Goal: Information Seeking & Learning: Compare options

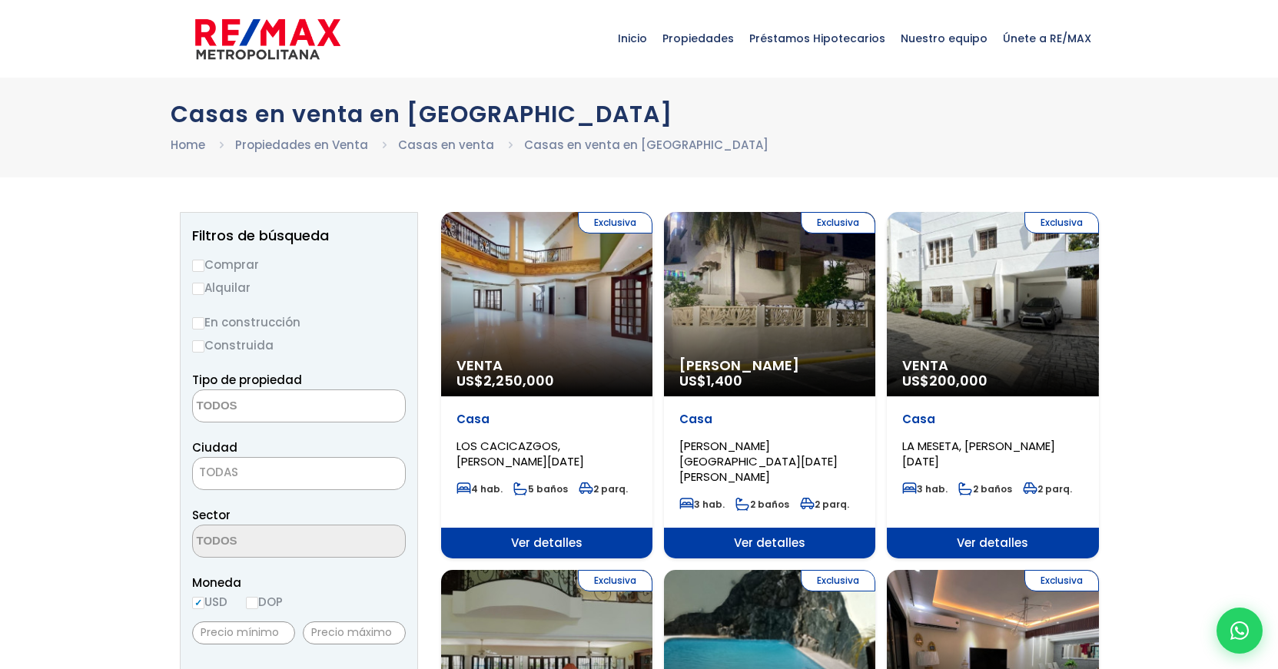
select select
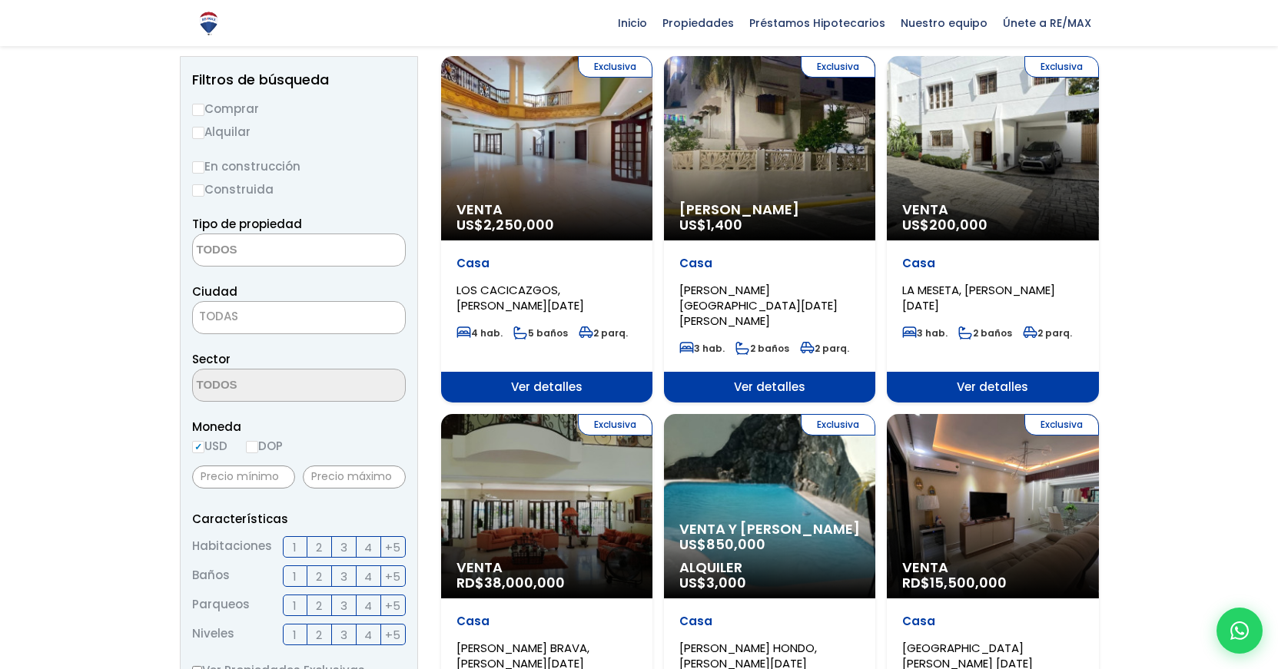
scroll to position [158, 0]
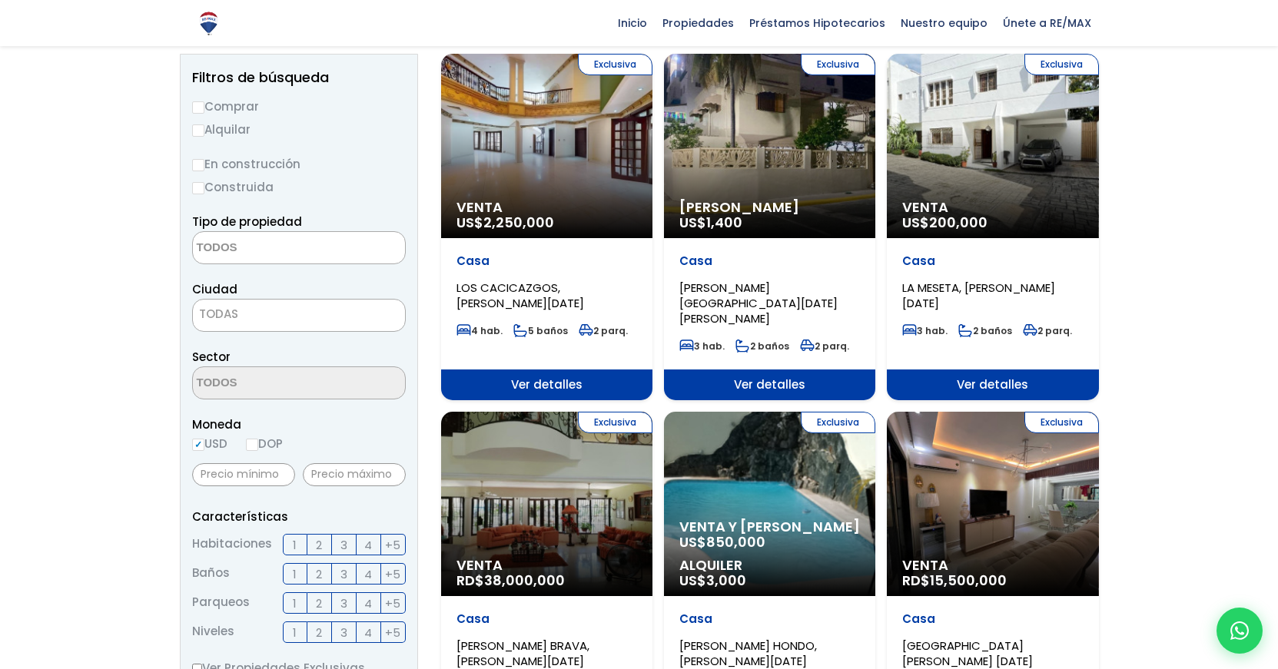
click at [200, 446] on input "USD" at bounding box center [198, 445] width 12 height 12
click at [257, 446] on input "DOP" at bounding box center [252, 445] width 12 height 12
radio input "true"
click at [342, 473] on input "text" at bounding box center [354, 474] width 103 height 23
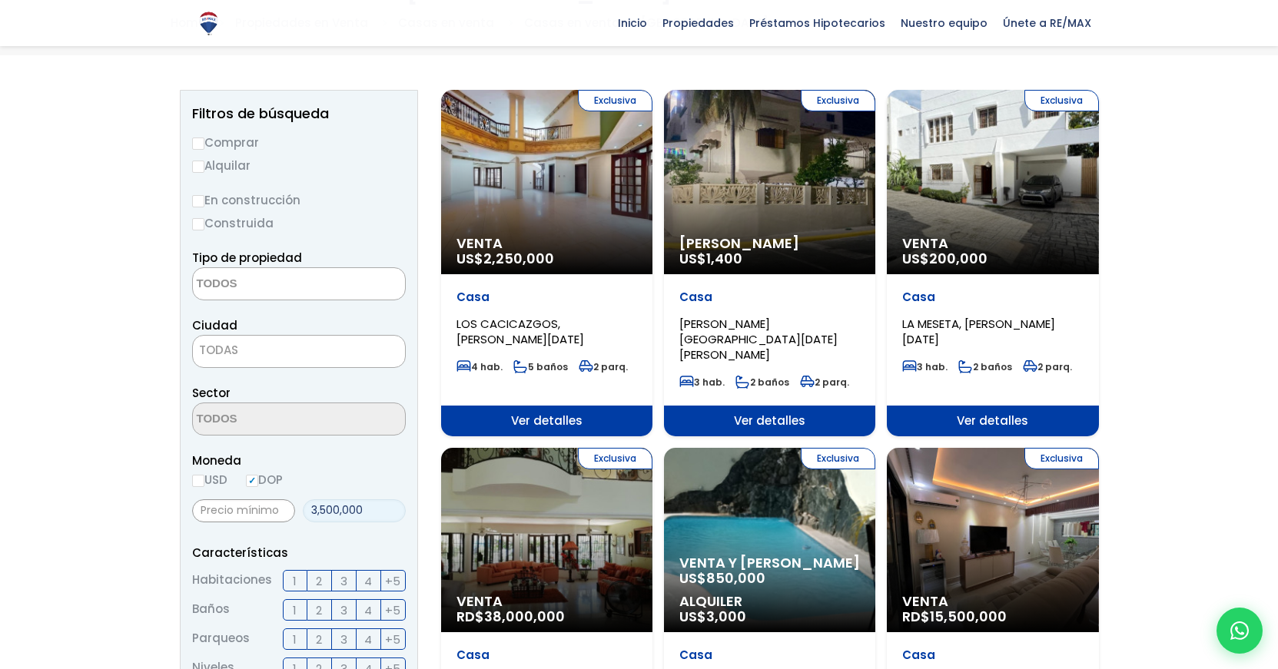
scroll to position [114, 0]
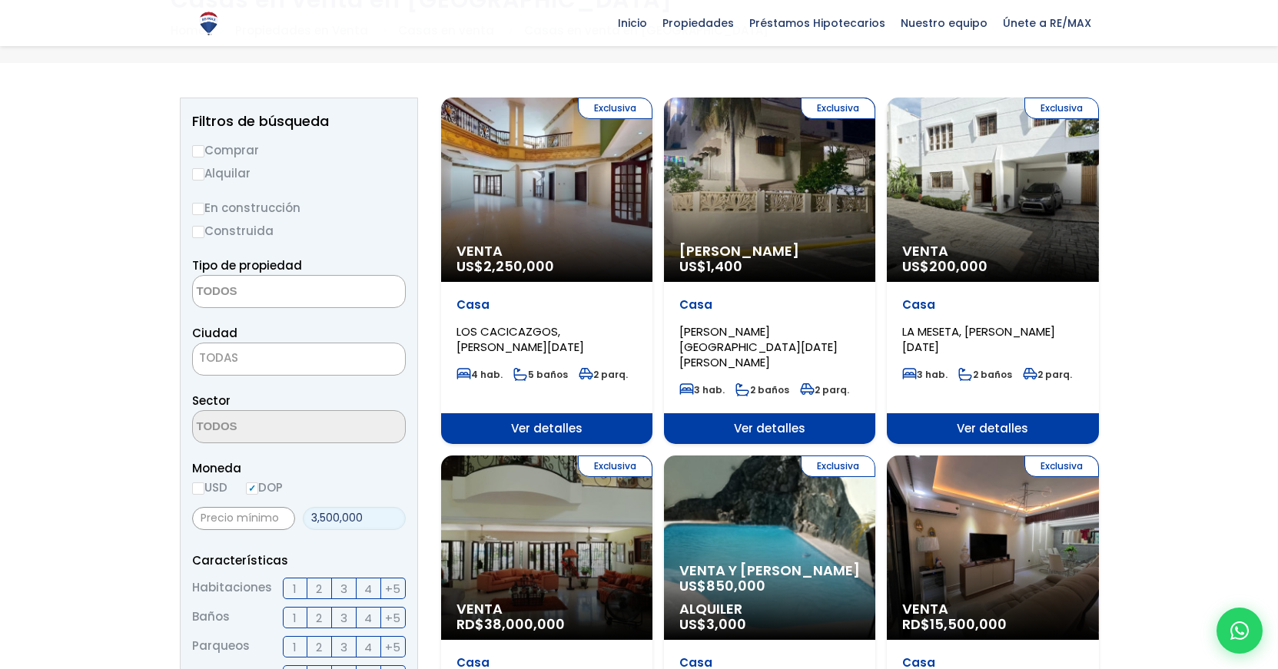
type input "3,500,000"
click at [201, 151] on input "Comprar" at bounding box center [198, 151] width 12 height 12
radio input "true"
click at [199, 232] on input "Construida" at bounding box center [198, 232] width 12 height 12
radio input "true"
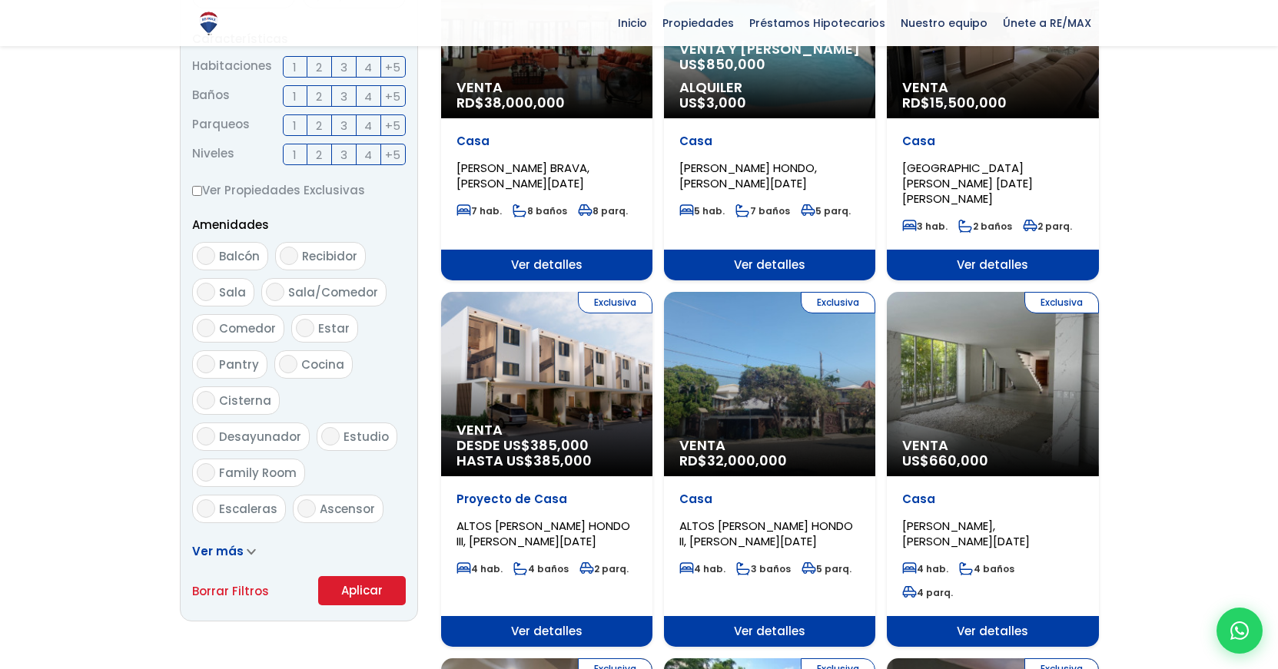
scroll to position [636, 0]
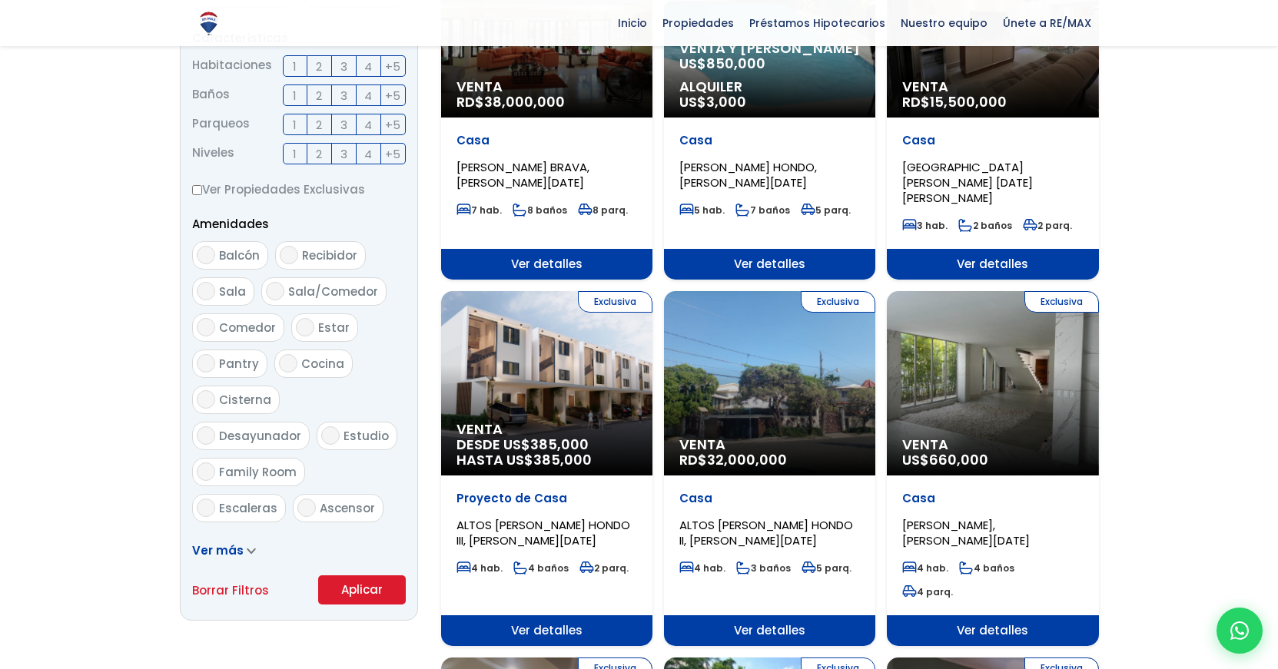
click at [365, 591] on button "Aplicar" at bounding box center [362, 590] width 88 height 29
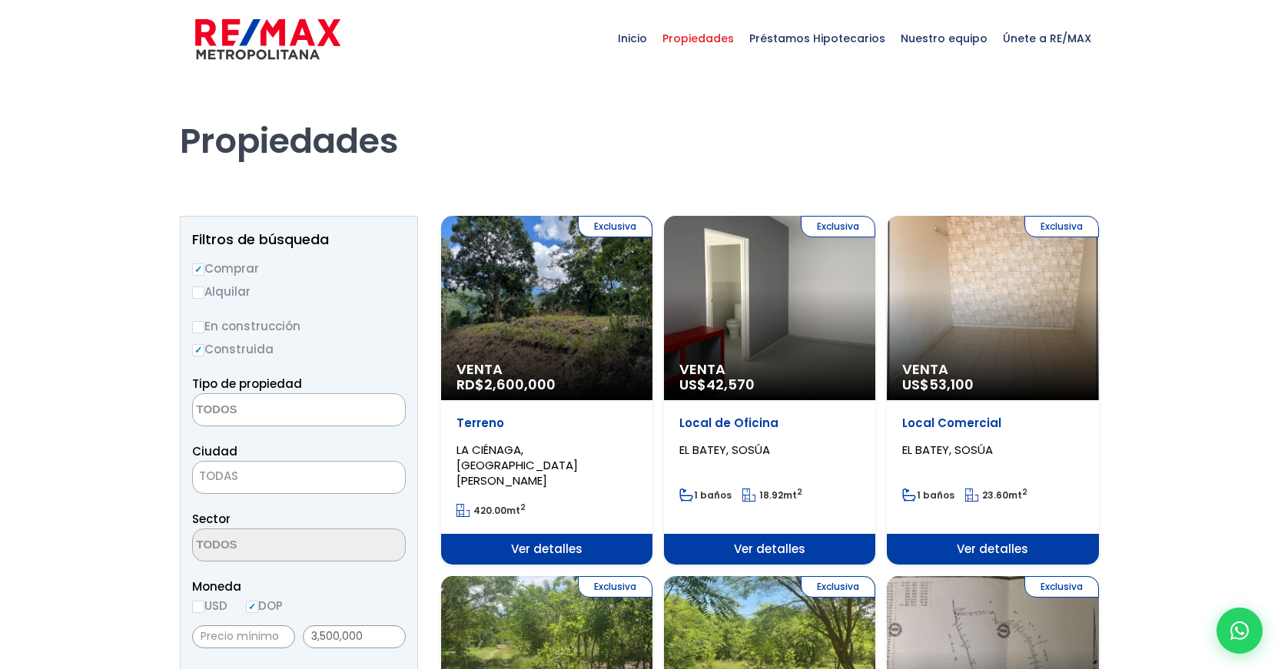
select select
click at [782, 331] on div "Exclusiva Venta US$ 42,570" at bounding box center [769, 308] width 211 height 184
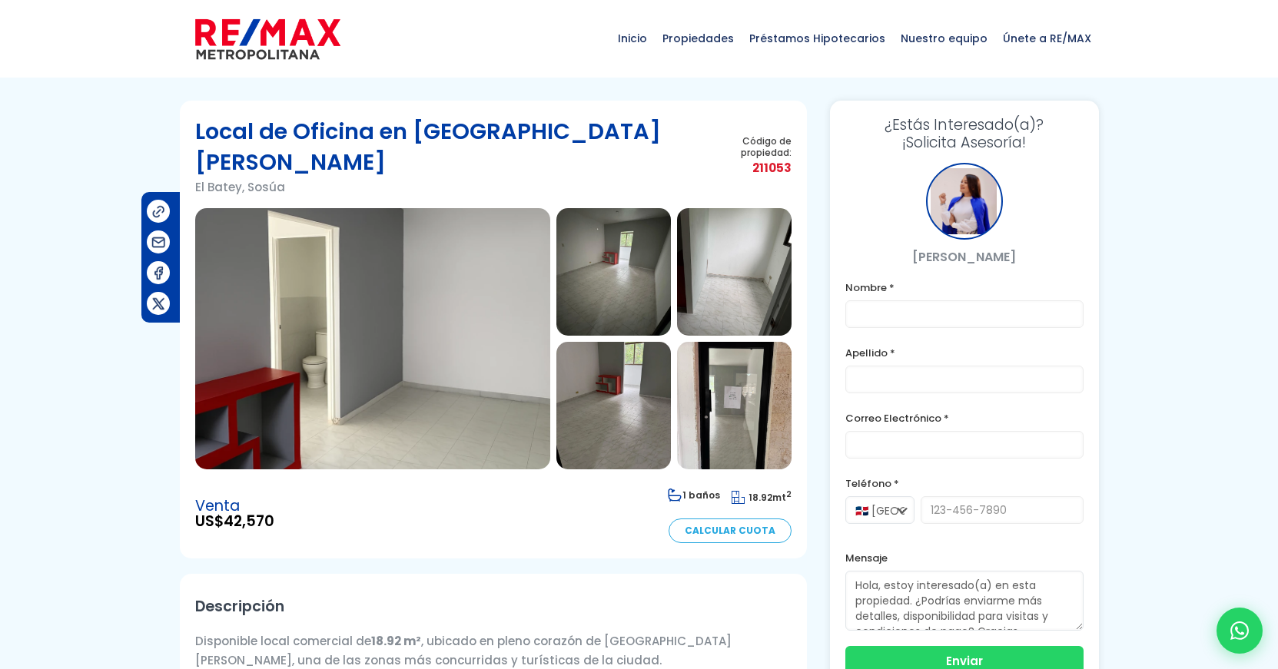
click at [459, 301] on img at bounding box center [372, 338] width 355 height 261
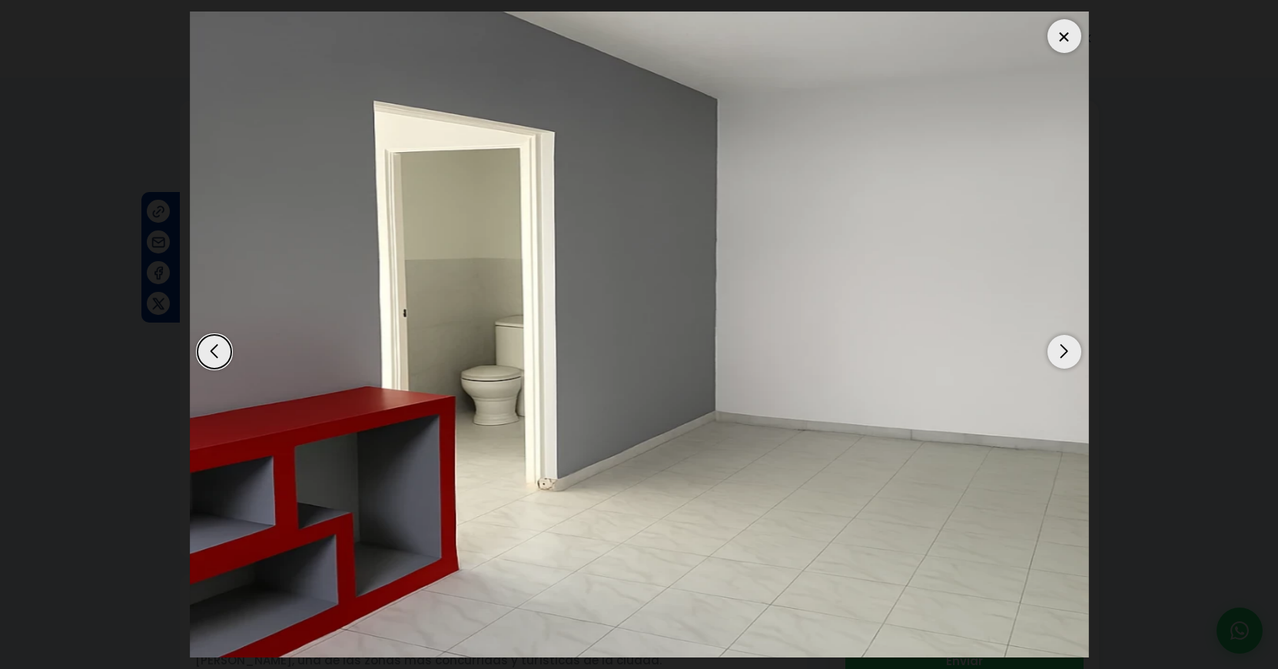
click at [1058, 352] on div "Next slide" at bounding box center [1064, 352] width 34 height 34
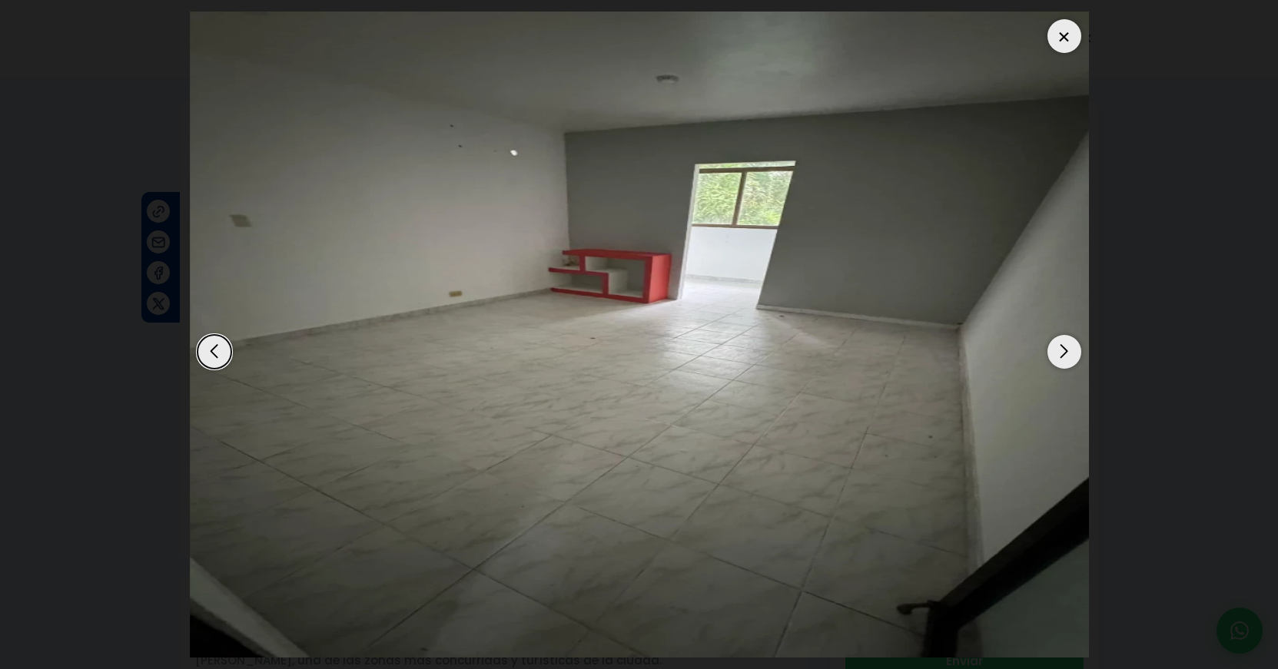
click at [1058, 352] on div "Next slide" at bounding box center [1064, 352] width 34 height 34
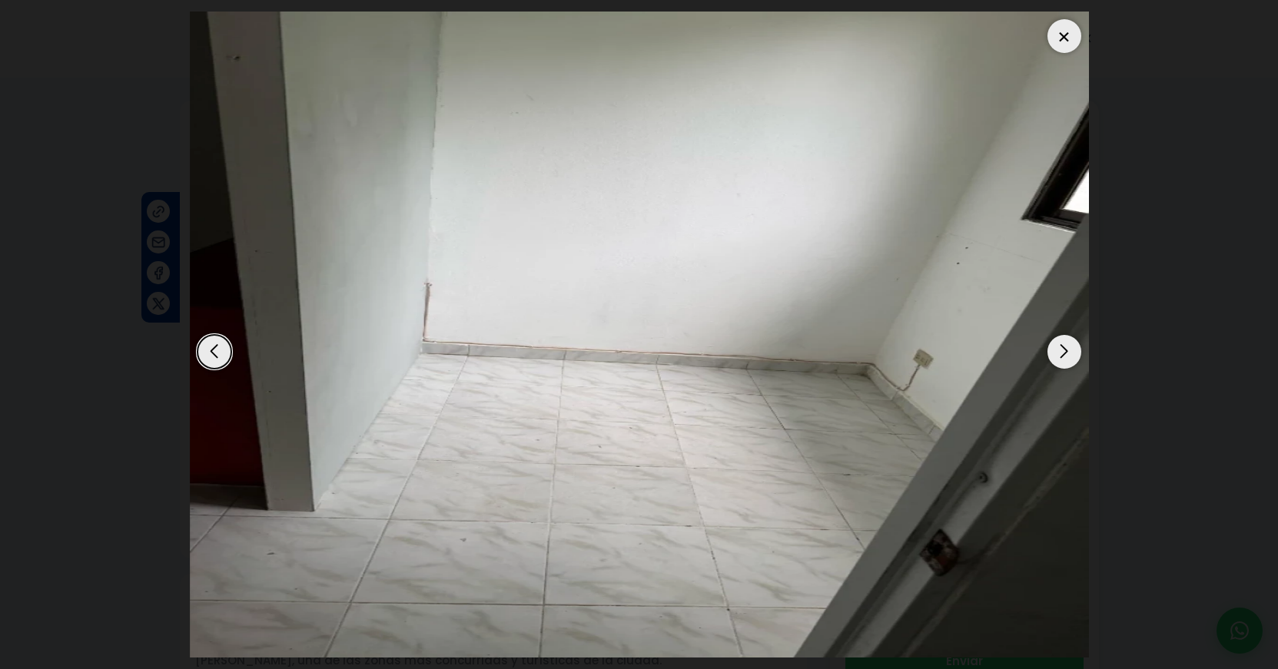
click at [1058, 352] on div "Next slide" at bounding box center [1064, 352] width 34 height 34
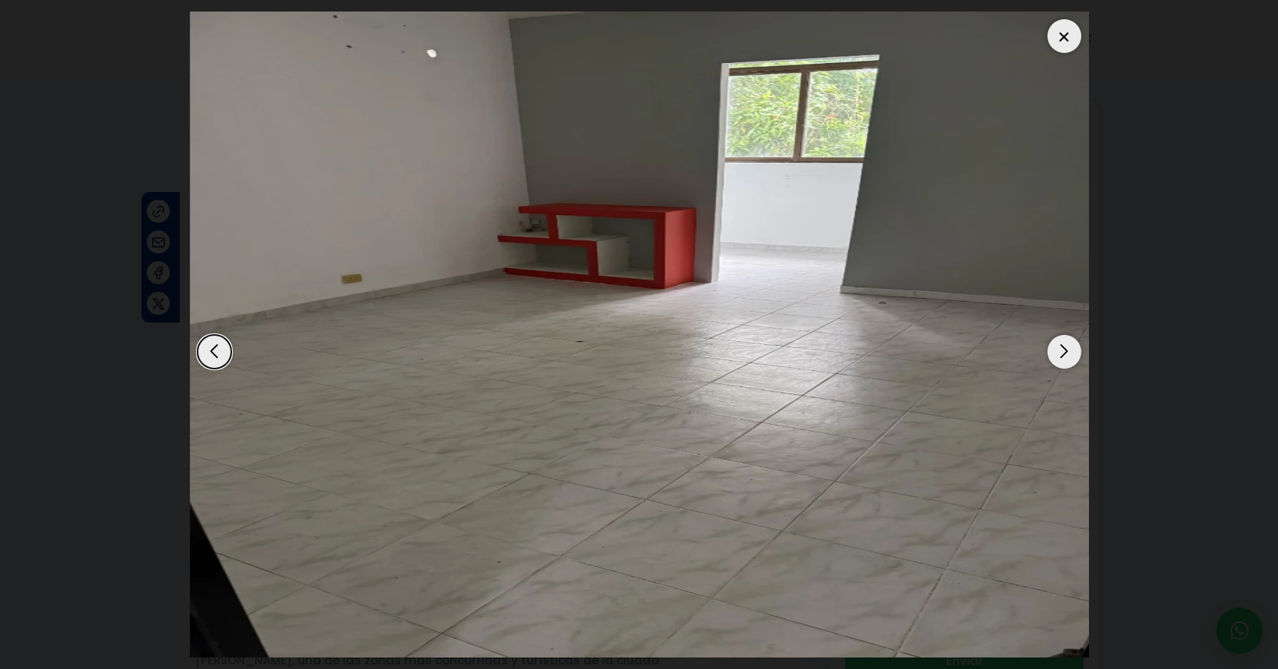
click at [1058, 352] on div "Next slide" at bounding box center [1064, 352] width 34 height 34
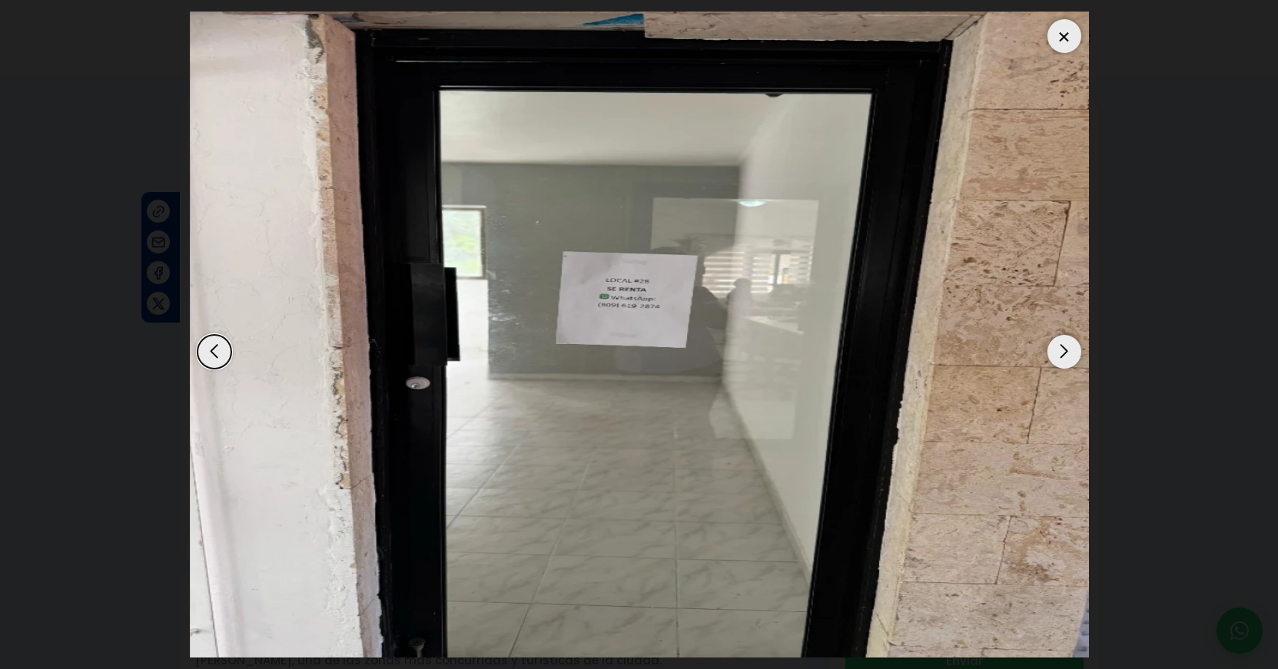
click at [1058, 352] on div "Next slide" at bounding box center [1064, 352] width 34 height 34
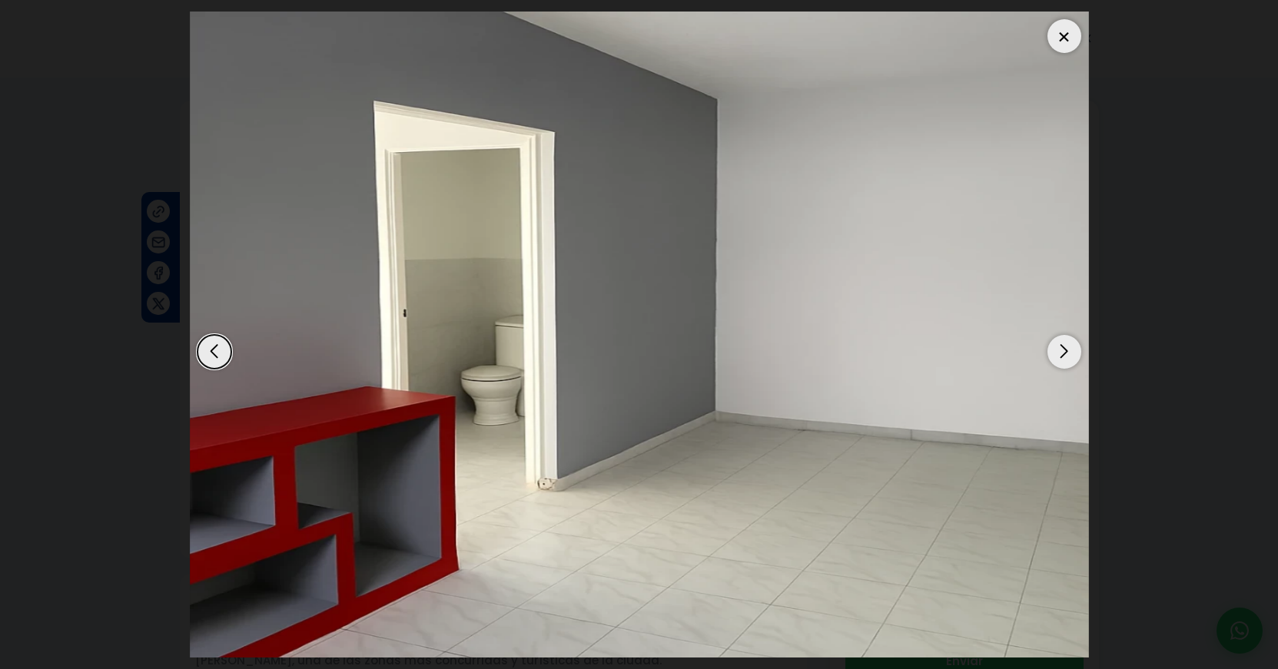
click at [1058, 352] on div "Next slide" at bounding box center [1064, 352] width 34 height 34
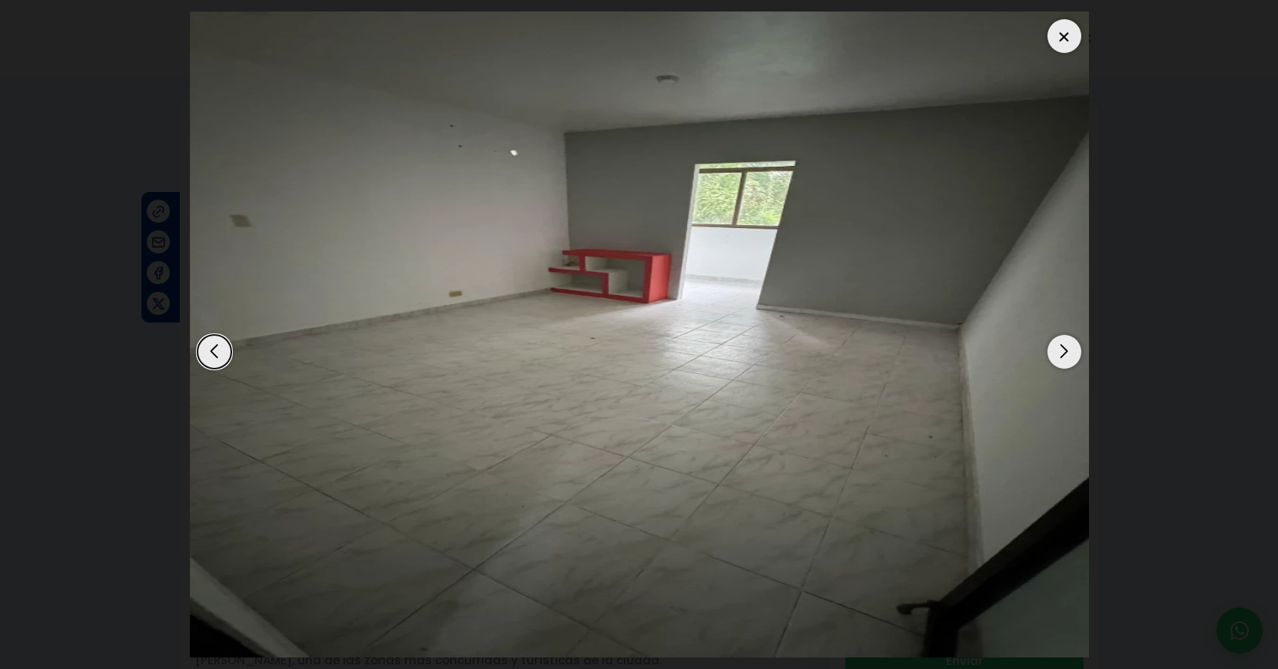
click at [1061, 36] on div at bounding box center [1064, 36] width 34 height 34
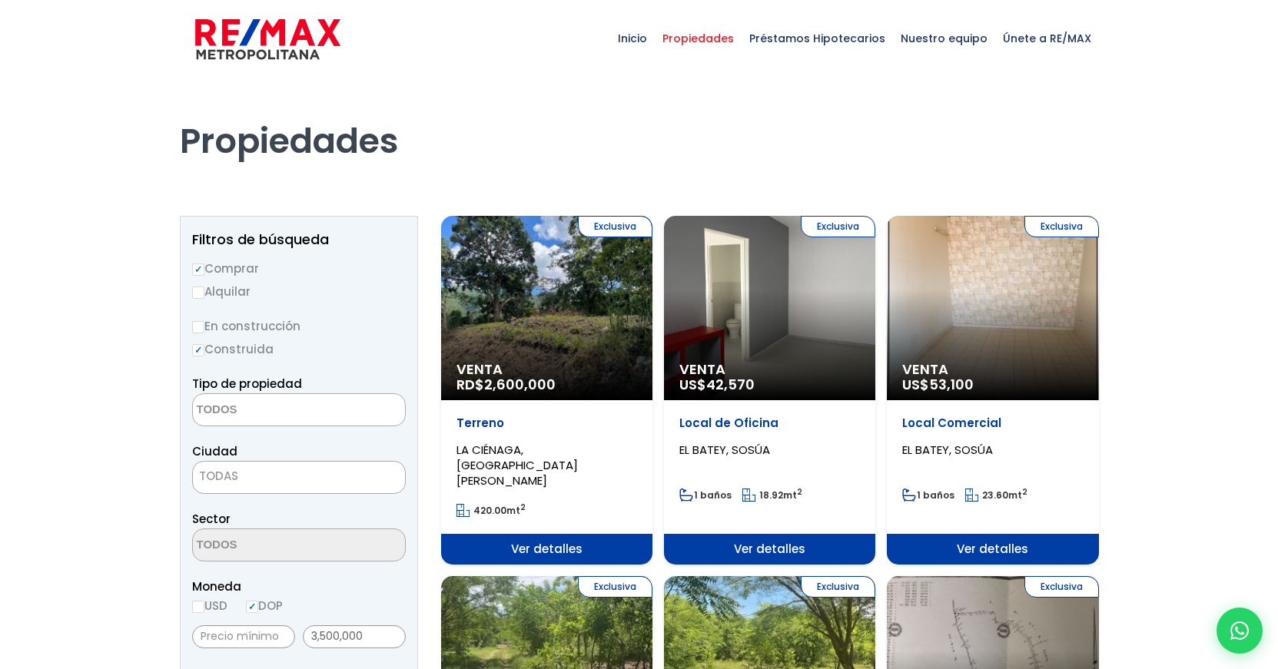
select select
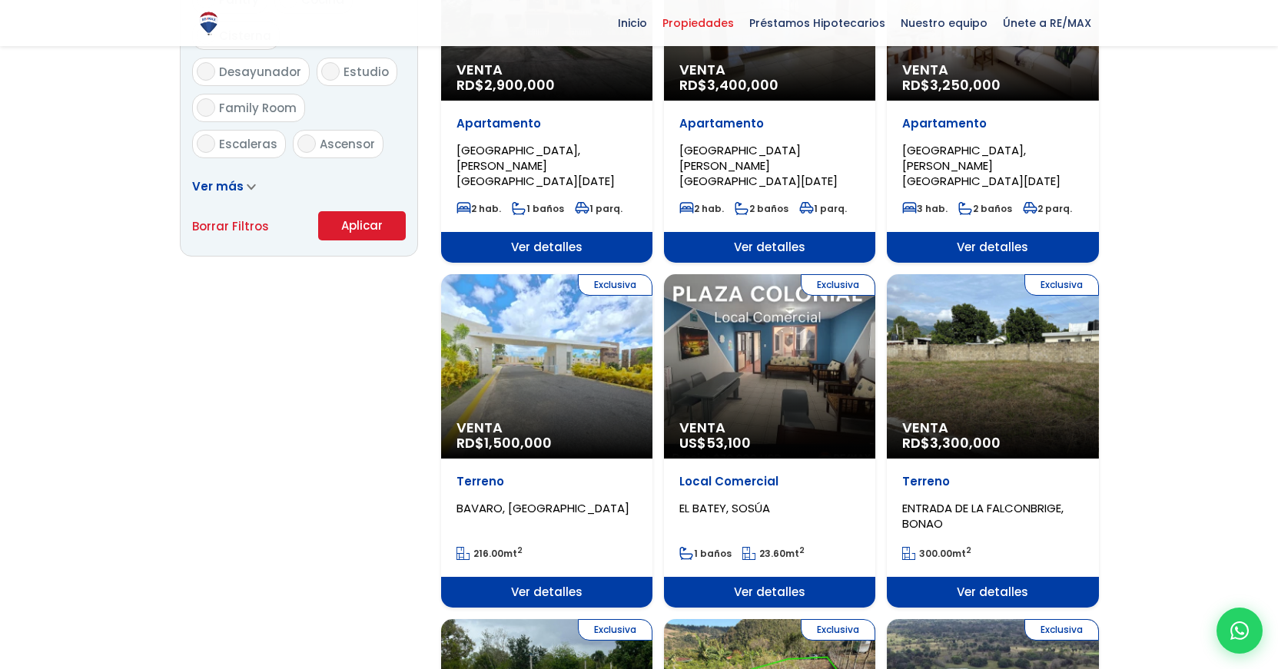
scroll to position [1005, 0]
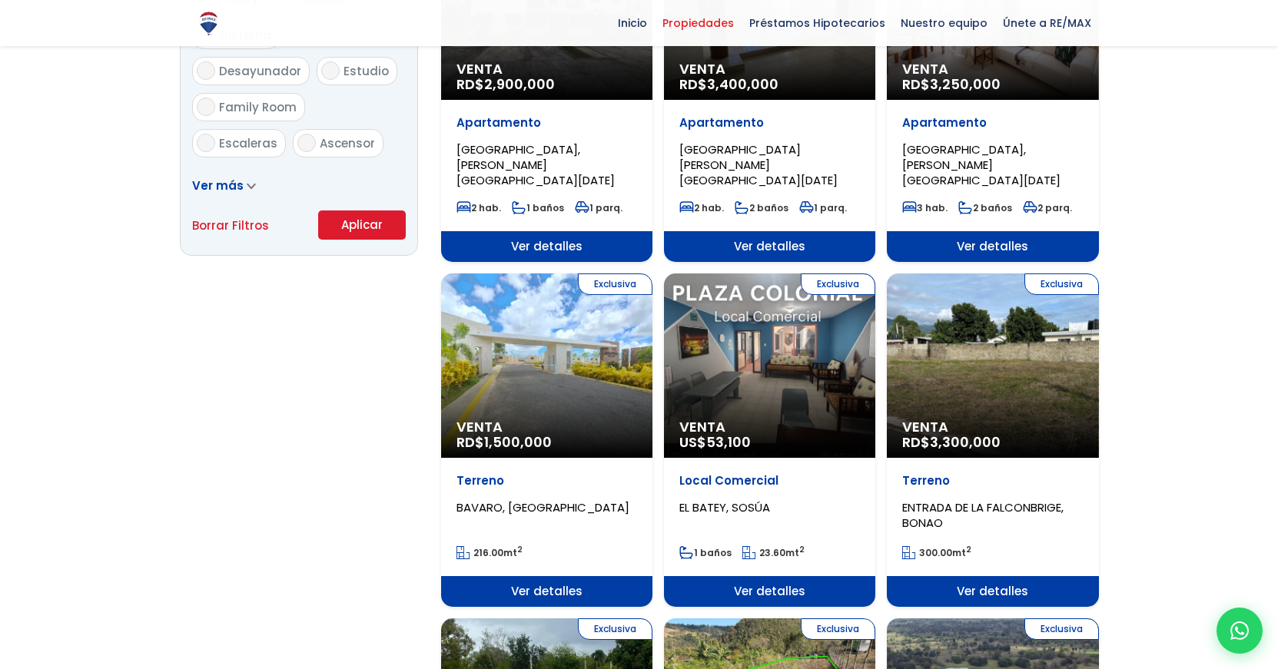
click at [527, 358] on div "Exclusiva Venta RD$ 1,500,000" at bounding box center [546, 366] width 211 height 184
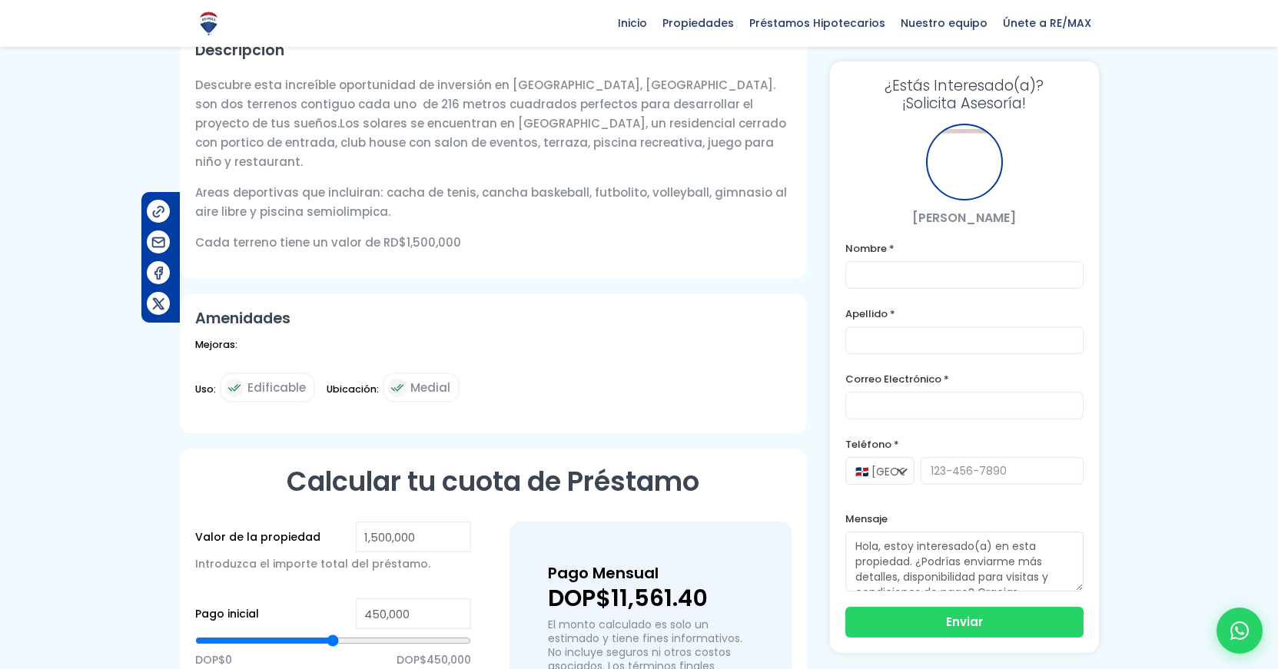
scroll to position [520, 0]
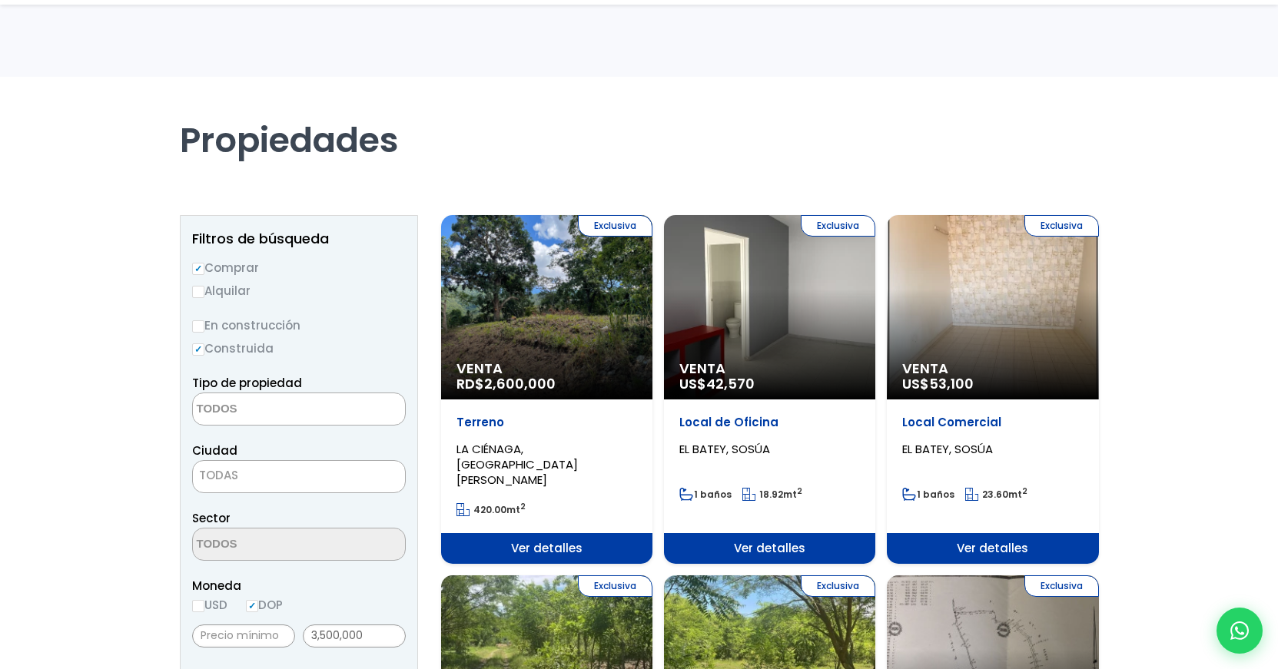
select select
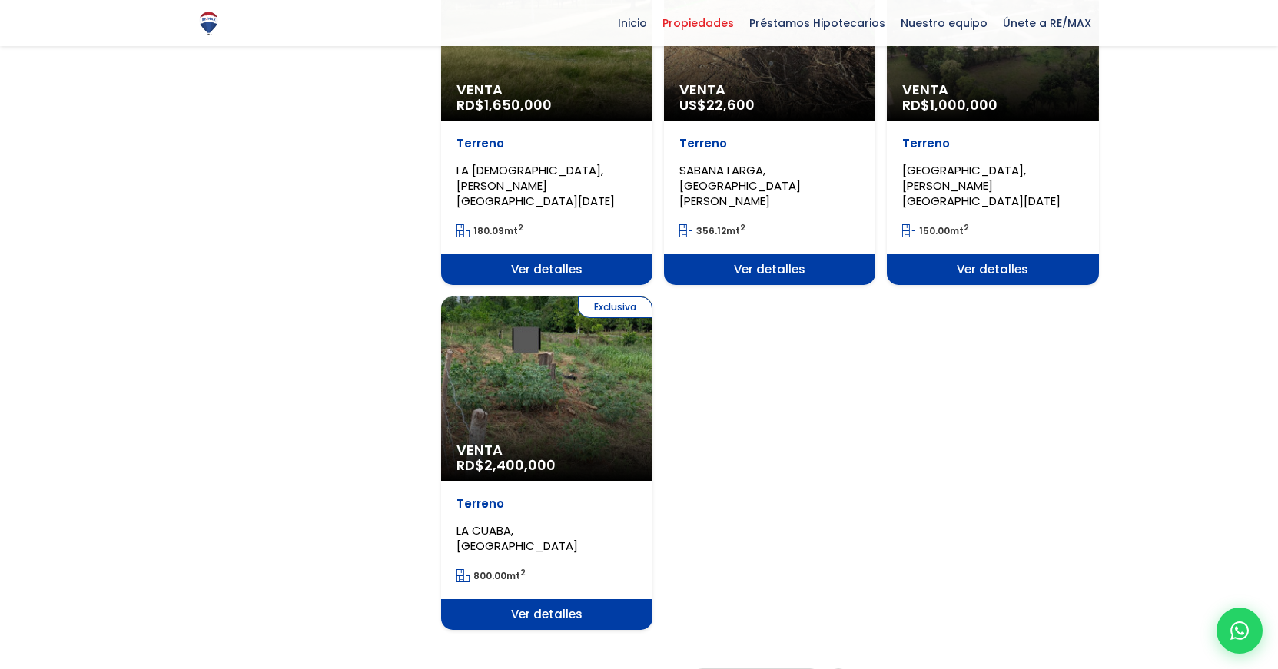
scroll to position [1714, 0]
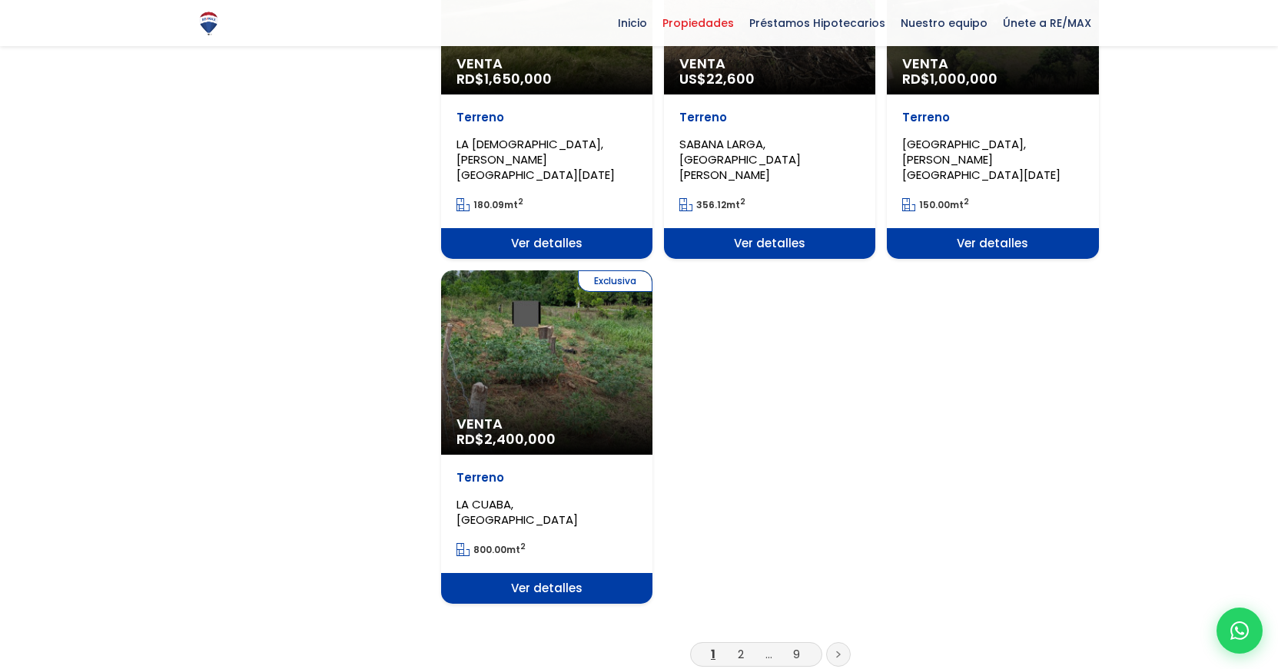
click at [837, 651] on icon at bounding box center [838, 655] width 5 height 8
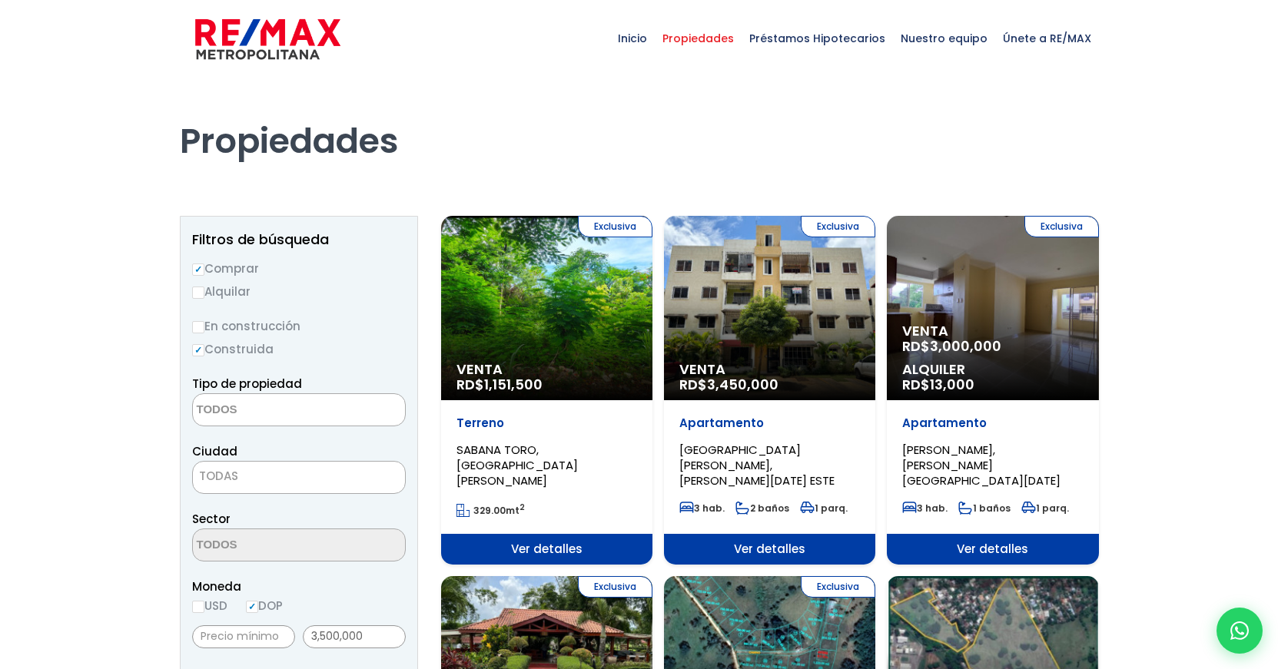
select select
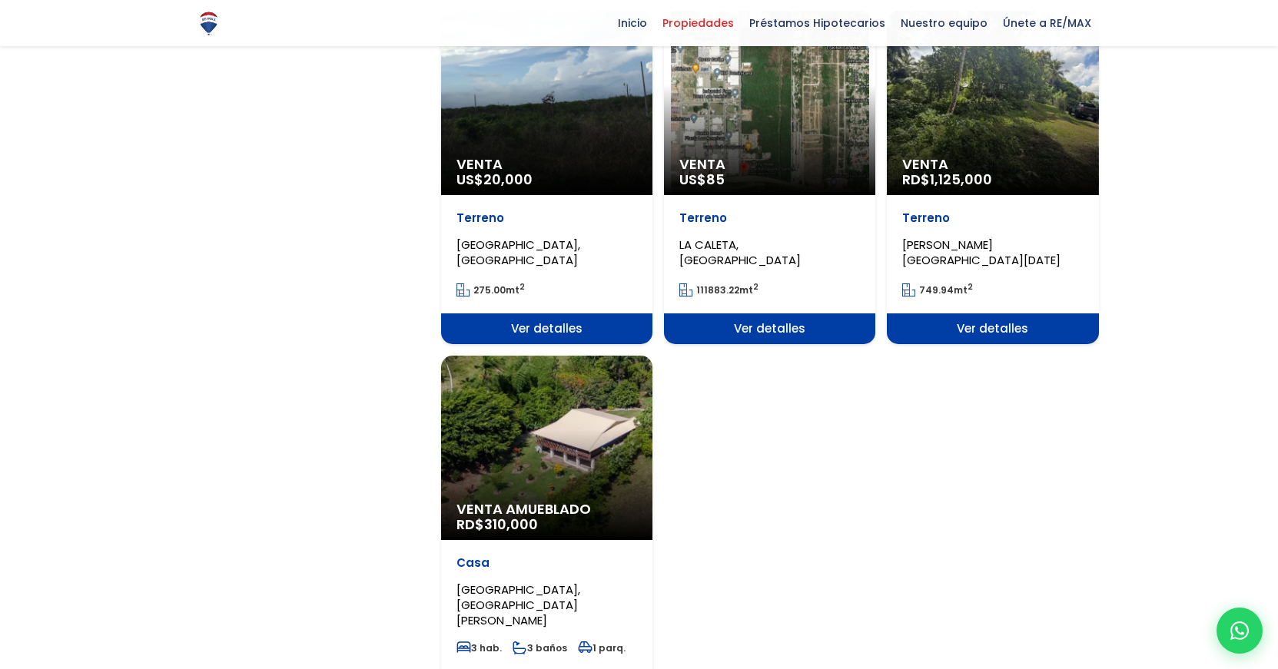
scroll to position [1741, 0]
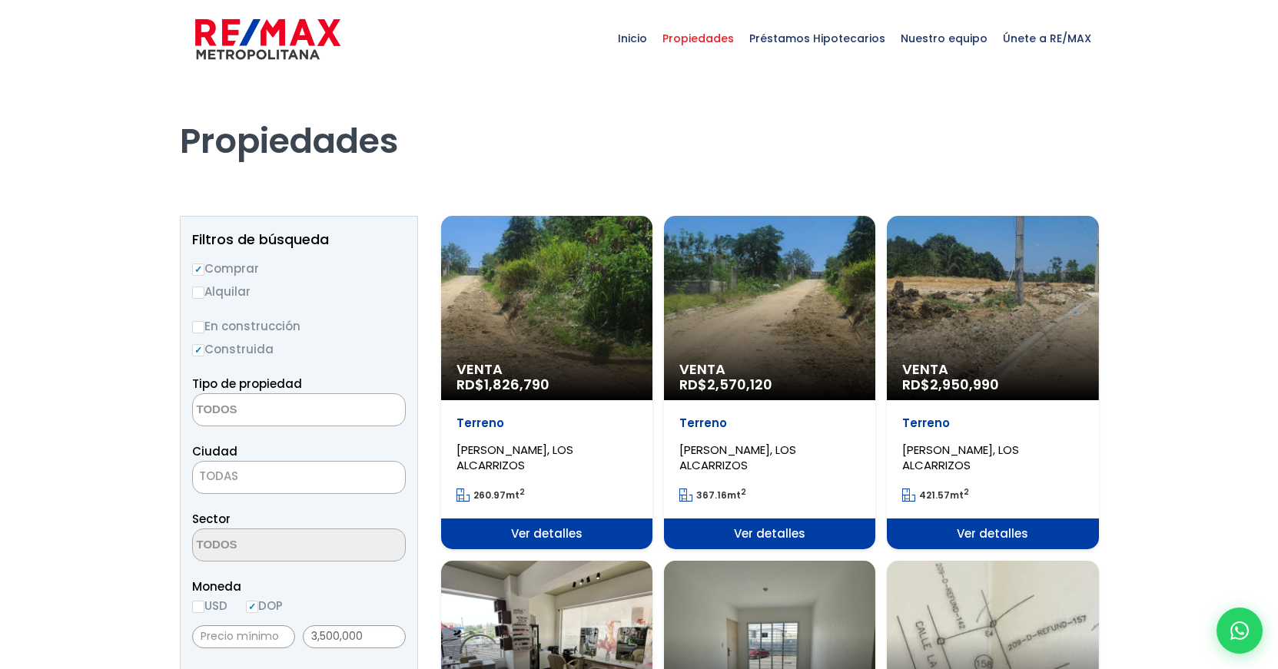
select select
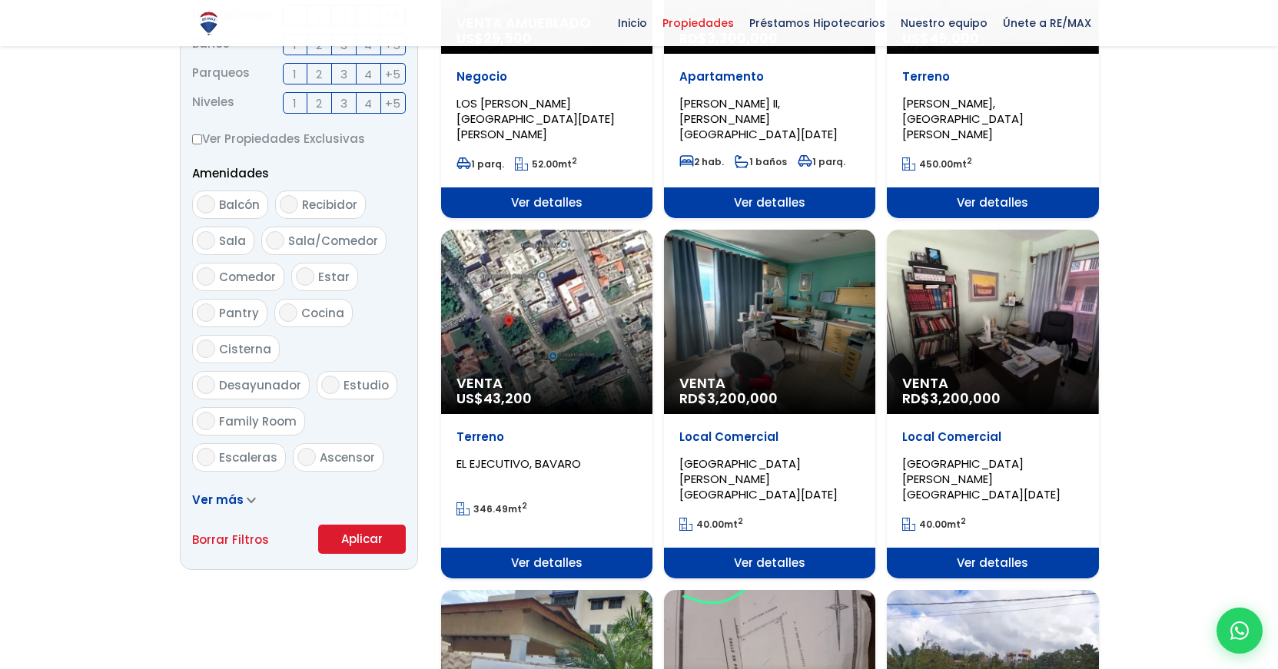
scroll to position [712, 0]
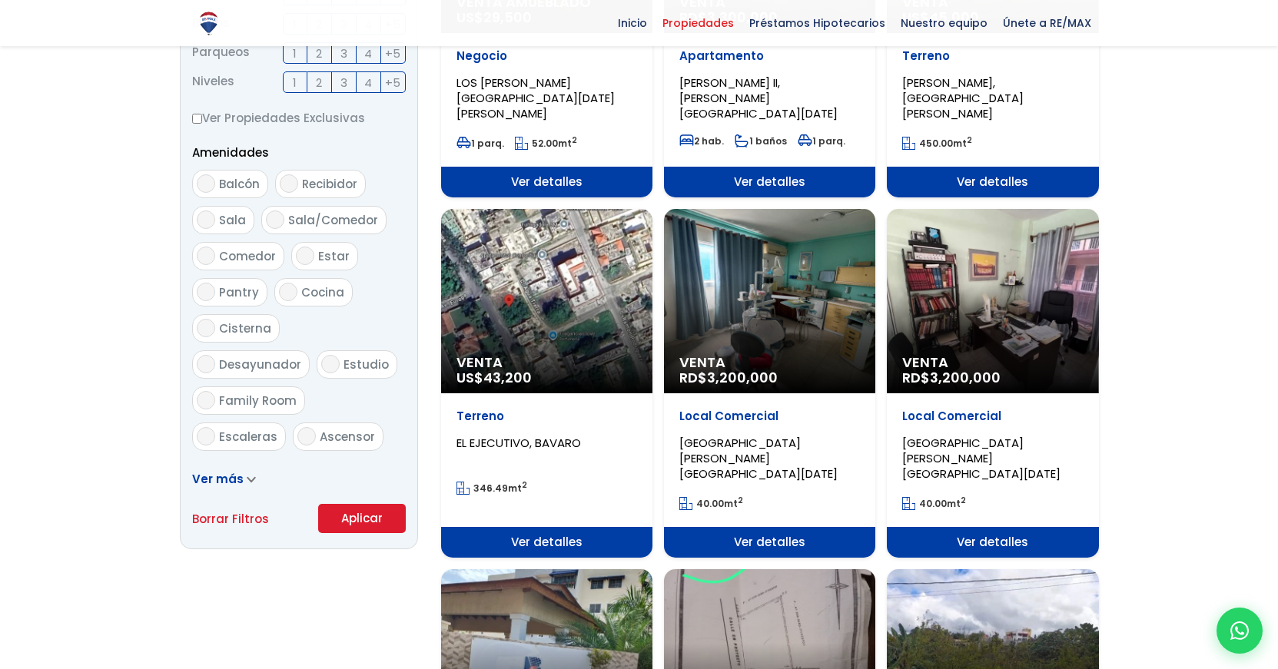
click at [250, 480] on icon at bounding box center [250, 480] width 7 height 4
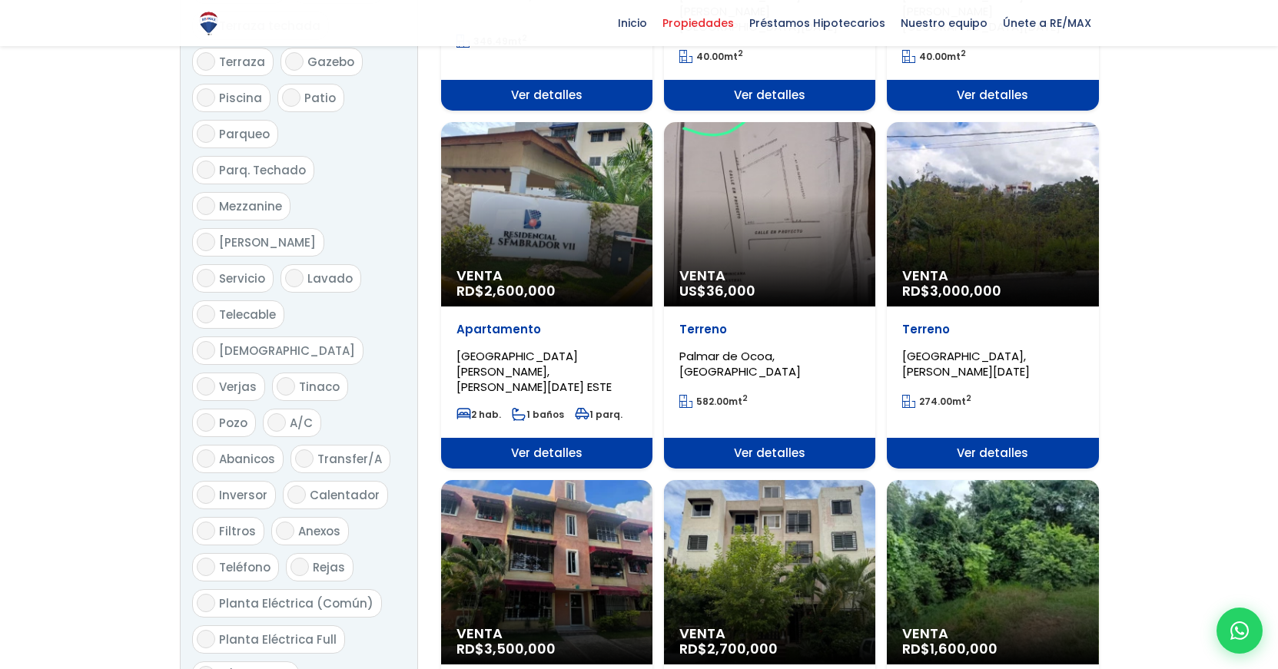
scroll to position [1145, 0]
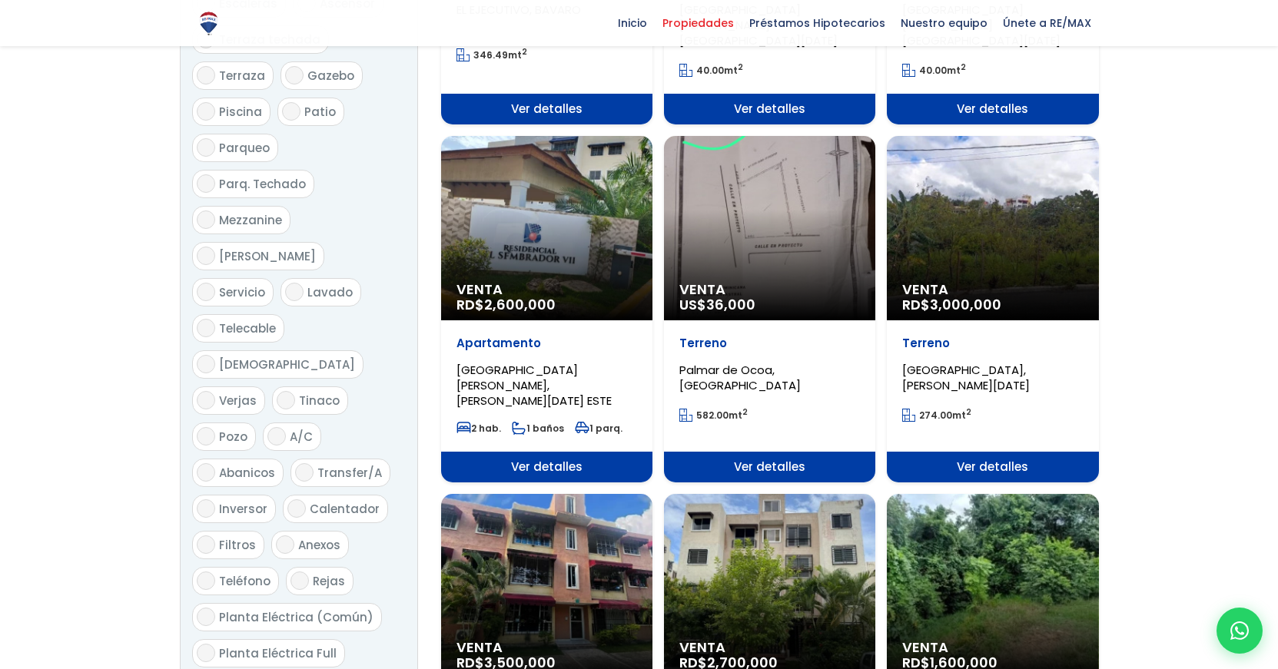
click at [529, 220] on div "Venta RD$ 2,600,000" at bounding box center [546, 228] width 211 height 184
click at [541, 203] on div "Venta RD$ 2,600,000" at bounding box center [546, 228] width 211 height 184
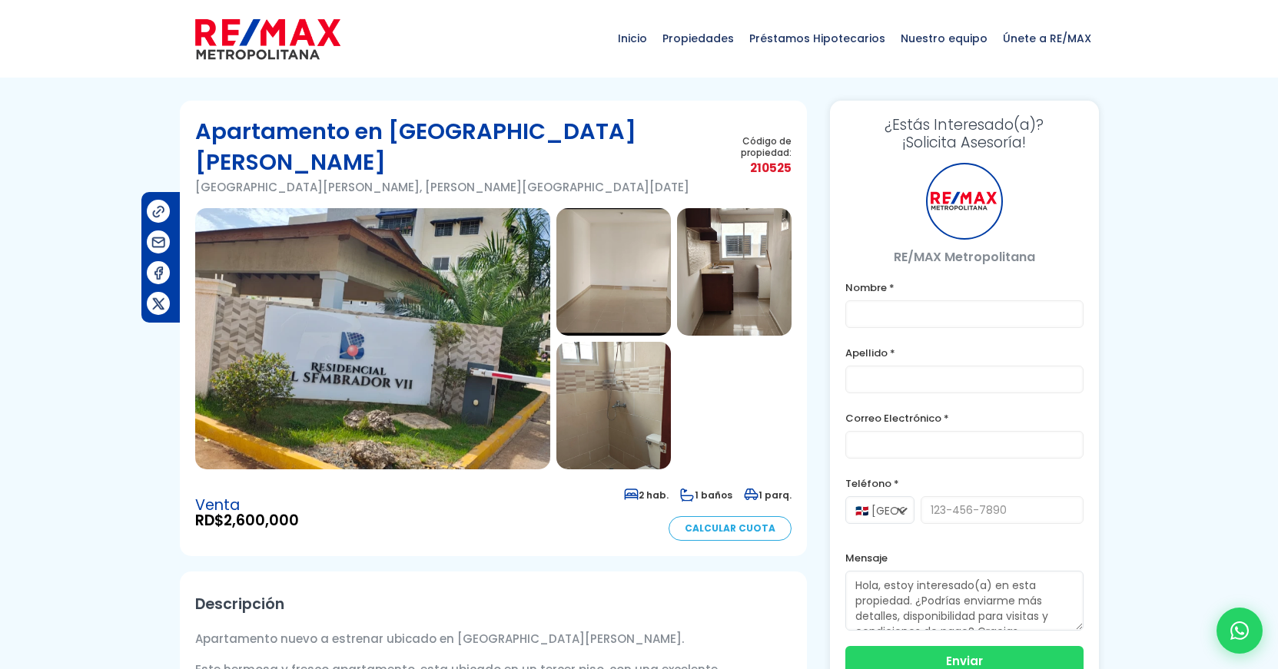
click at [425, 291] on img at bounding box center [372, 338] width 355 height 261
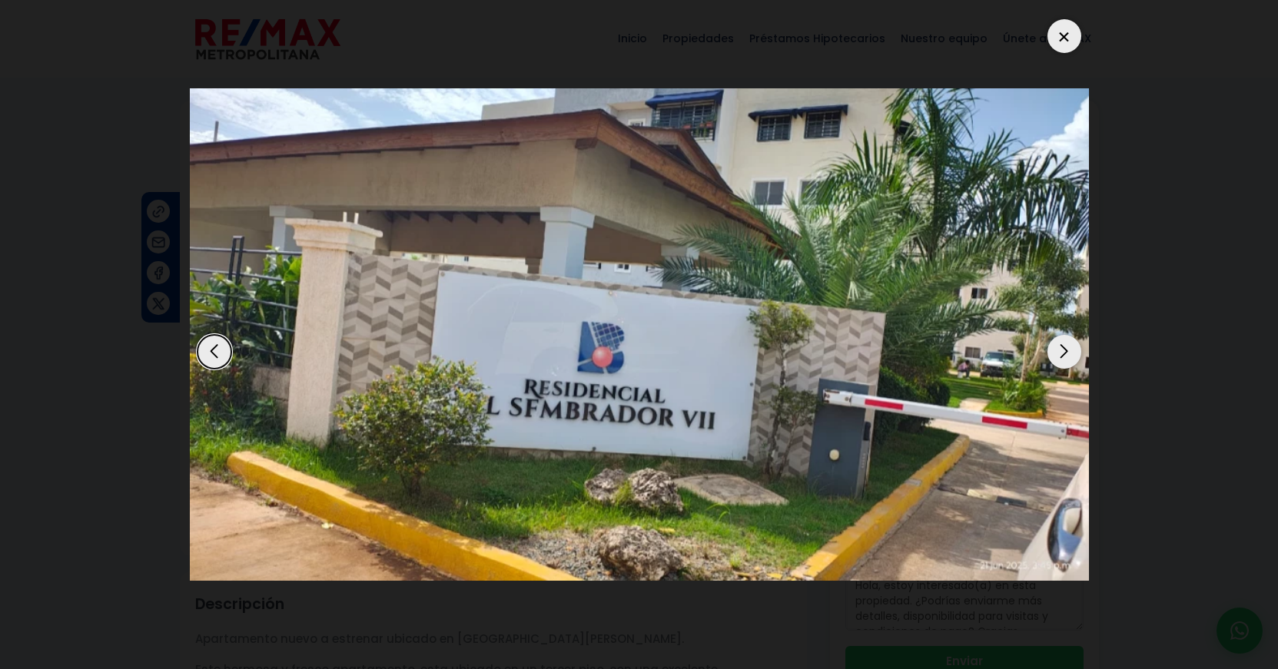
click at [1069, 354] on div "Next slide" at bounding box center [1064, 352] width 34 height 34
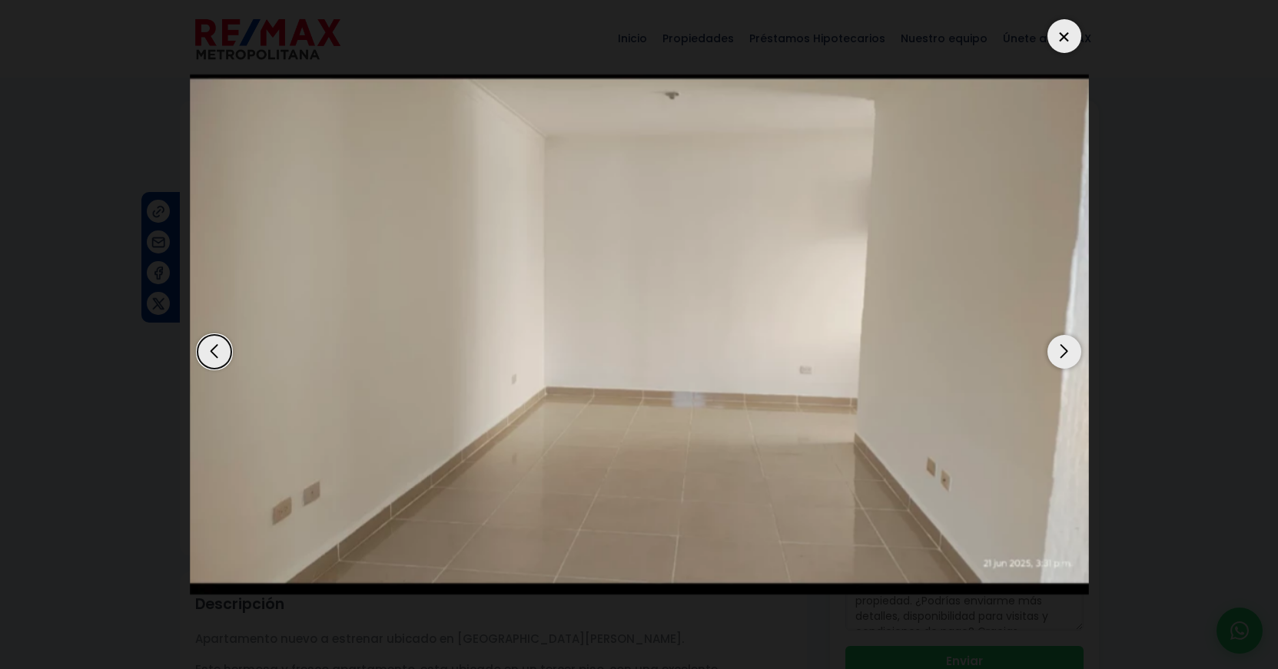
click at [1069, 354] on div "Next slide" at bounding box center [1064, 352] width 34 height 34
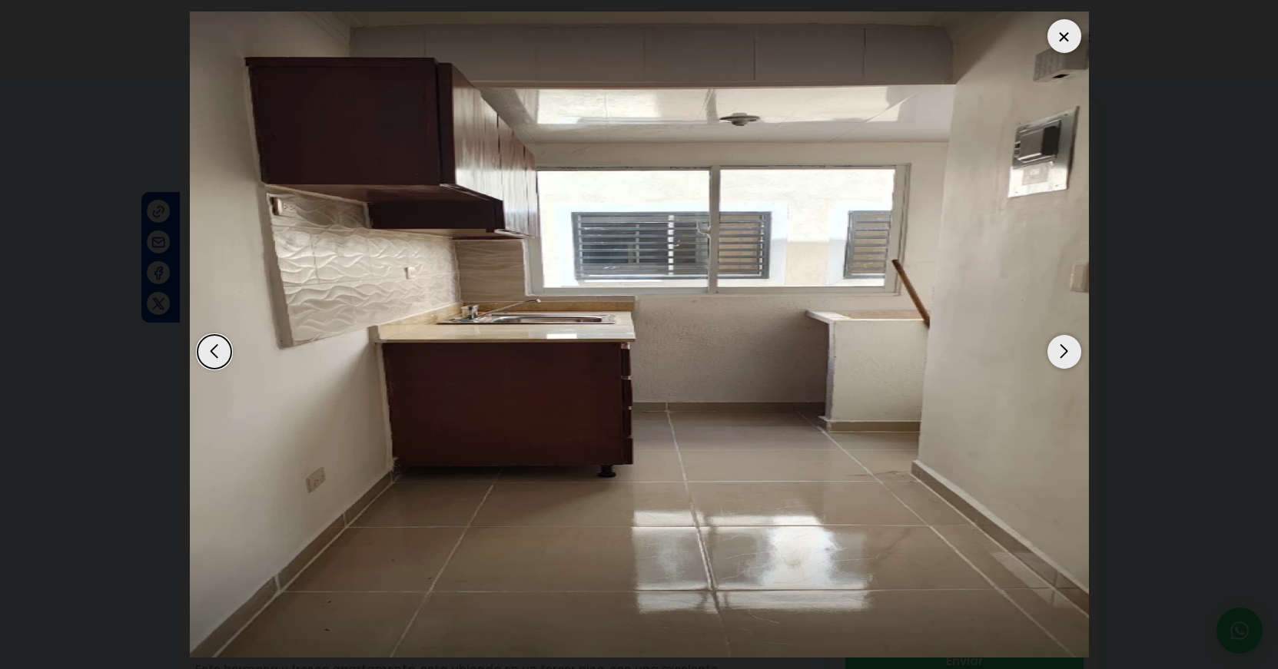
click at [1069, 354] on div "Next slide" at bounding box center [1064, 352] width 34 height 34
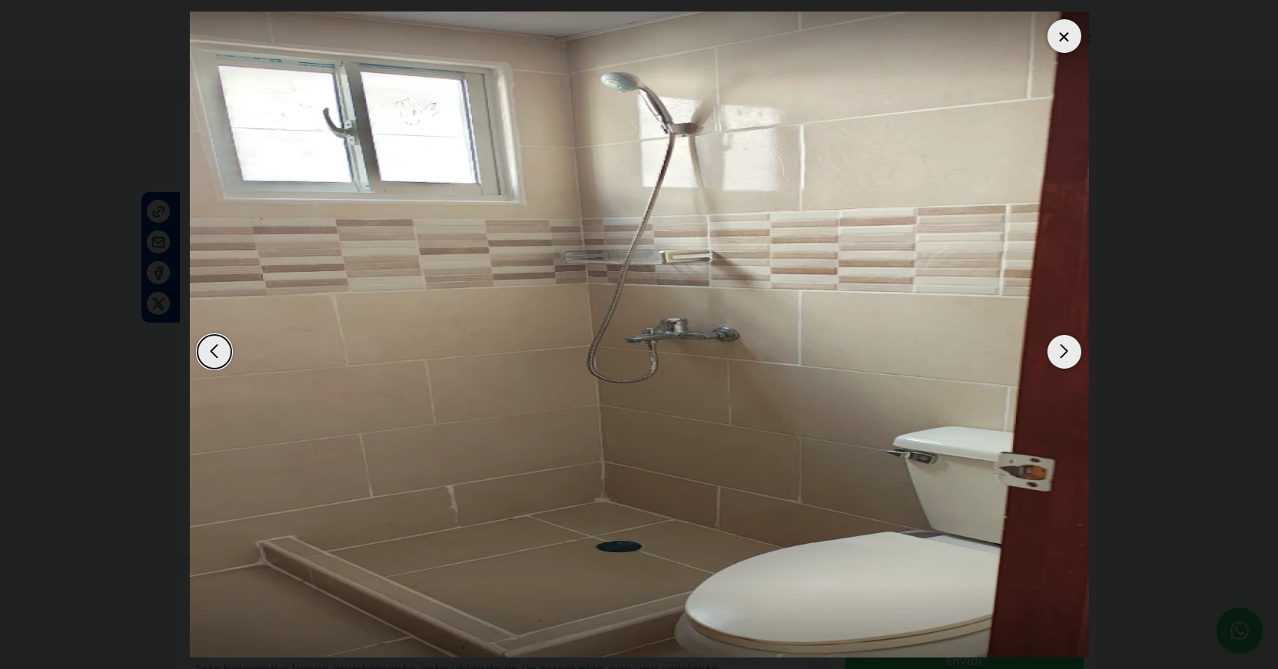
click at [1069, 354] on div "Next slide" at bounding box center [1064, 352] width 34 height 34
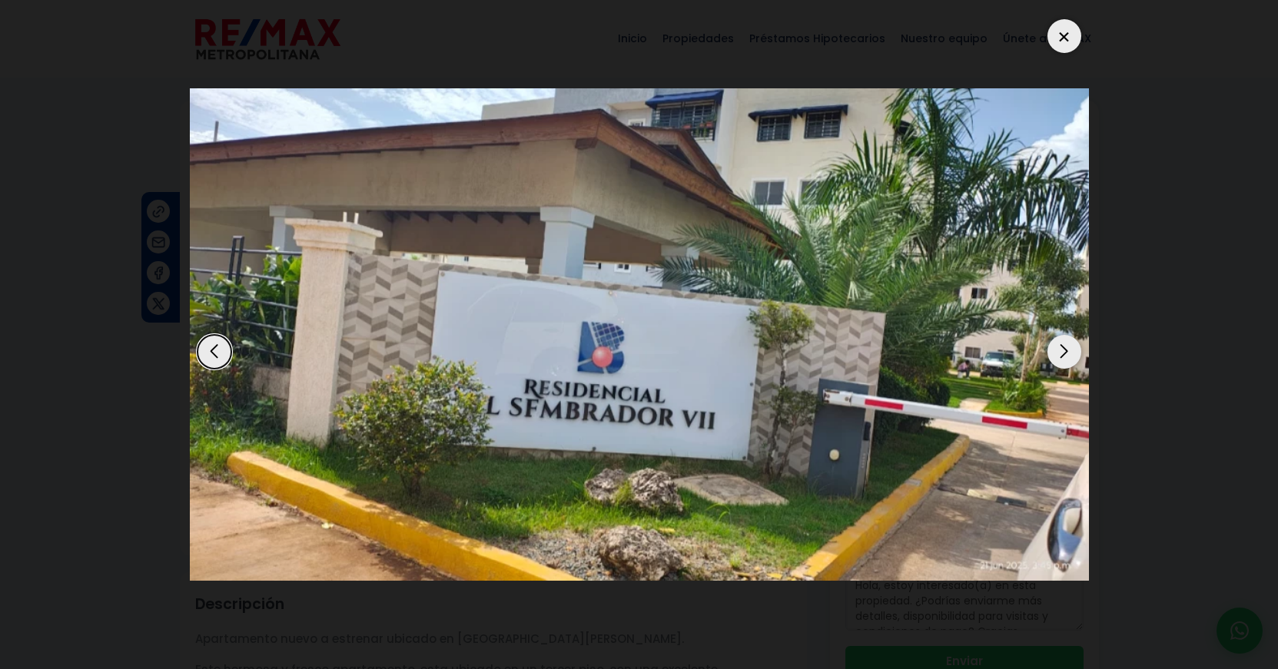
click at [1069, 354] on div "Next slide" at bounding box center [1064, 352] width 34 height 34
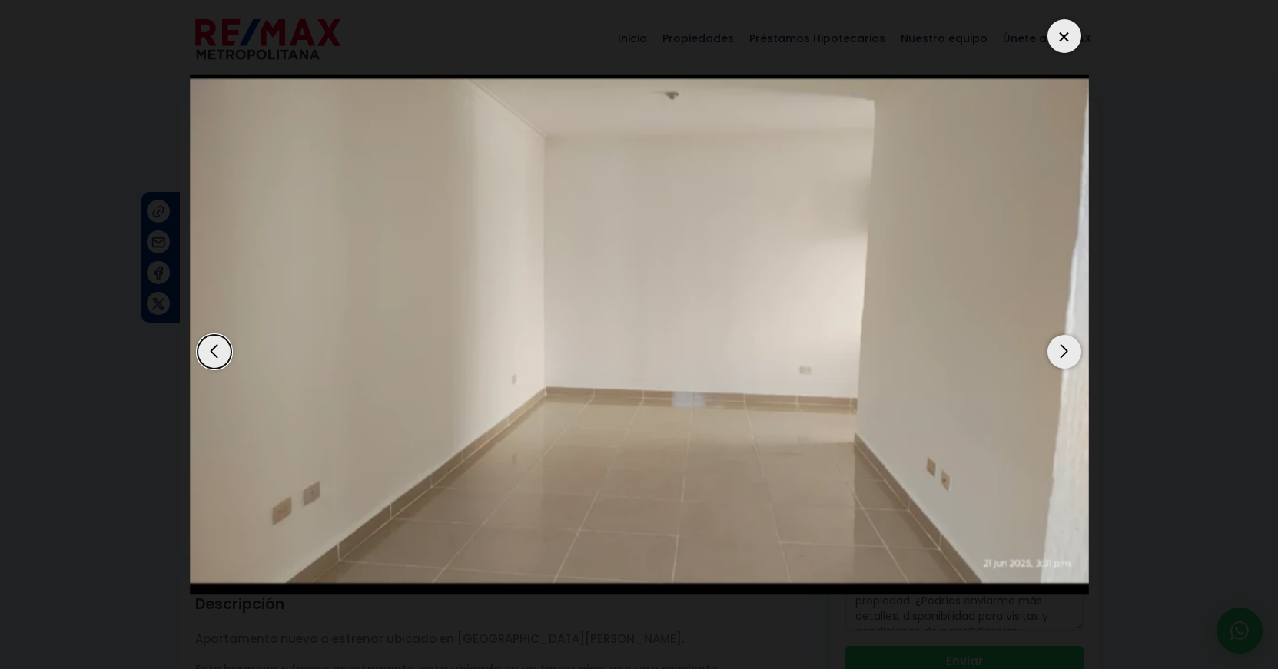
click at [1064, 39] on div at bounding box center [1064, 36] width 34 height 34
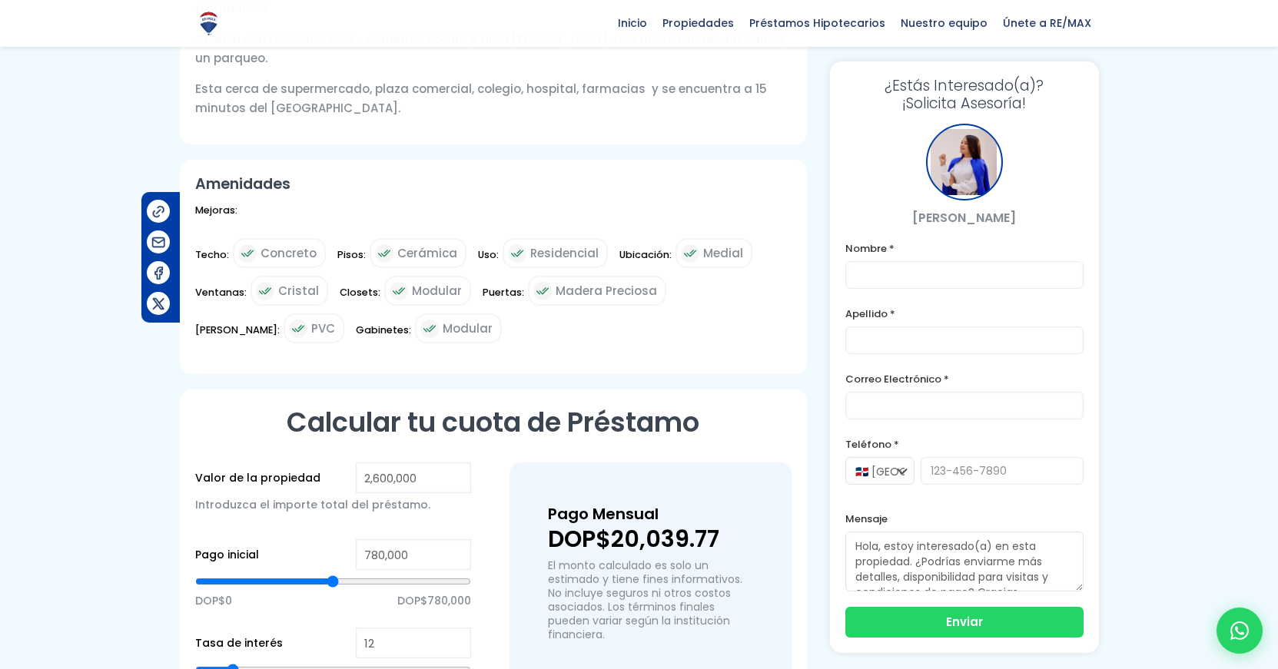
scroll to position [1061, 0]
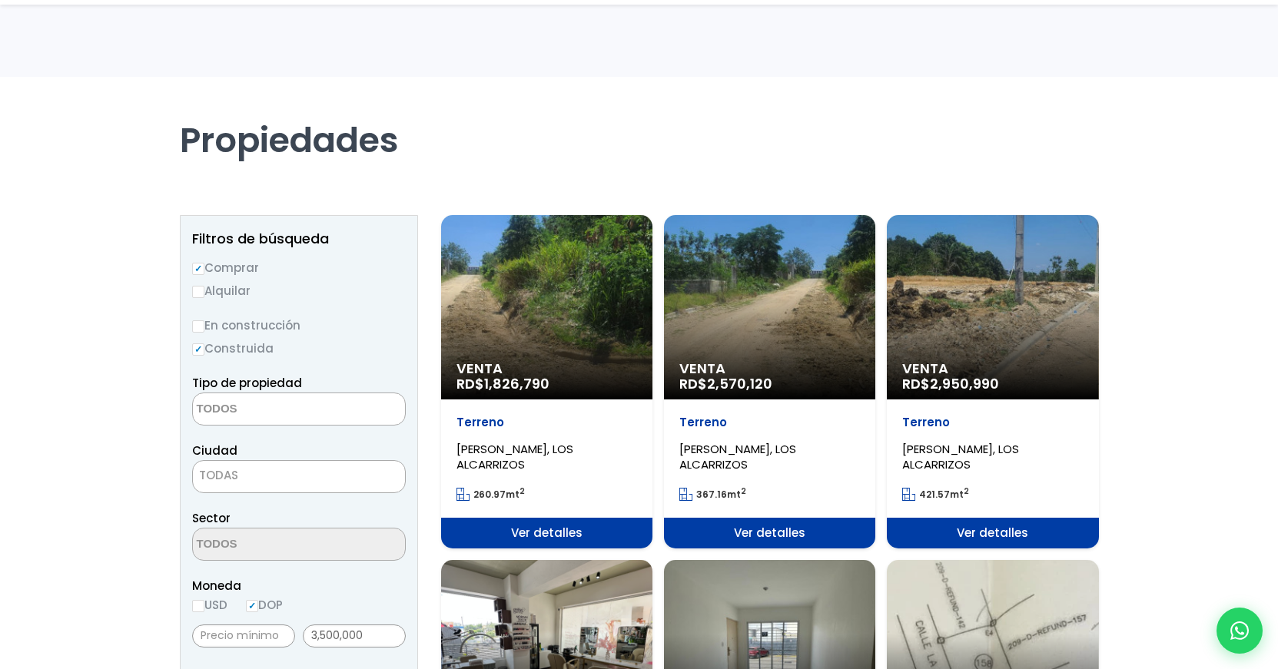
select select
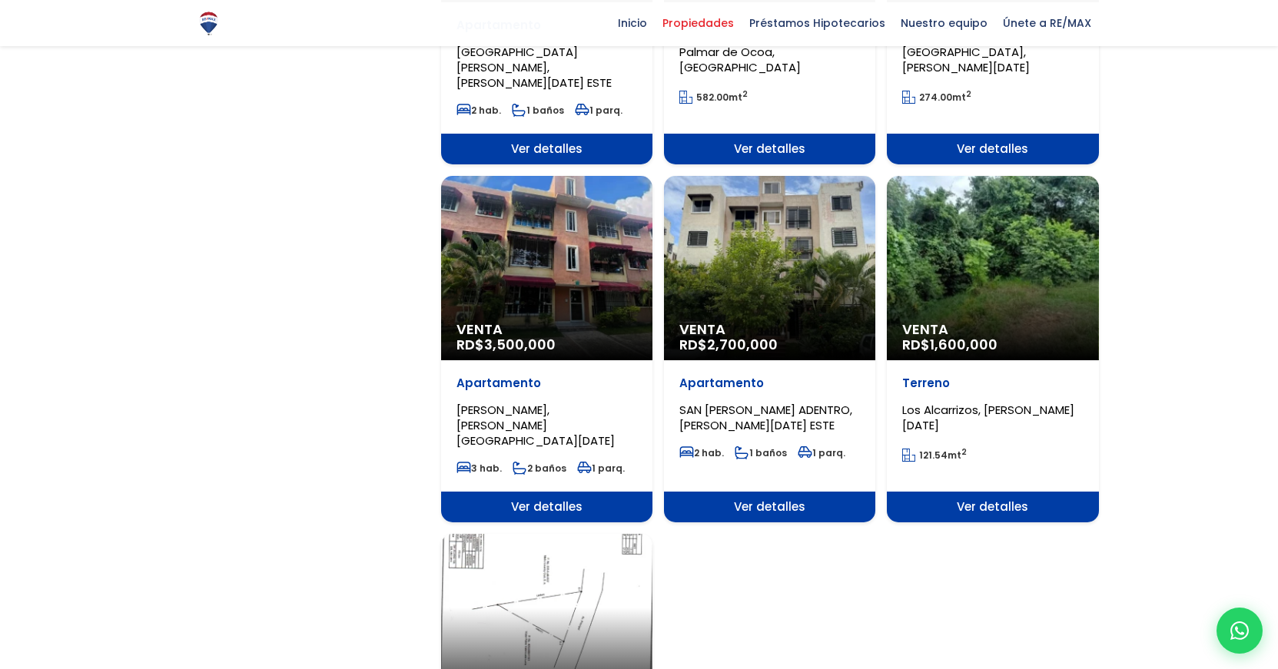
scroll to position [1464, 0]
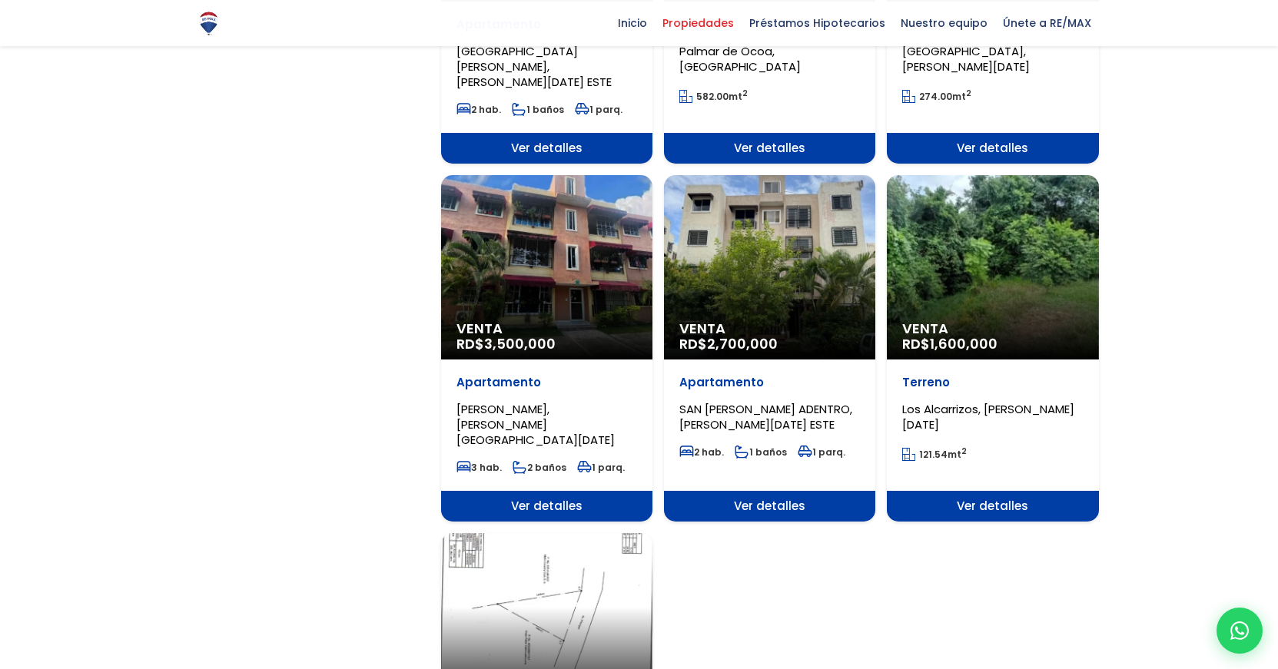
click at [759, 235] on div "Venta RD$ 2,700,000" at bounding box center [769, 267] width 211 height 184
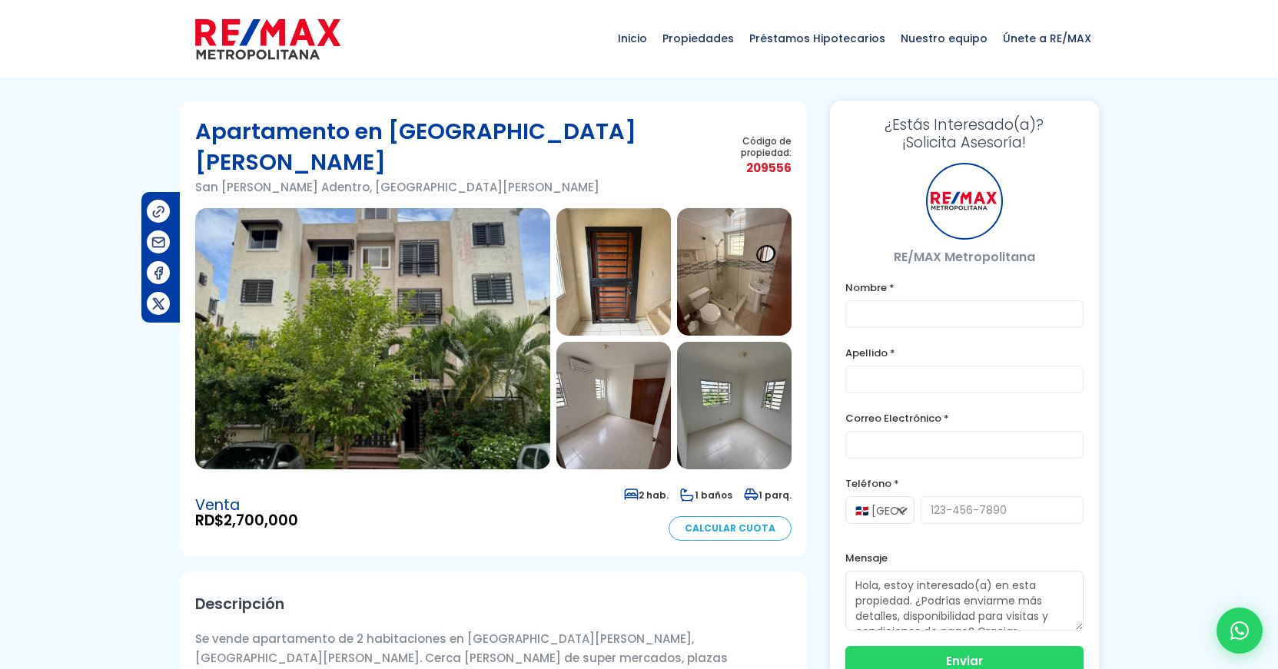
click at [433, 340] on img at bounding box center [372, 338] width 355 height 261
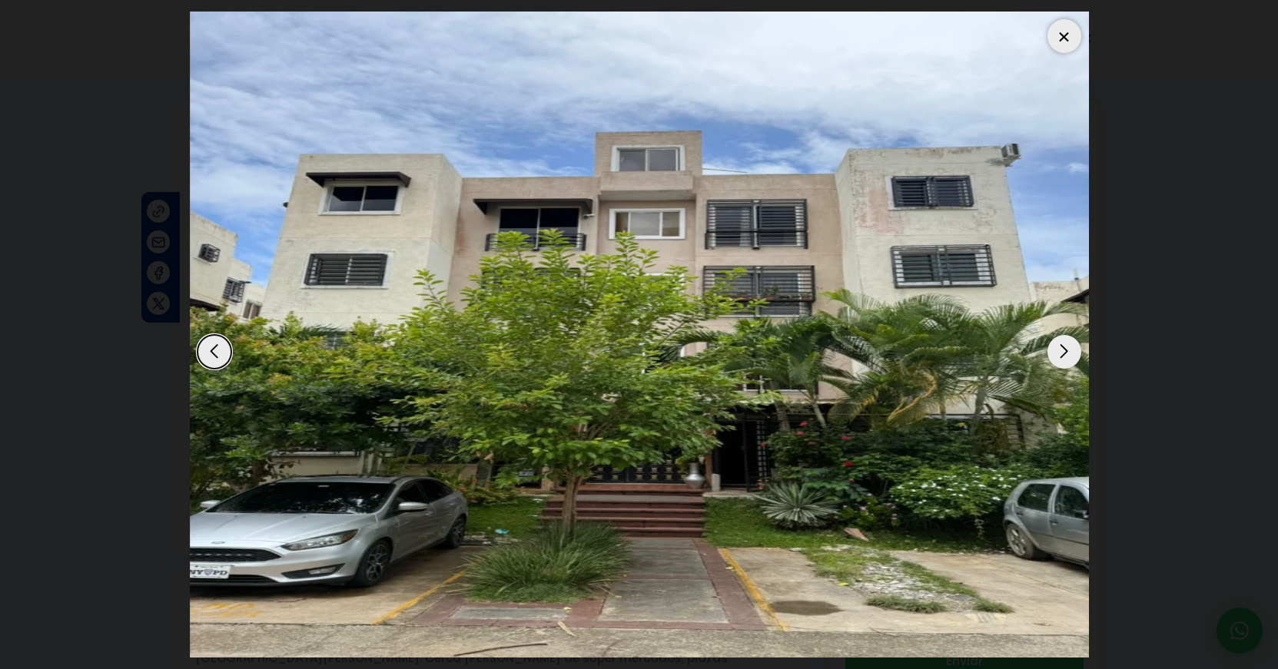
click at [1074, 349] on div "Next slide" at bounding box center [1064, 352] width 34 height 34
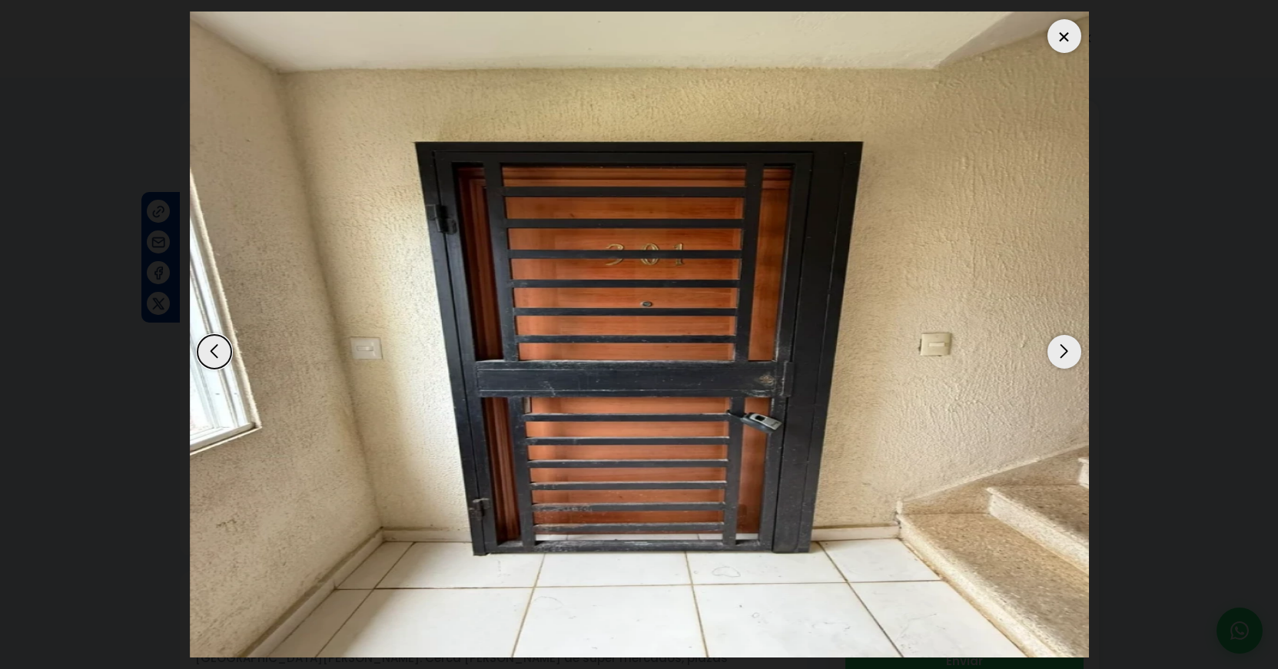
click at [1074, 349] on div "Next slide" at bounding box center [1064, 352] width 34 height 34
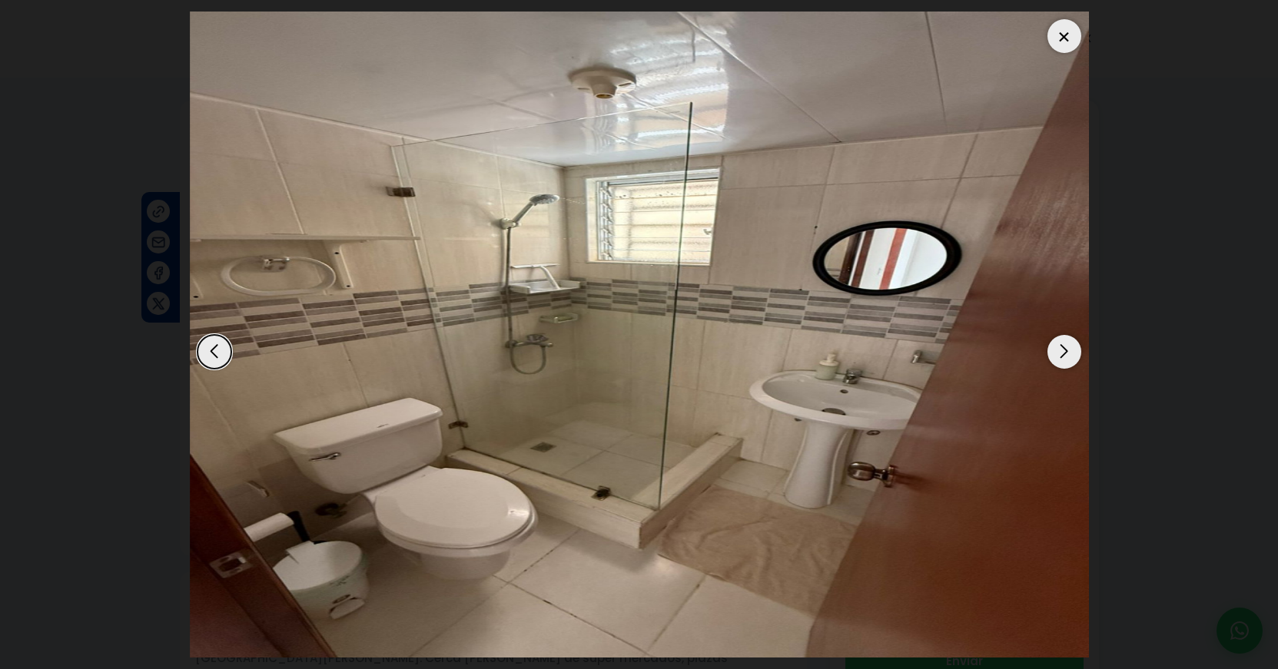
click at [1074, 349] on div "Next slide" at bounding box center [1064, 352] width 34 height 34
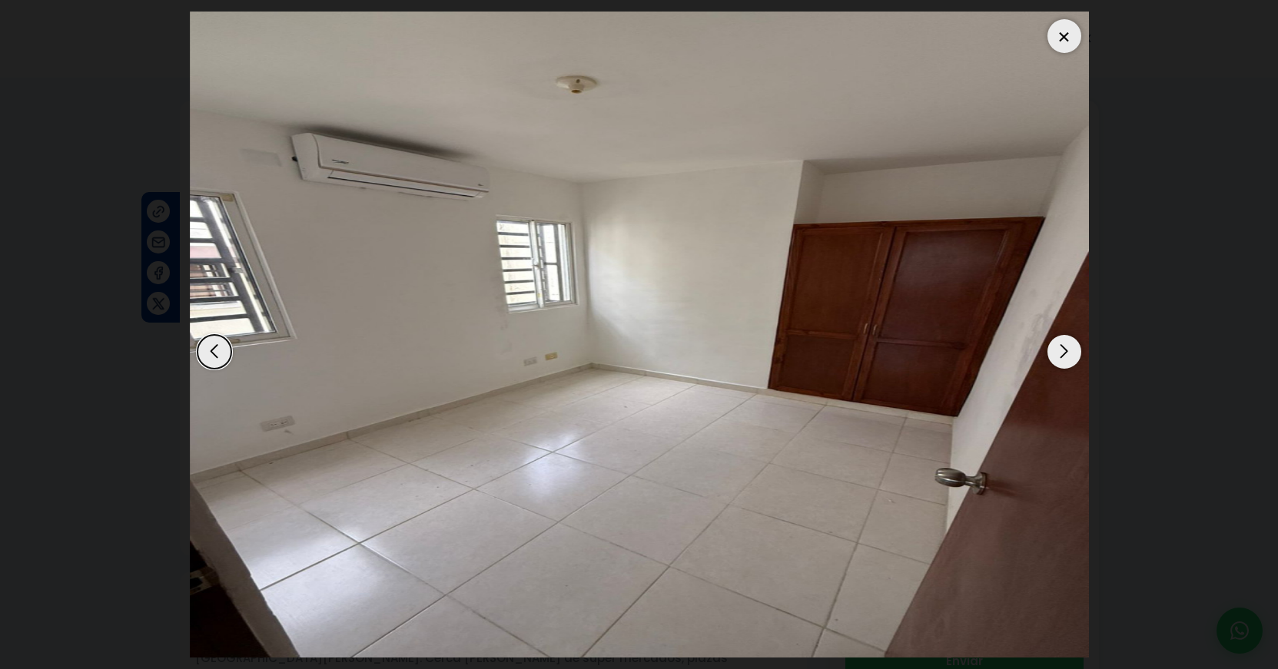
click at [1074, 349] on div "Next slide" at bounding box center [1064, 352] width 34 height 34
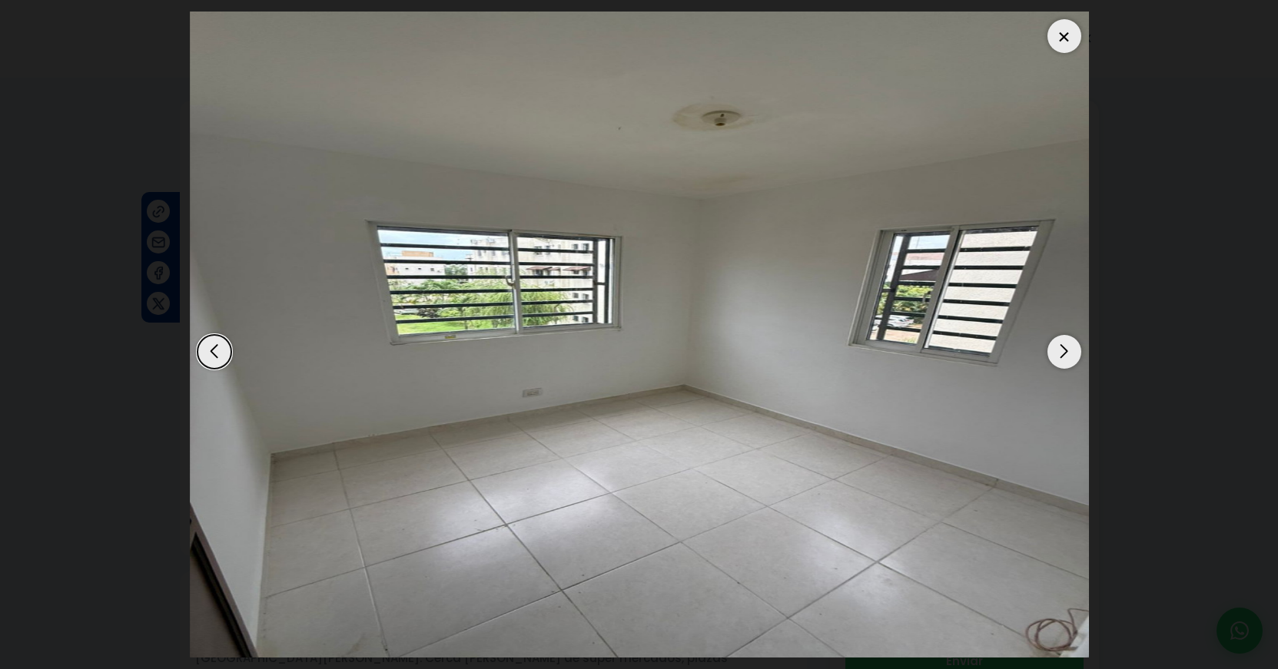
click at [1074, 349] on div "Next slide" at bounding box center [1064, 352] width 34 height 34
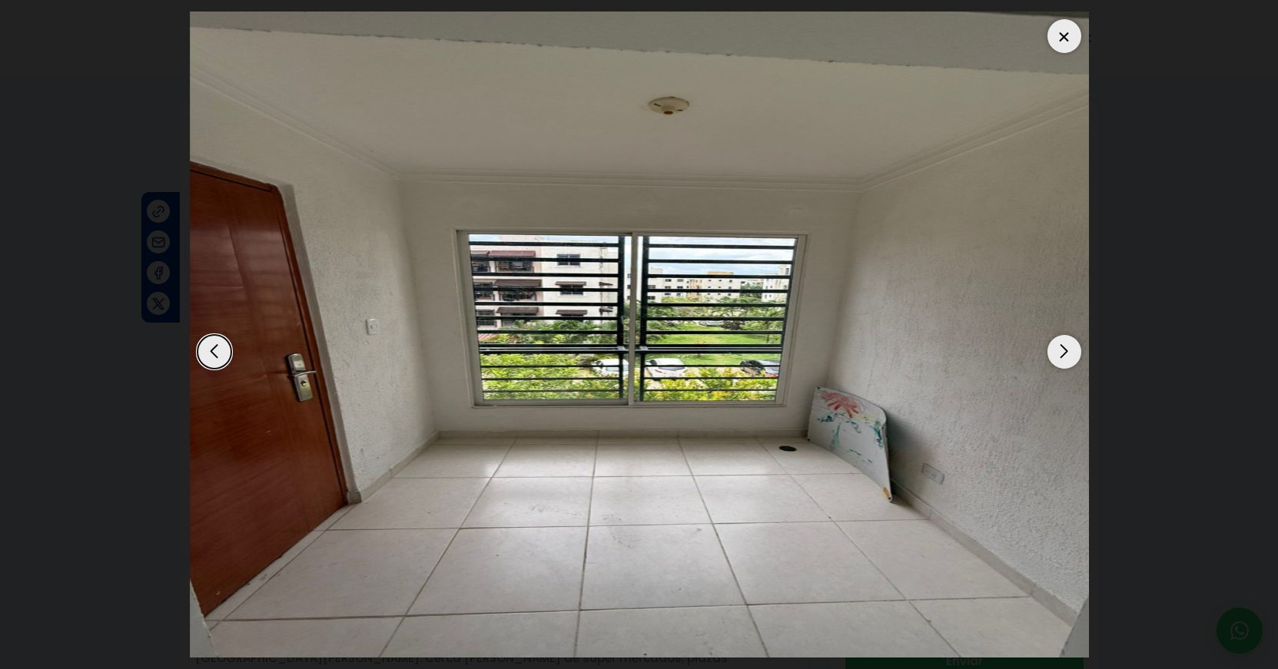
click at [1074, 349] on div "Next slide" at bounding box center [1064, 352] width 34 height 34
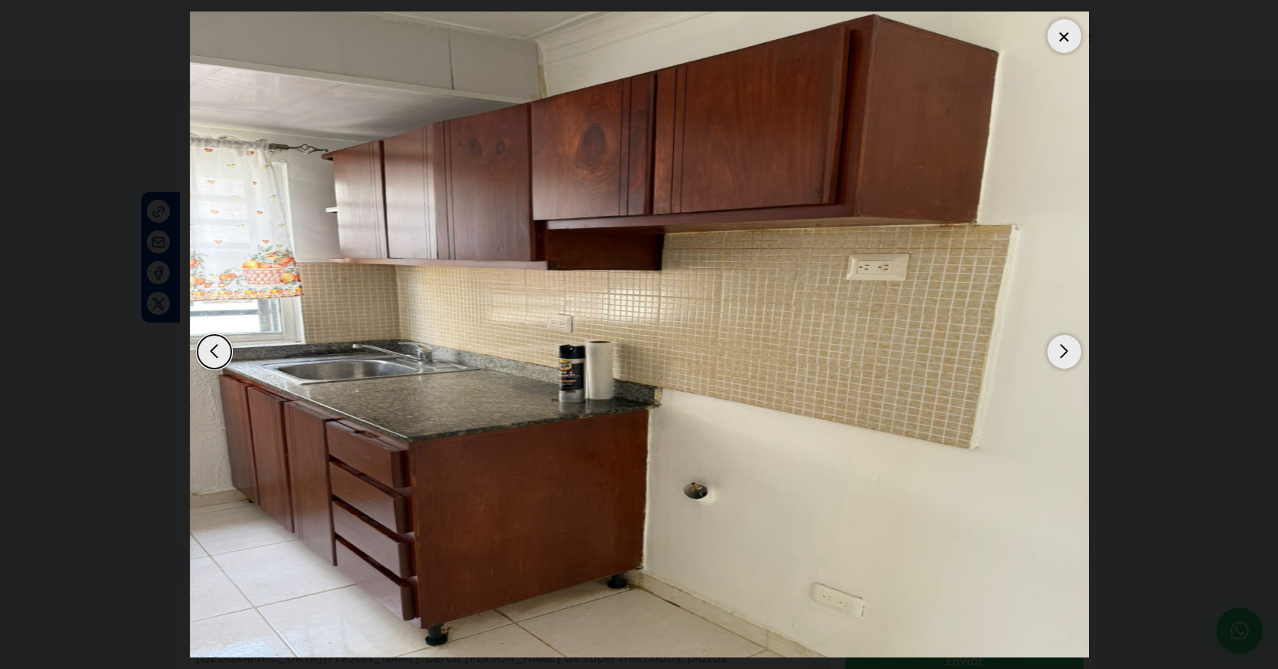
click at [1074, 349] on div "Next slide" at bounding box center [1064, 352] width 34 height 34
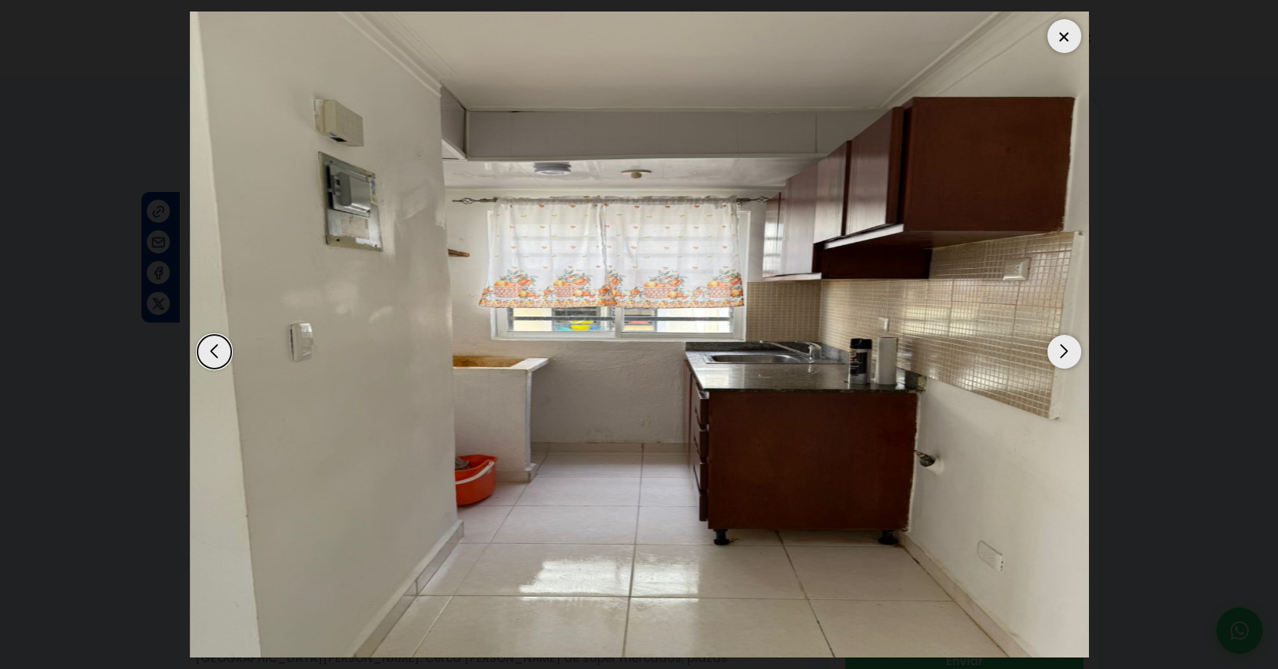
click at [1074, 349] on div "Next slide" at bounding box center [1064, 352] width 34 height 34
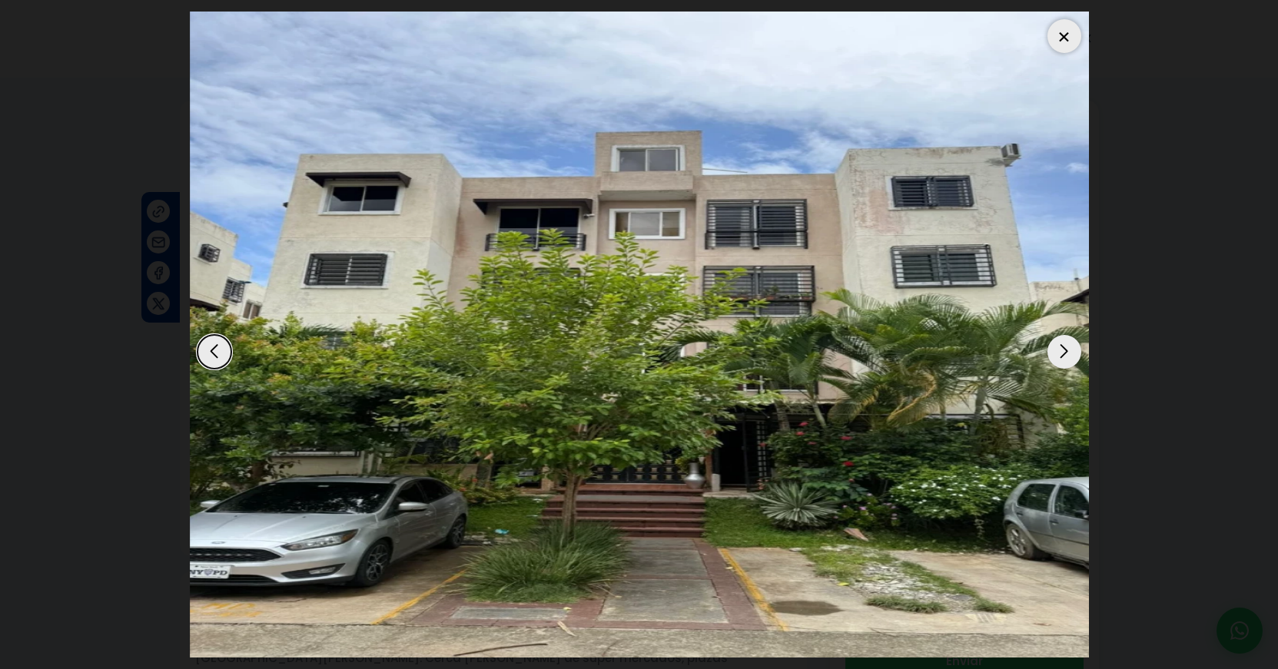
click at [1074, 349] on div "Next slide" at bounding box center [1064, 352] width 34 height 34
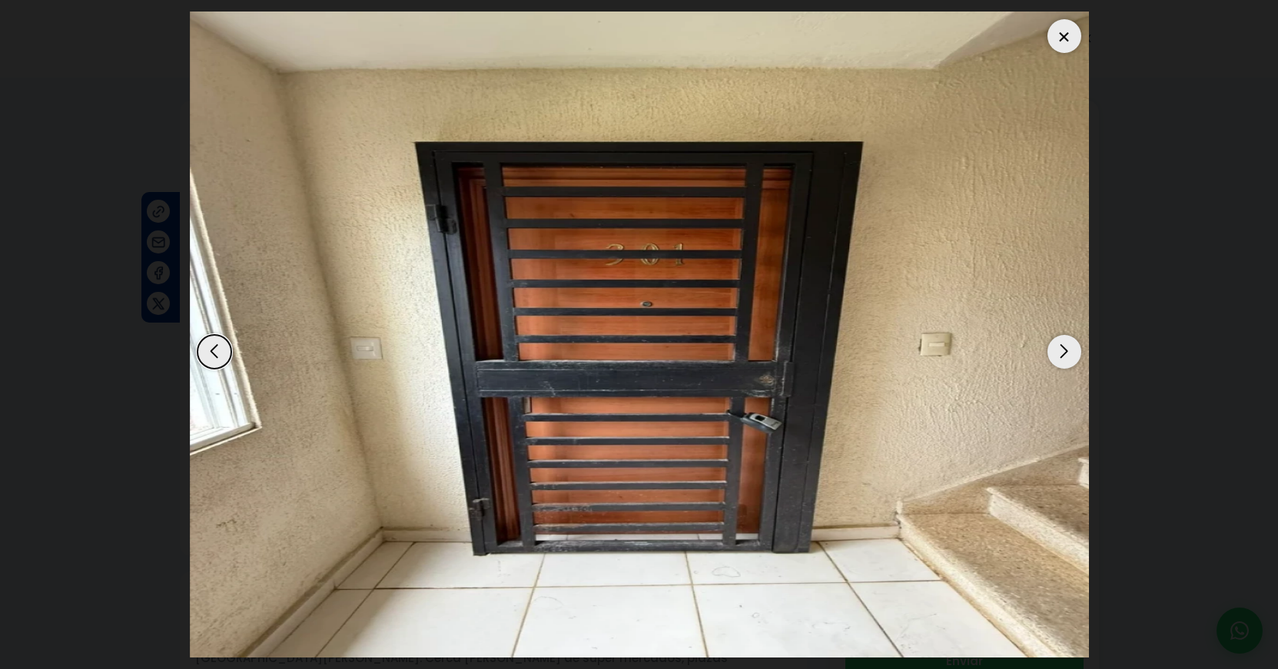
click at [1074, 349] on div "Next slide" at bounding box center [1064, 352] width 34 height 34
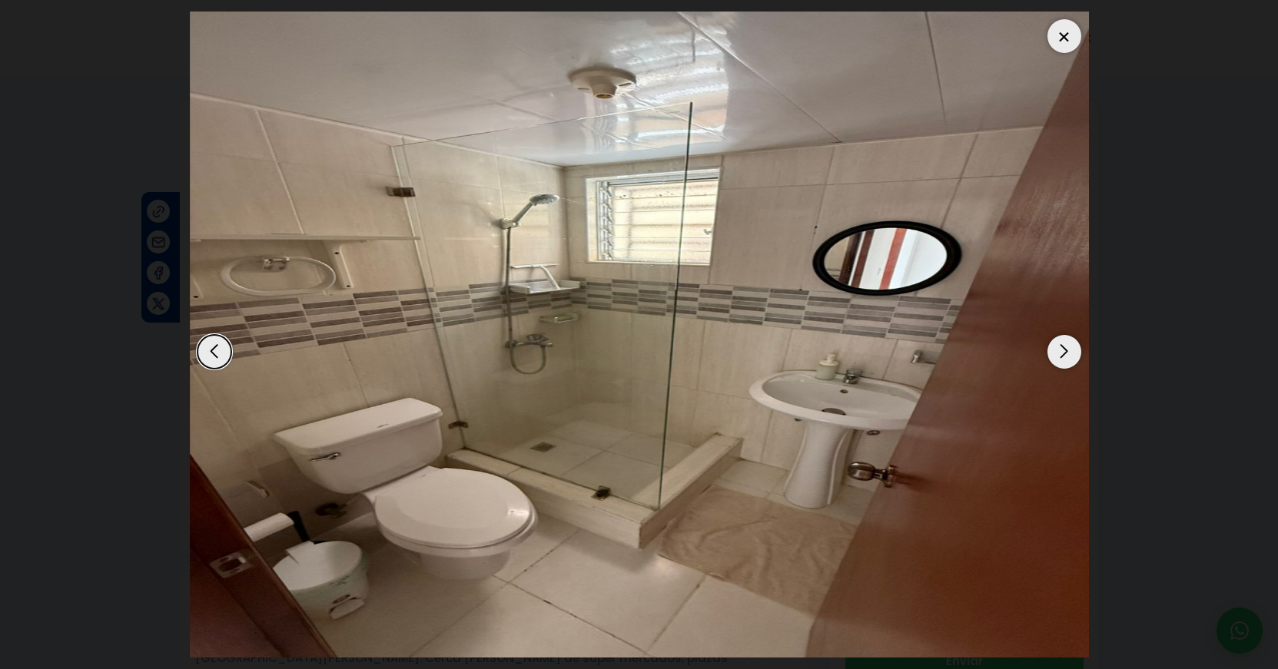
click at [1064, 42] on div at bounding box center [1064, 36] width 34 height 34
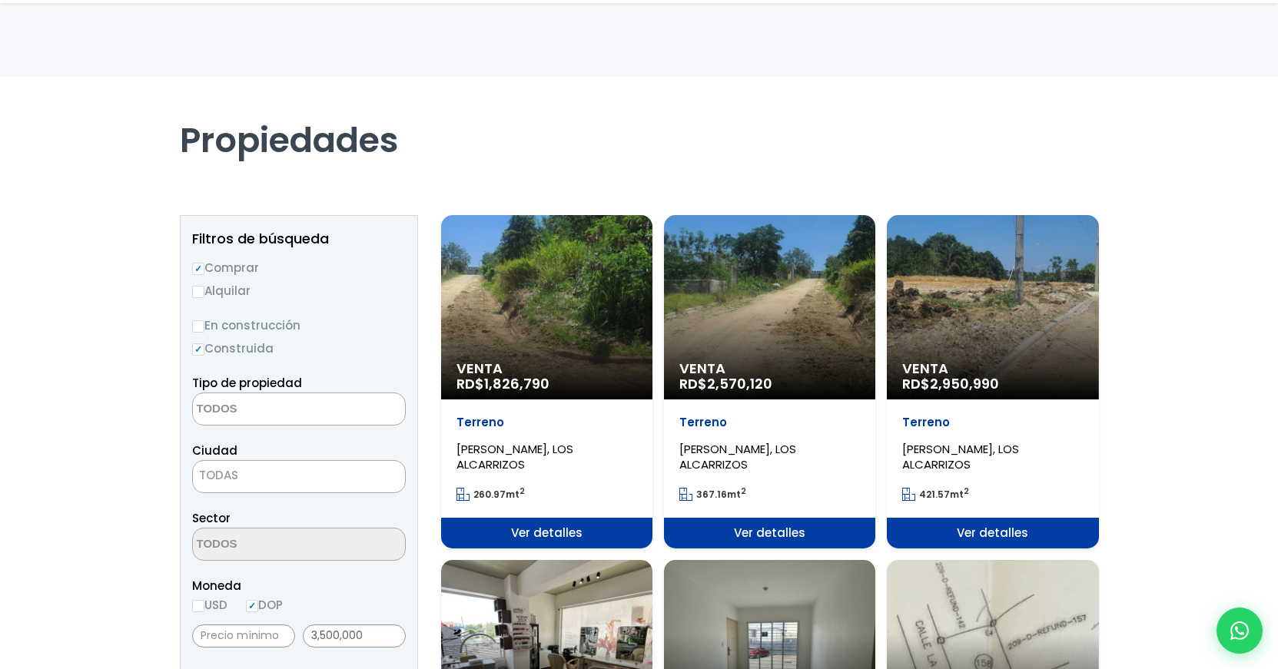
select select
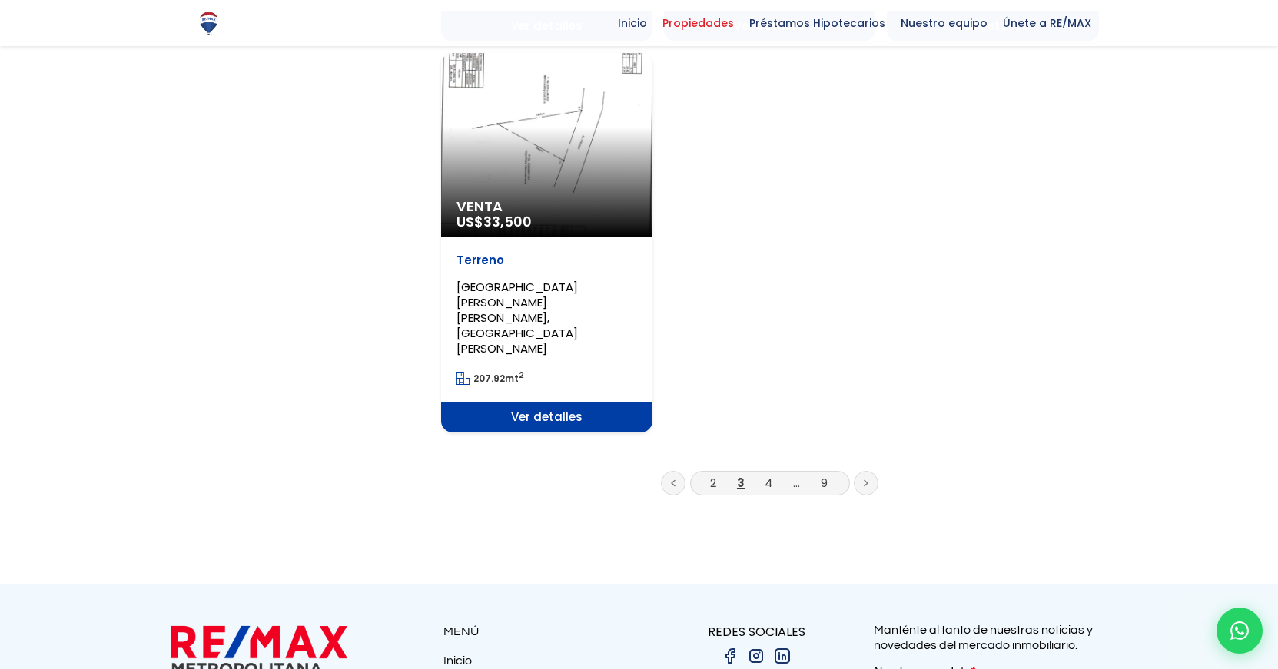
scroll to position [1998, 0]
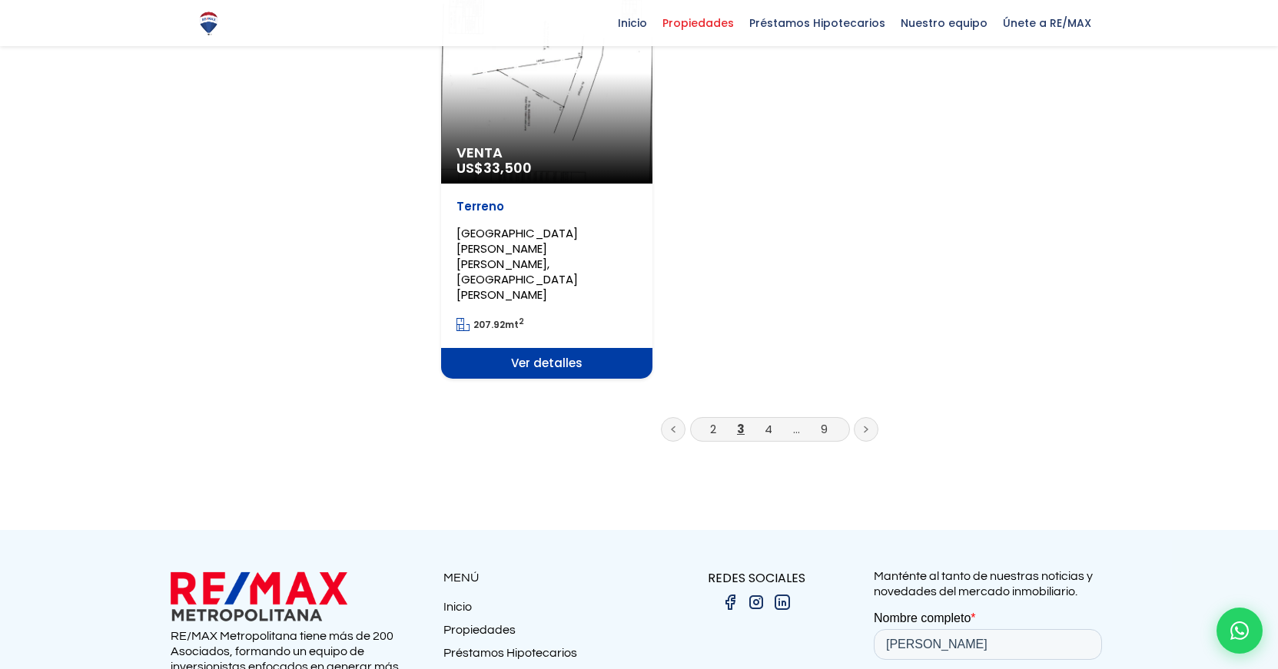
click at [868, 426] on icon at bounding box center [866, 430] width 5 height 8
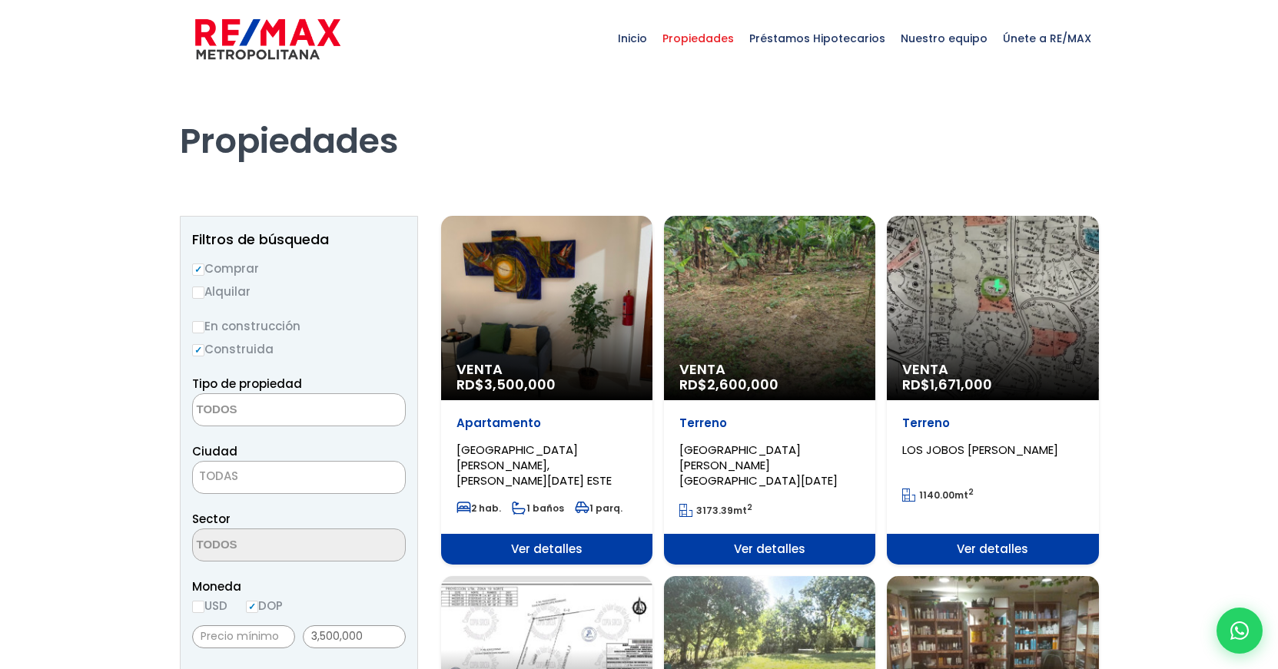
select select
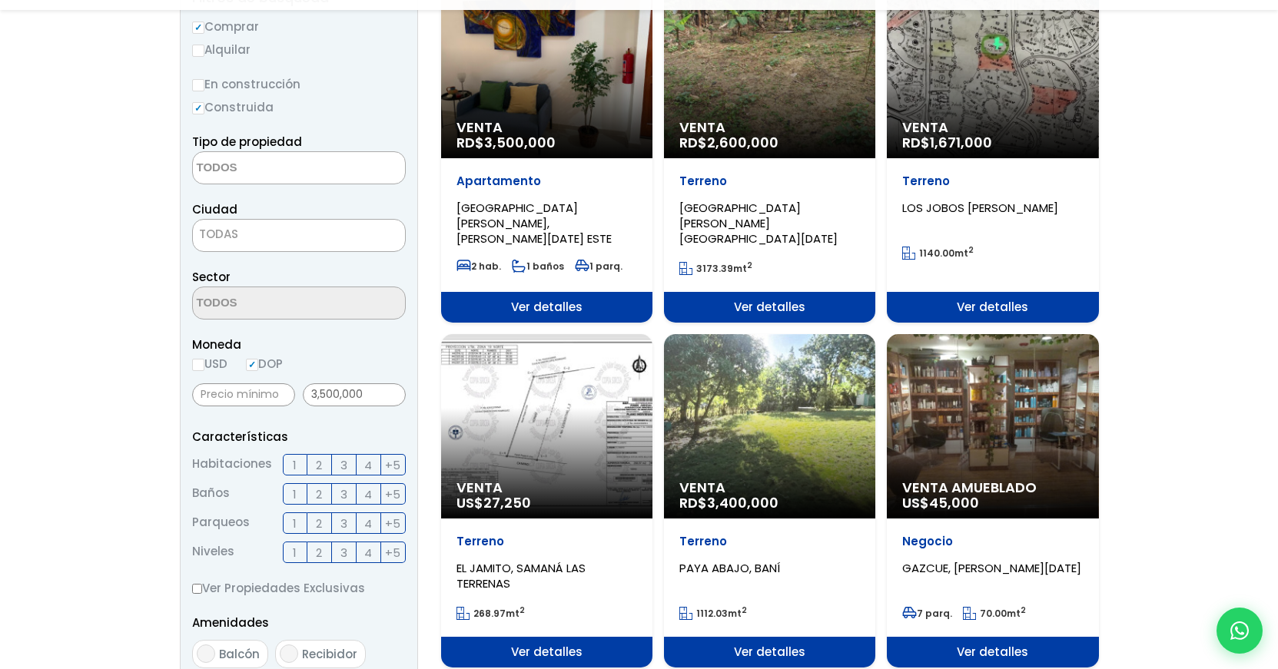
scroll to position [243, 0]
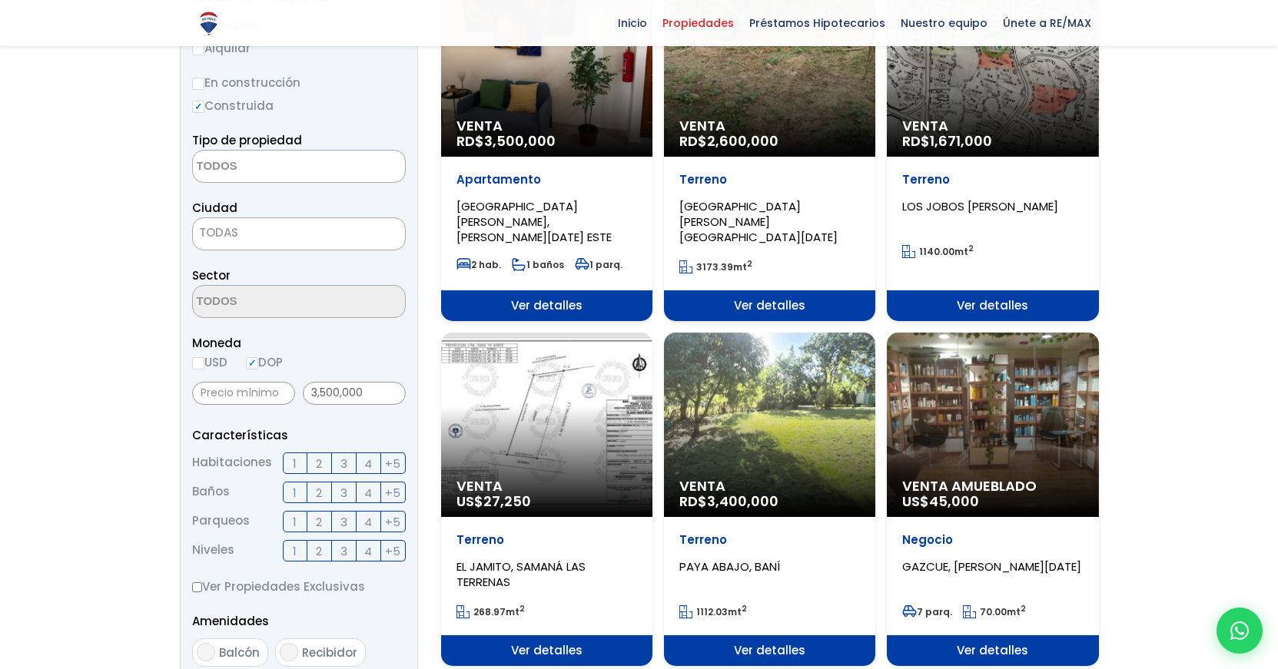
click at [793, 419] on div "Venta RD$ 3,400,000" at bounding box center [769, 425] width 211 height 184
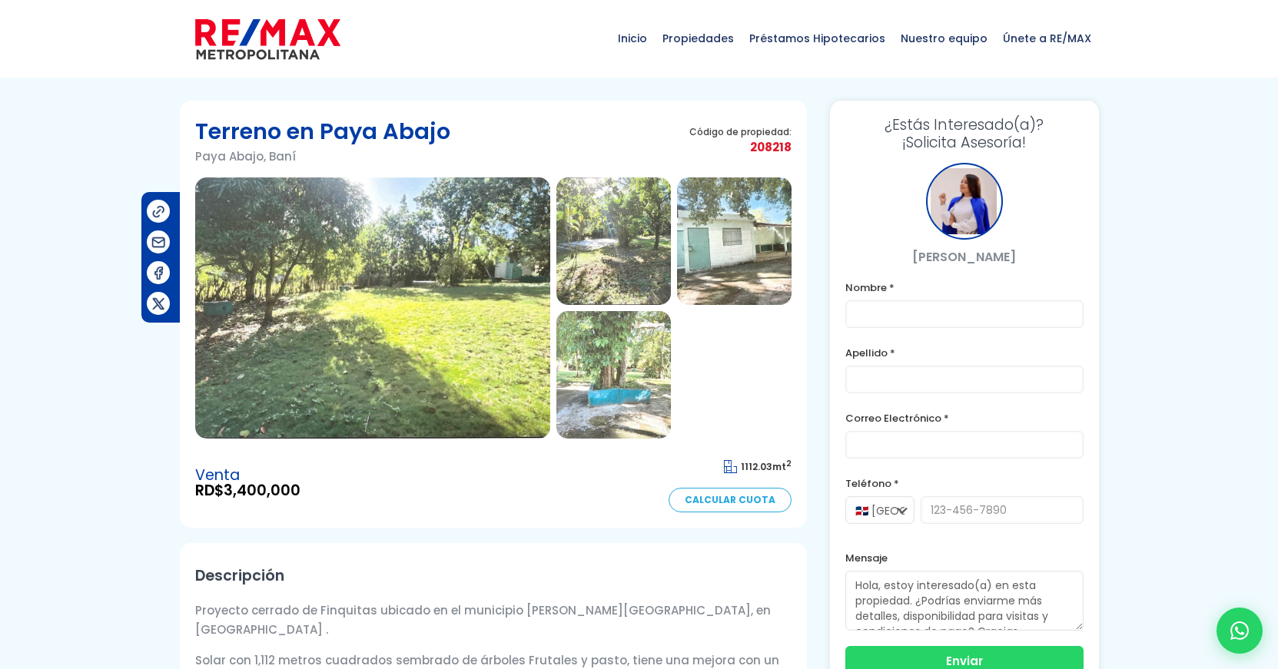
click at [494, 302] on img at bounding box center [372, 308] width 355 height 261
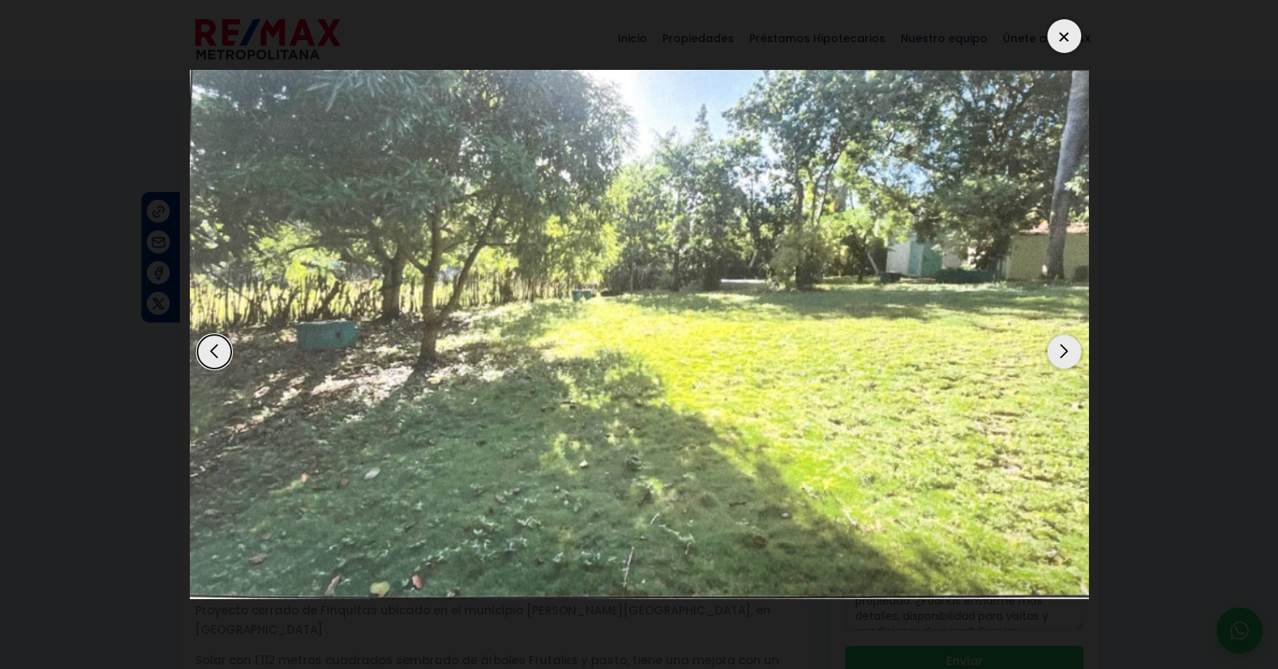
click at [1065, 355] on div "Next slide" at bounding box center [1064, 352] width 34 height 34
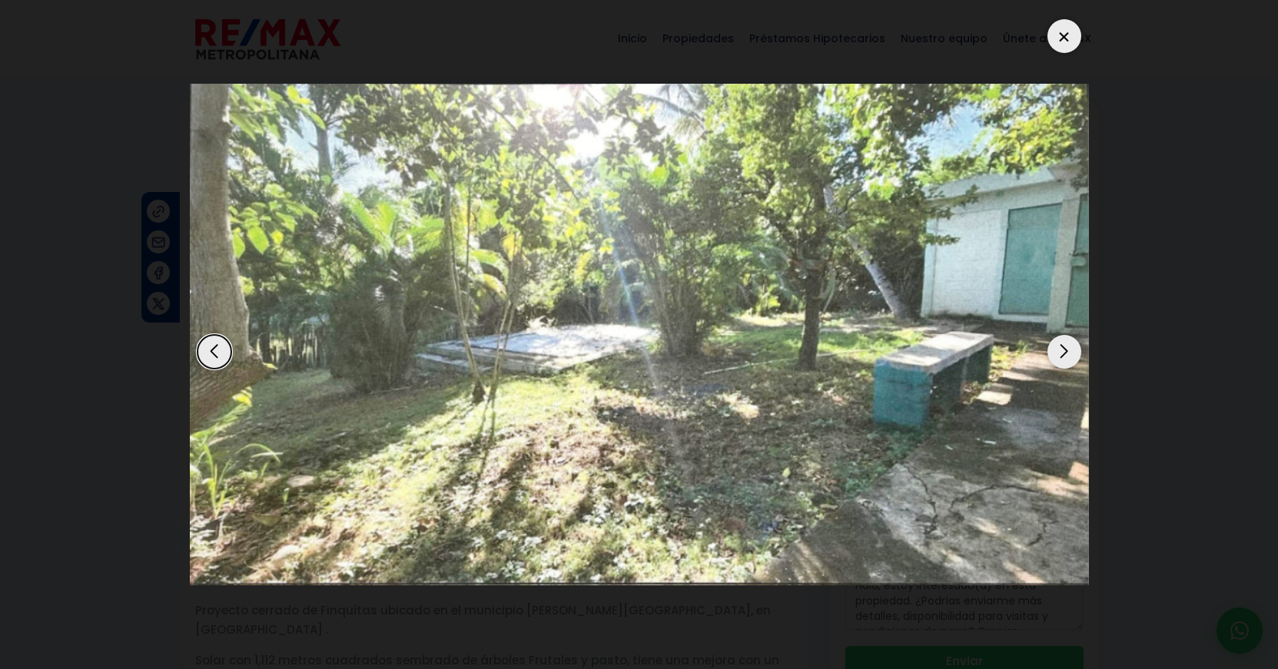
click at [1064, 353] on div "Next slide" at bounding box center [1064, 352] width 34 height 34
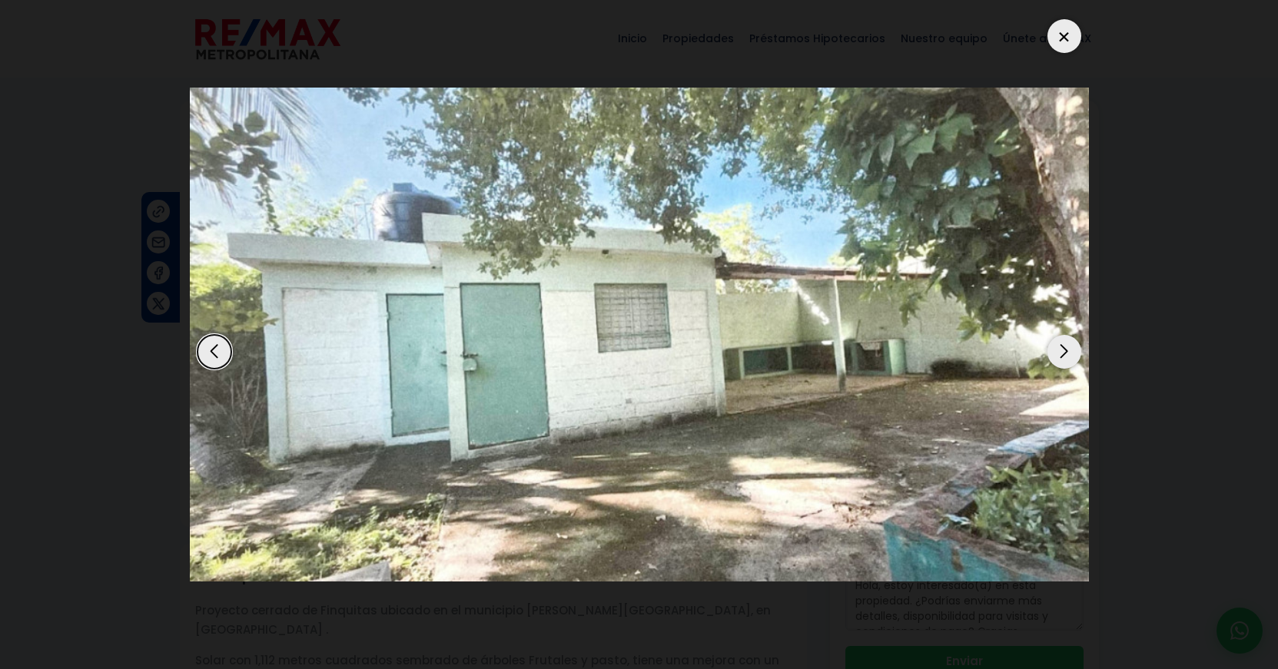
click at [1064, 353] on div "Next slide" at bounding box center [1064, 352] width 34 height 34
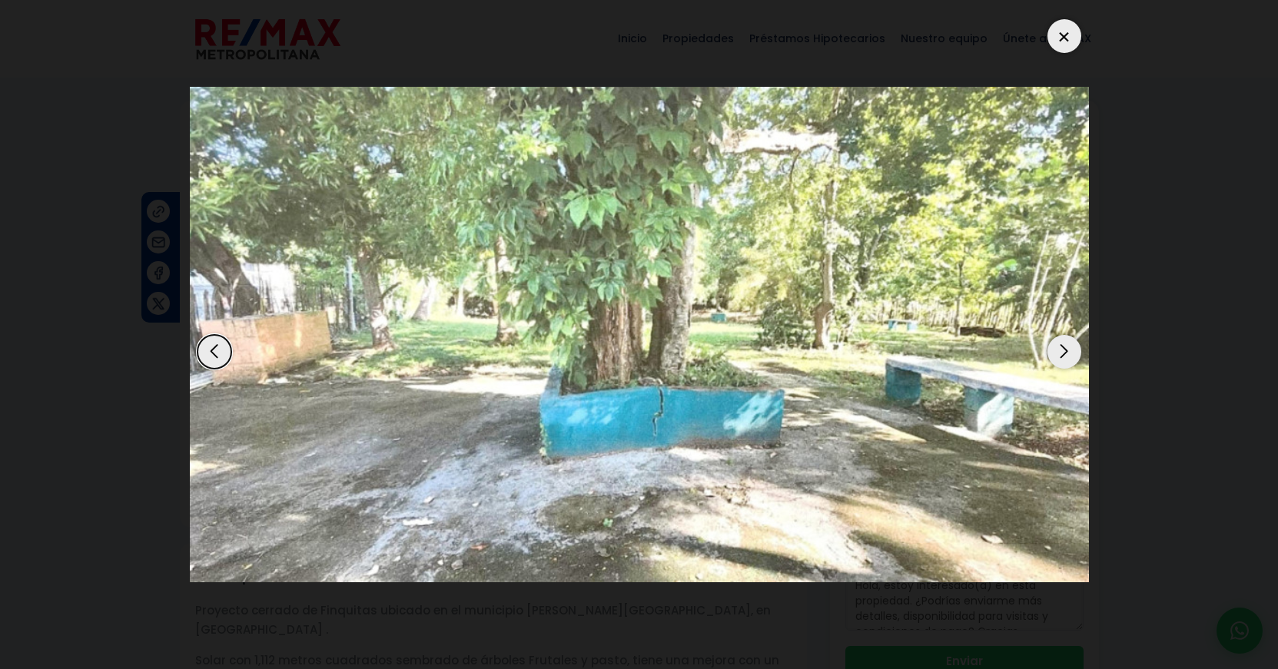
click at [1064, 353] on div "Next slide" at bounding box center [1064, 352] width 34 height 34
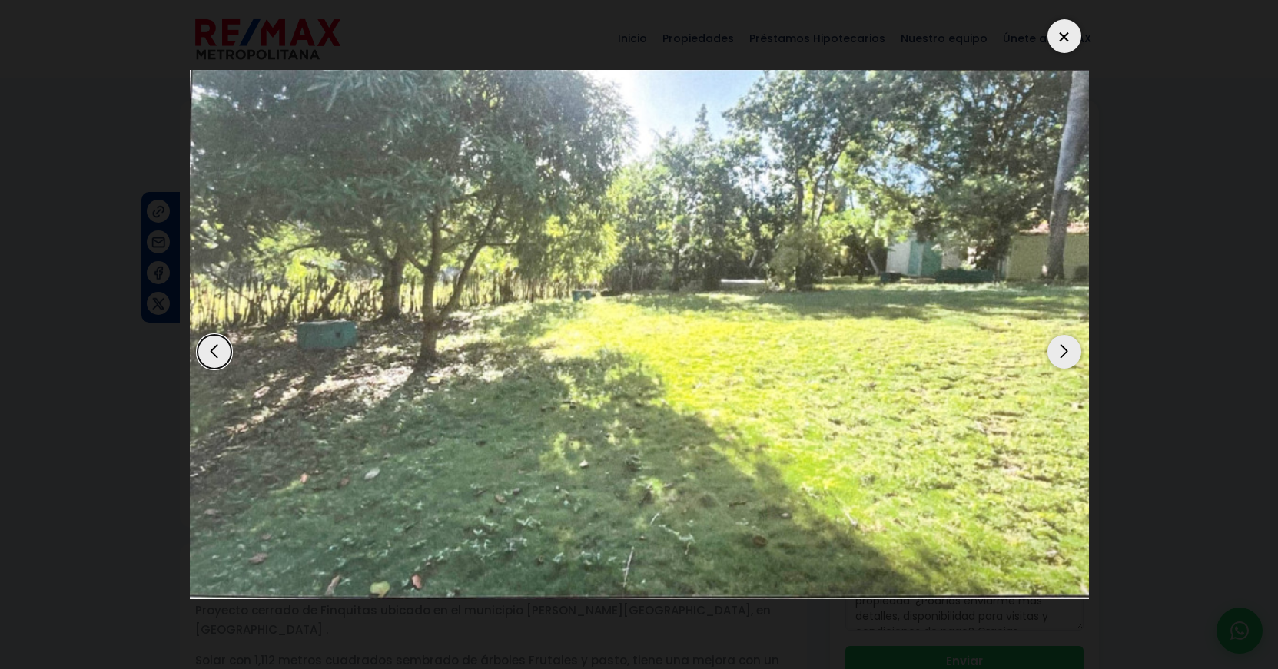
click at [1064, 353] on div "Next slide" at bounding box center [1064, 352] width 34 height 34
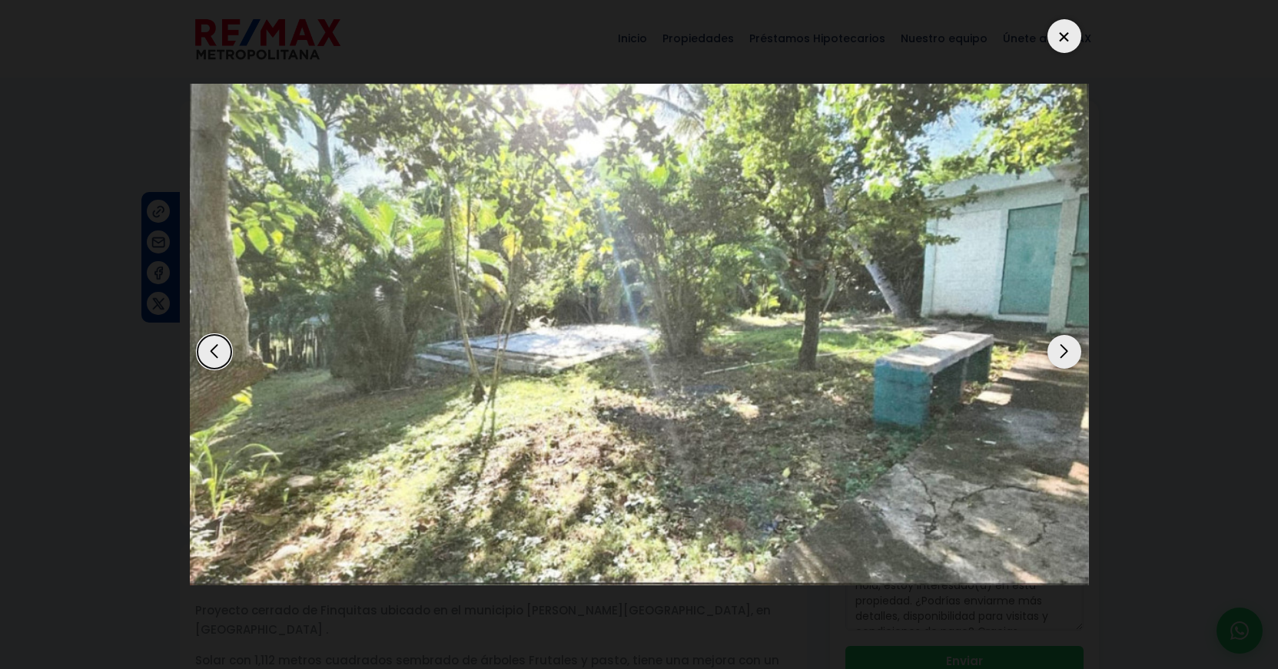
click at [1064, 353] on div "Next slide" at bounding box center [1064, 352] width 34 height 34
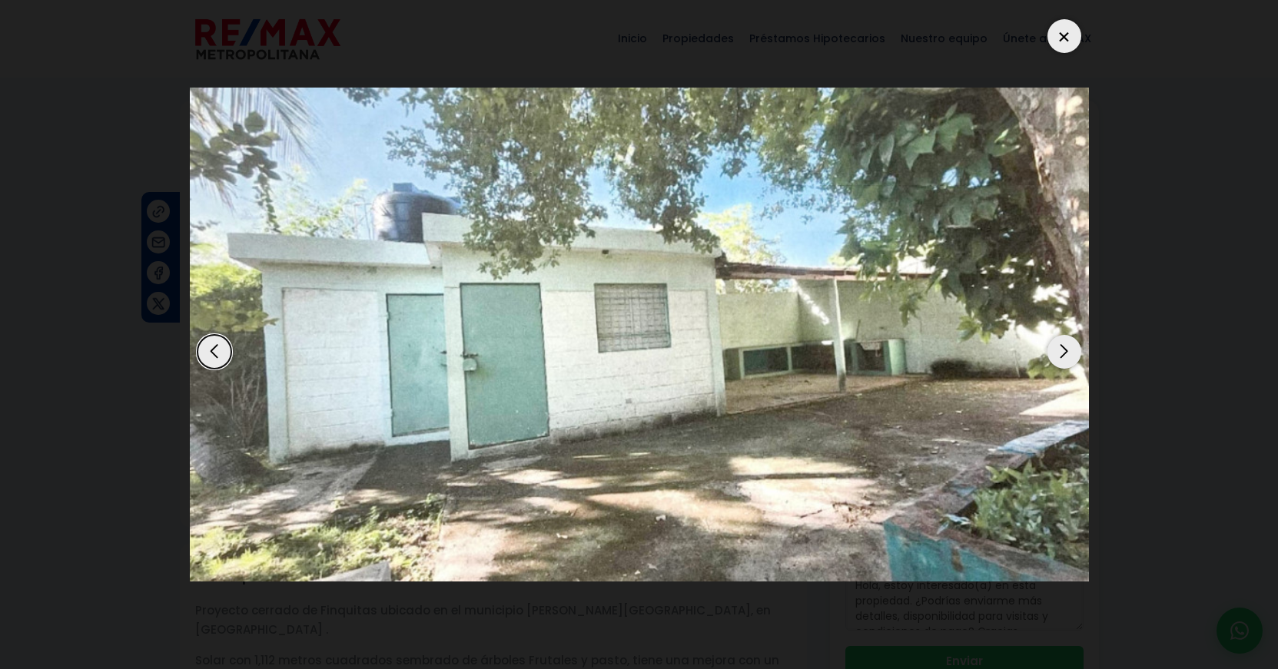
click at [1056, 35] on div at bounding box center [1064, 36] width 34 height 34
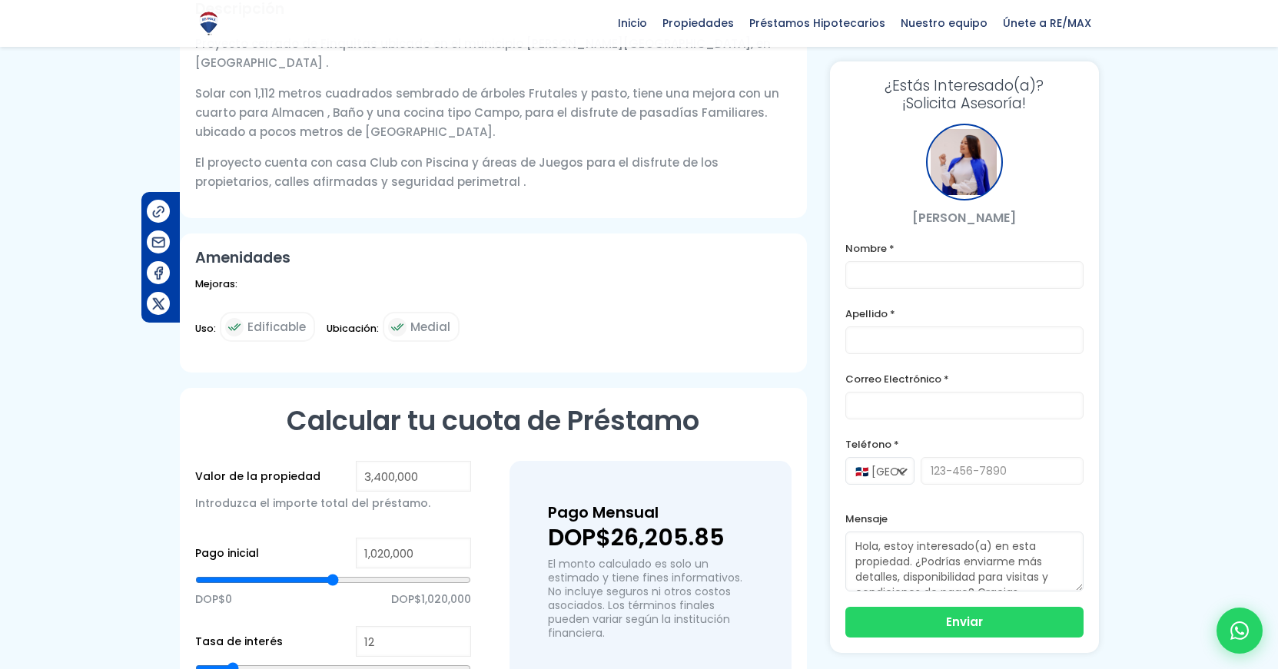
scroll to position [584, 0]
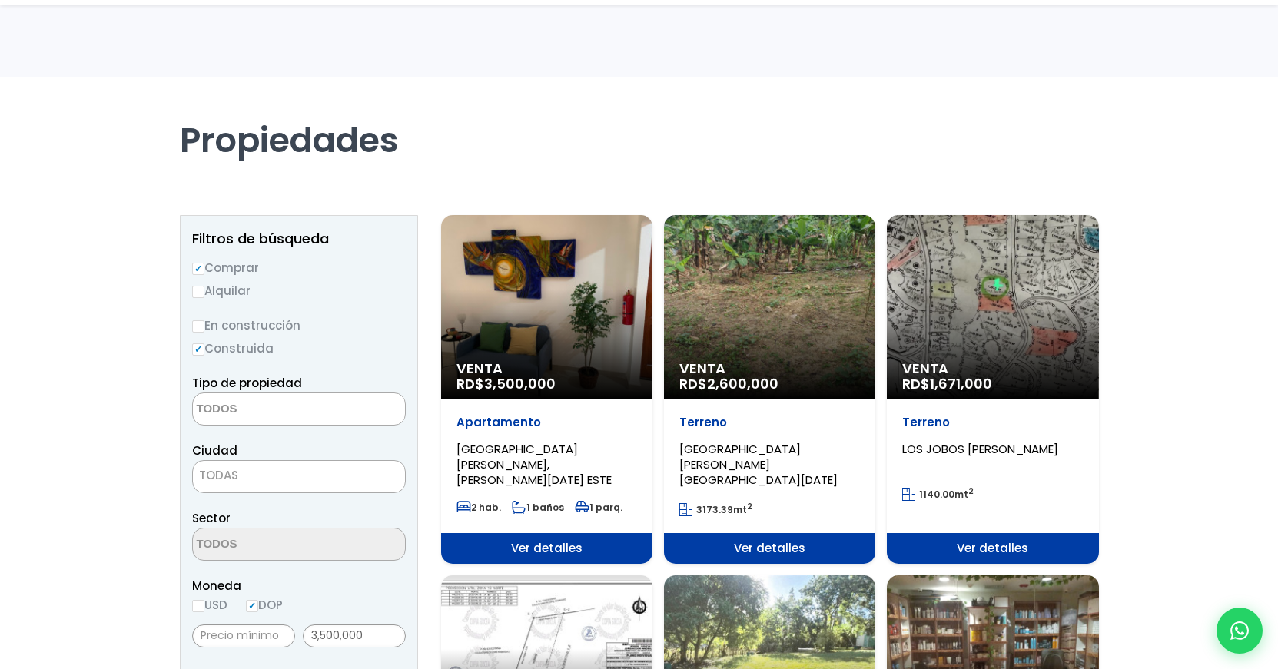
select select
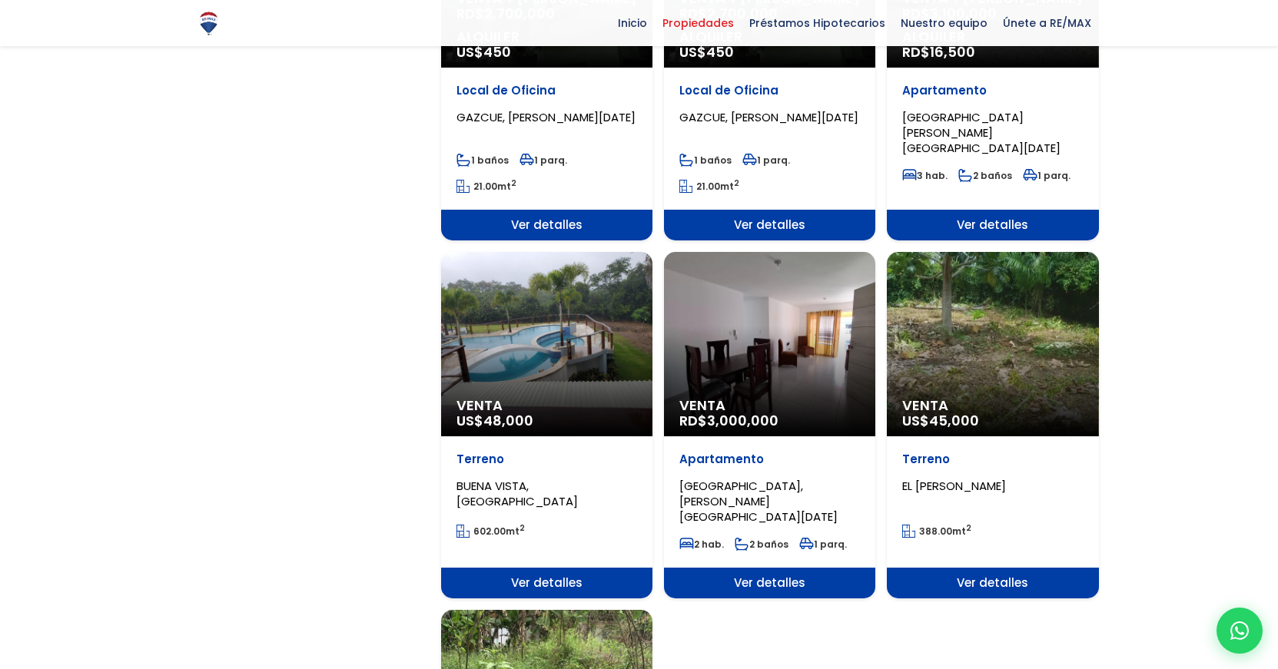
scroll to position [1494, 0]
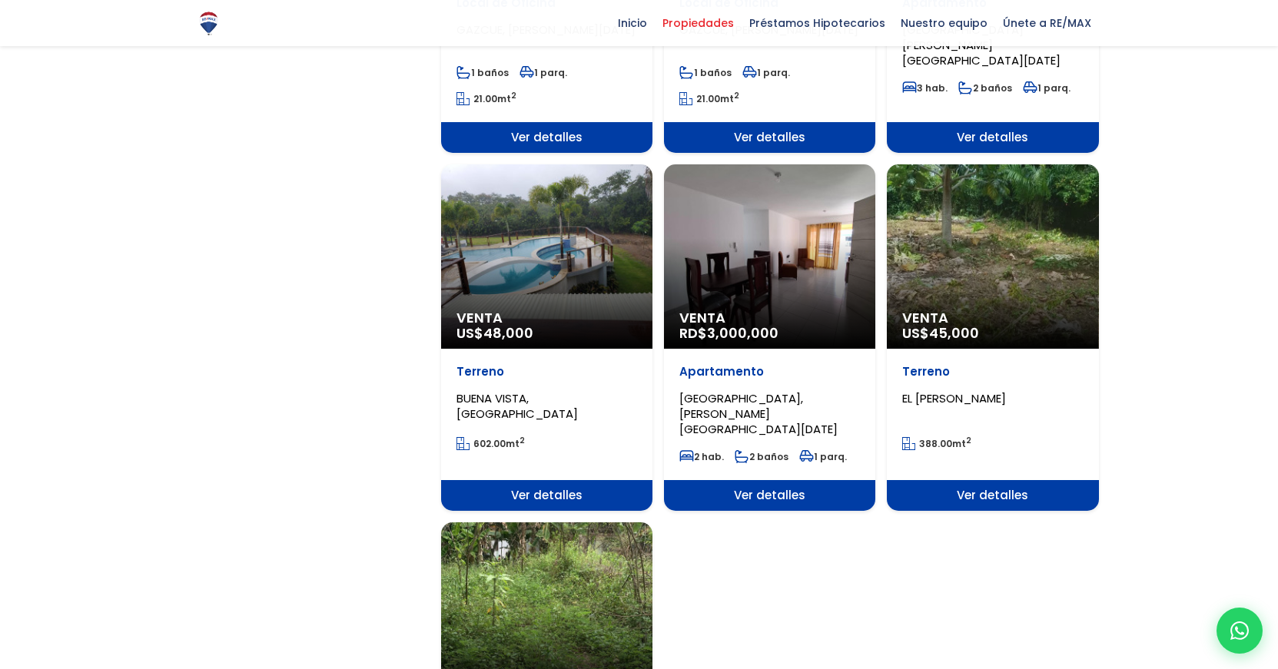
click at [536, 234] on div "Venta US$ 48,000" at bounding box center [546, 256] width 211 height 184
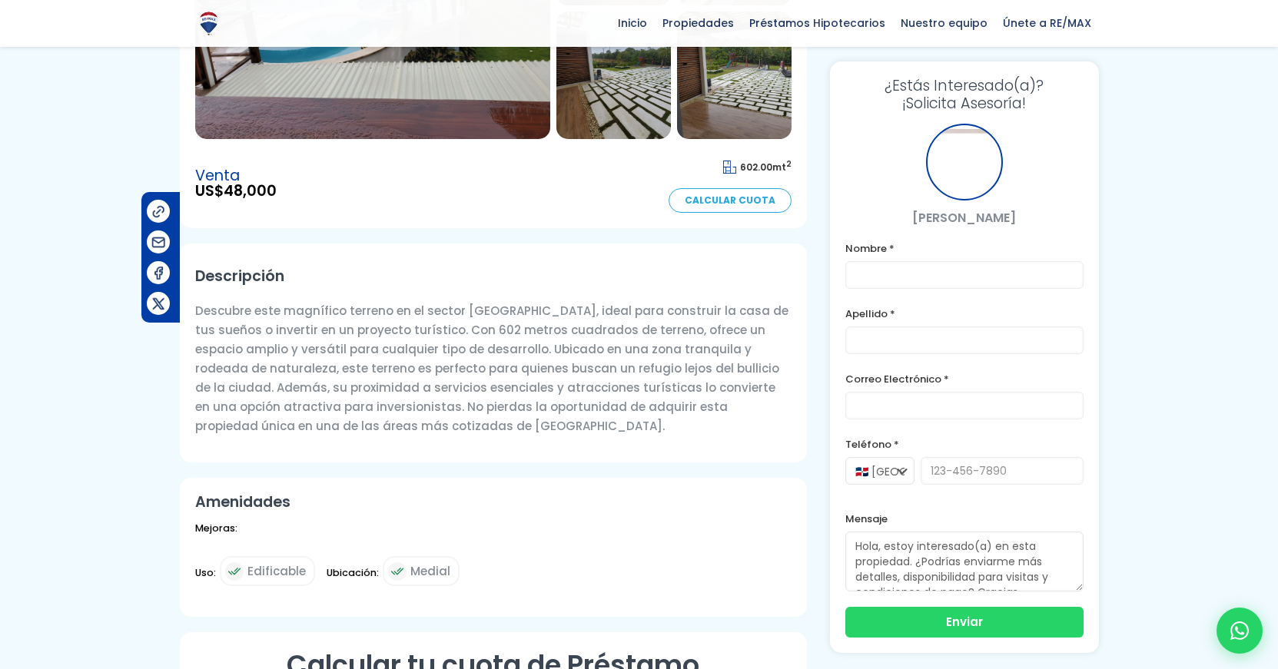
scroll to position [277, 0]
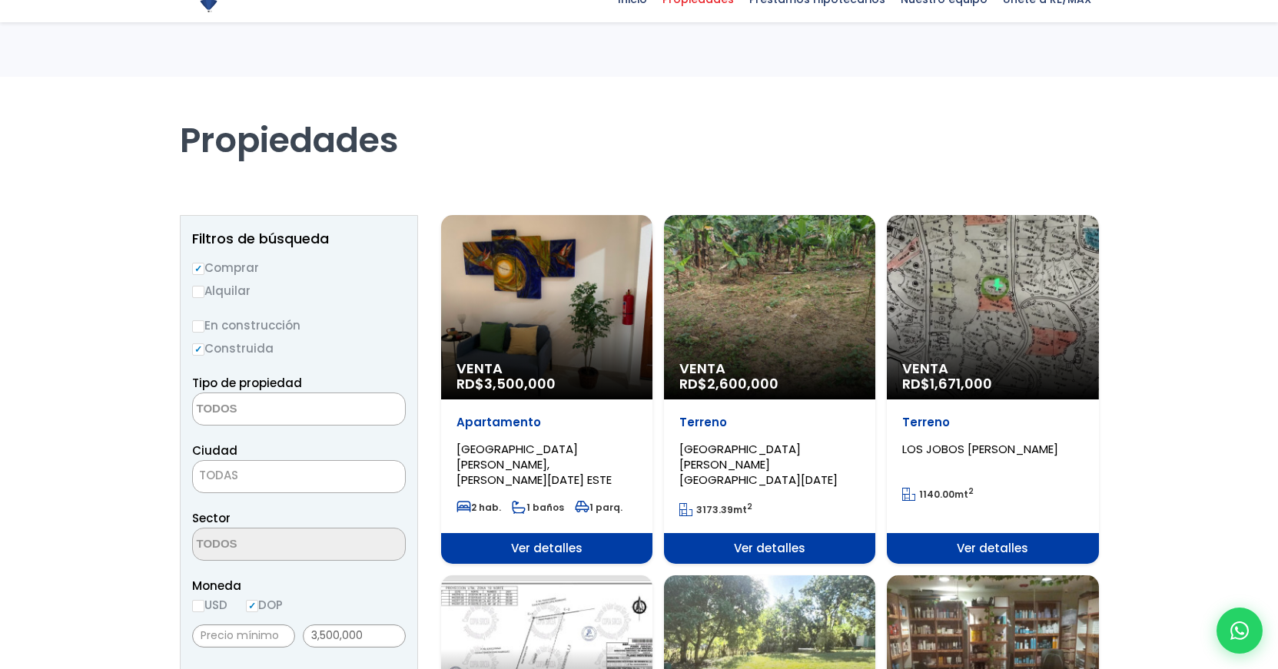
select select
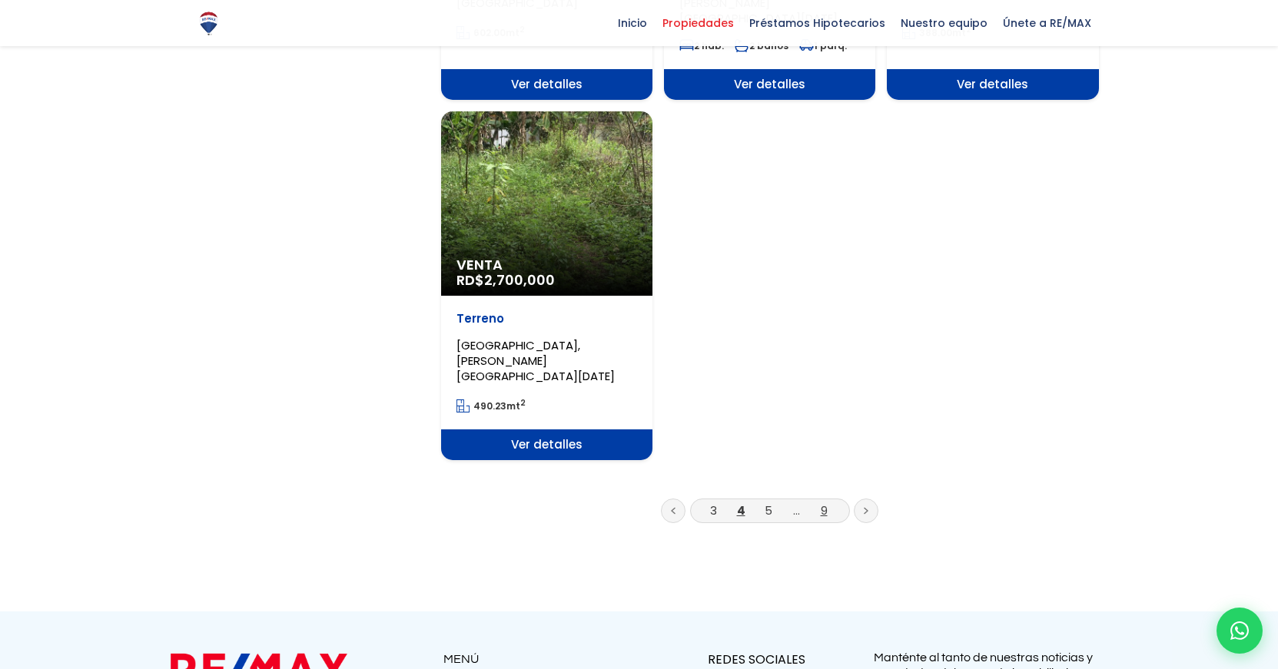
scroll to position [1910, 0]
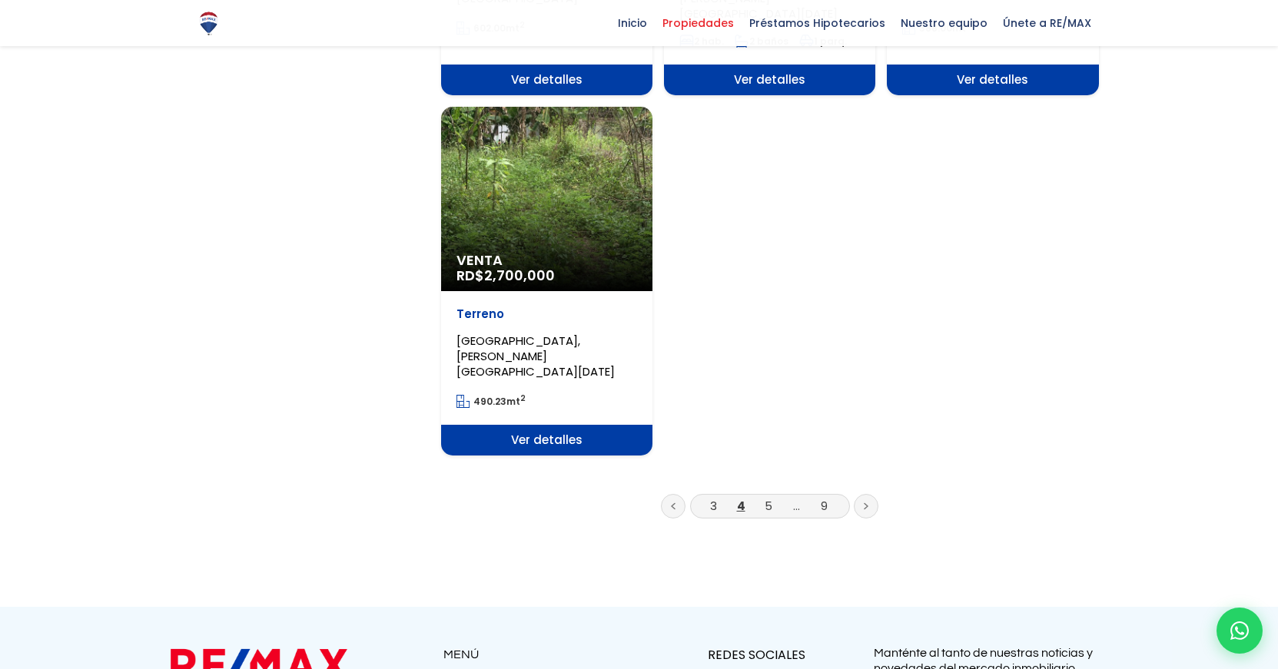
click at [865, 494] on link at bounding box center [866, 506] width 25 height 25
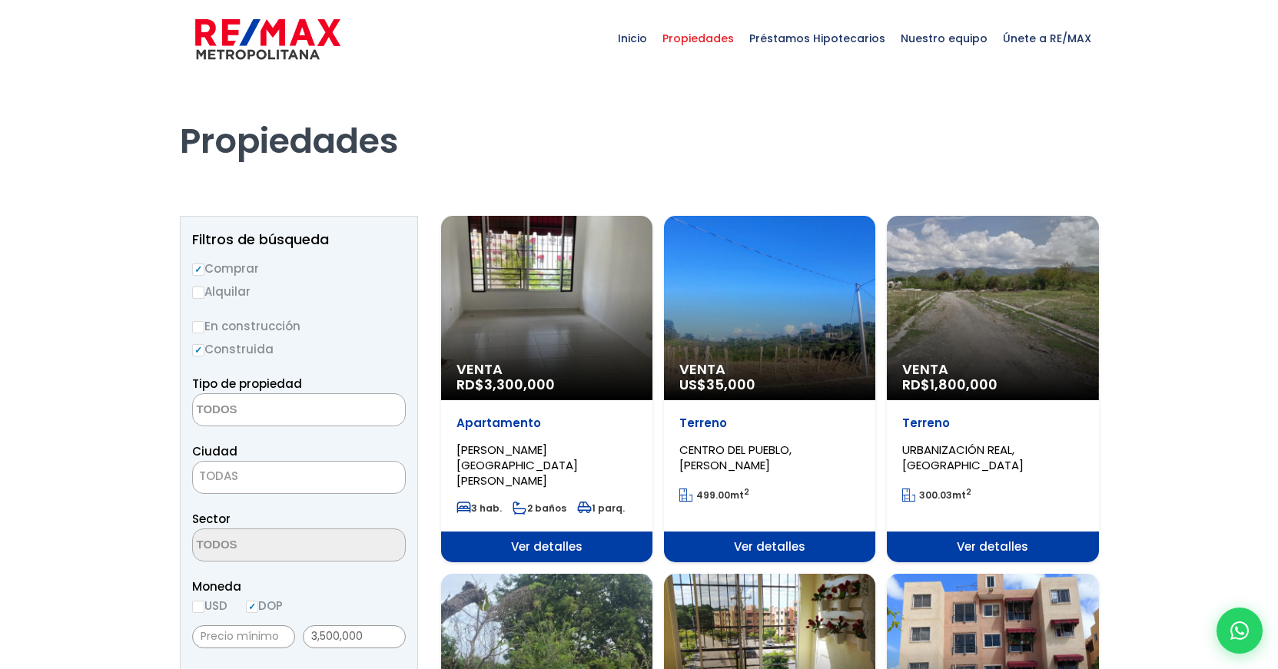
select select
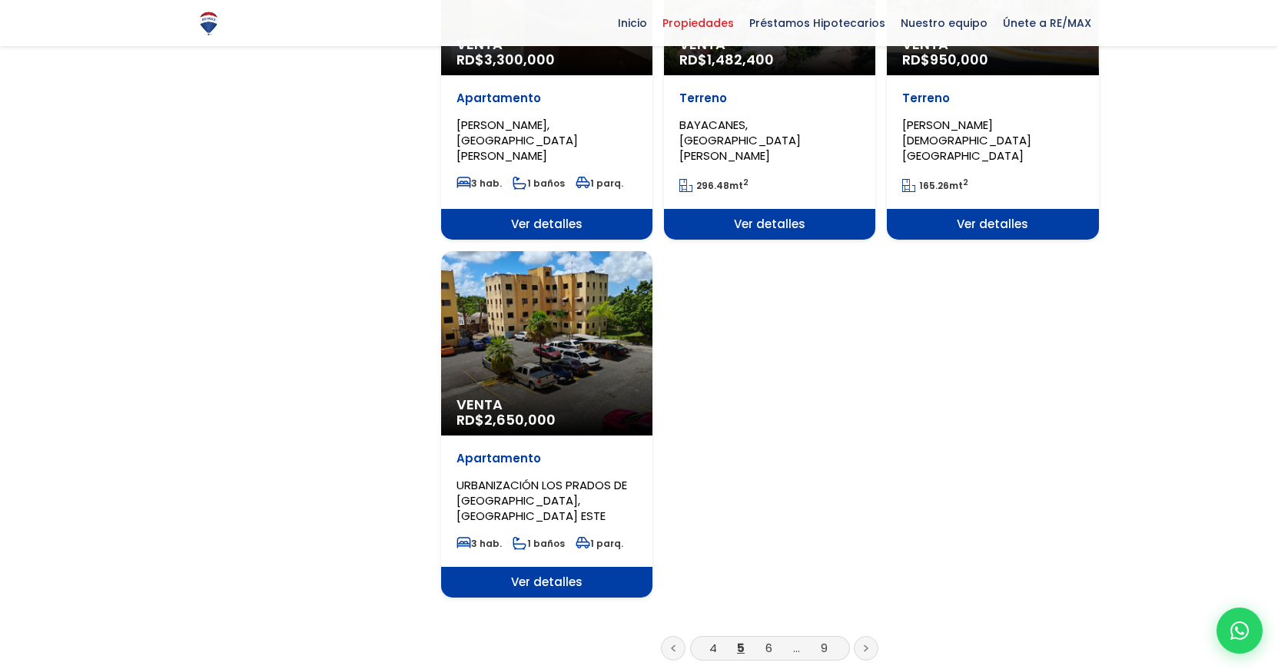
scroll to position [1777, 0]
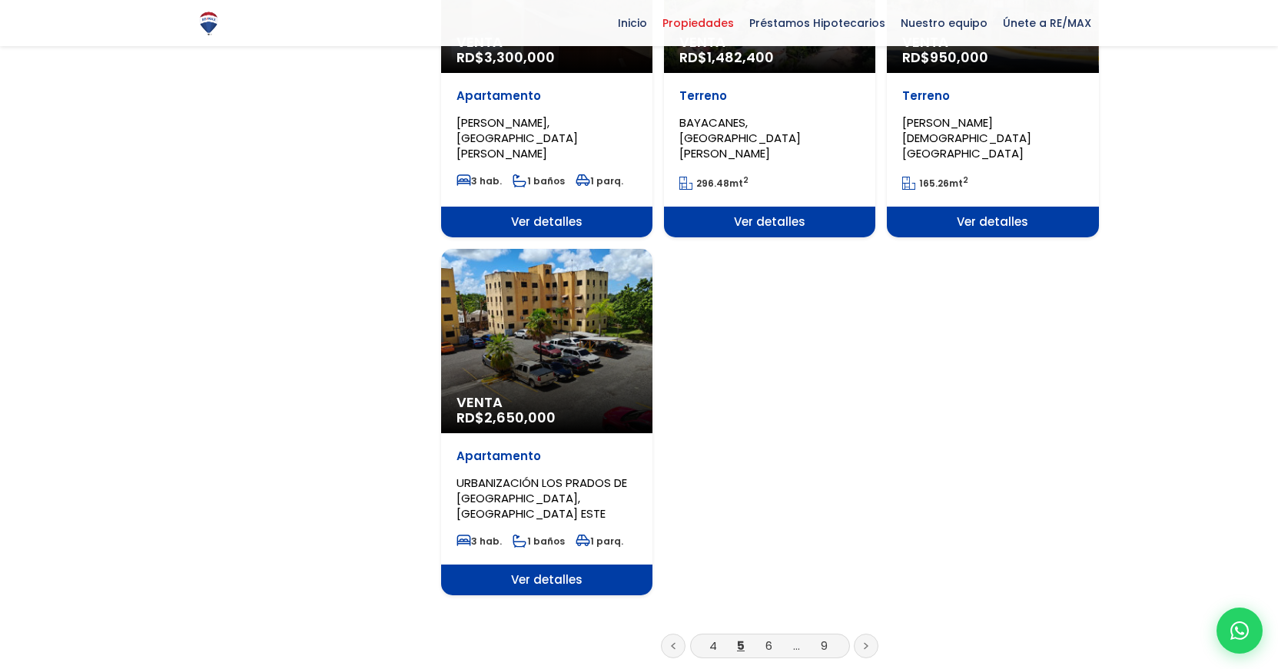
click at [874, 634] on link at bounding box center [866, 646] width 25 height 25
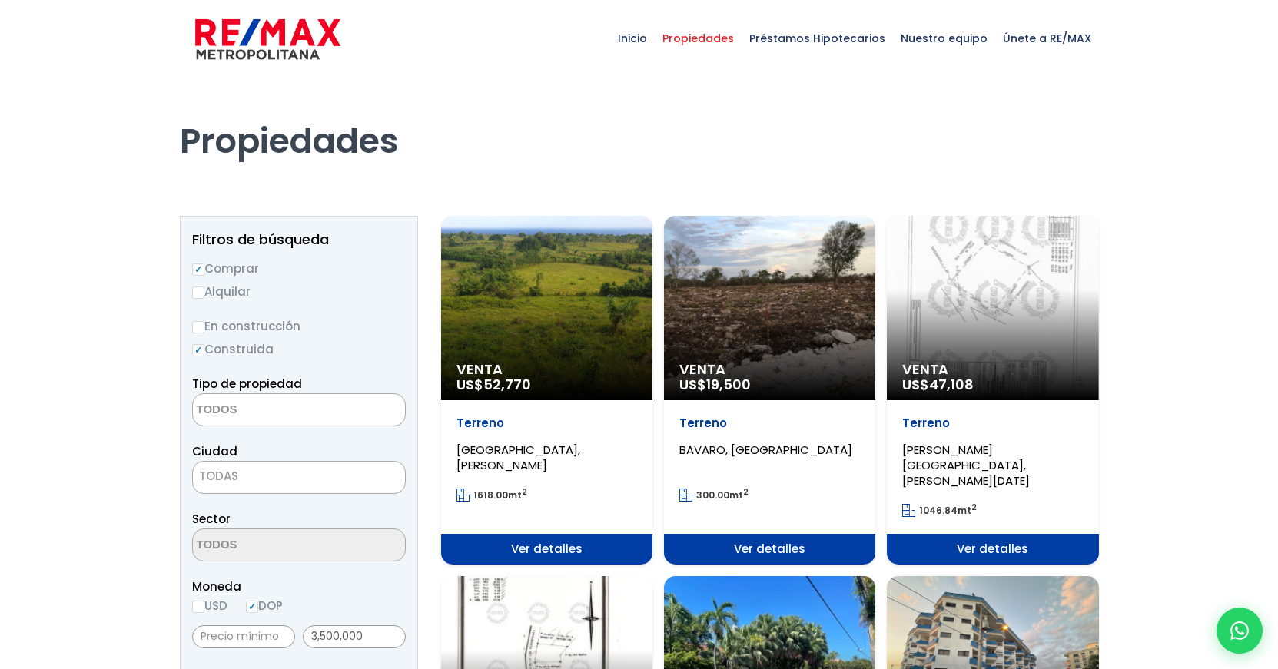
select select
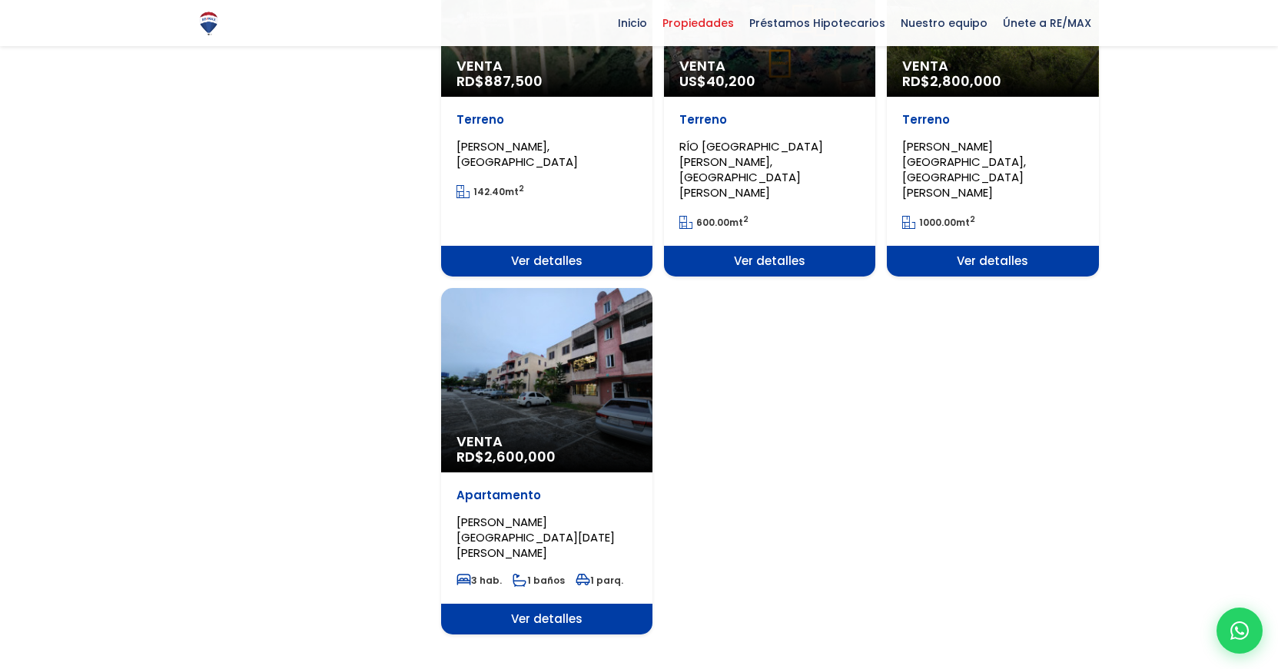
scroll to position [1753, 0]
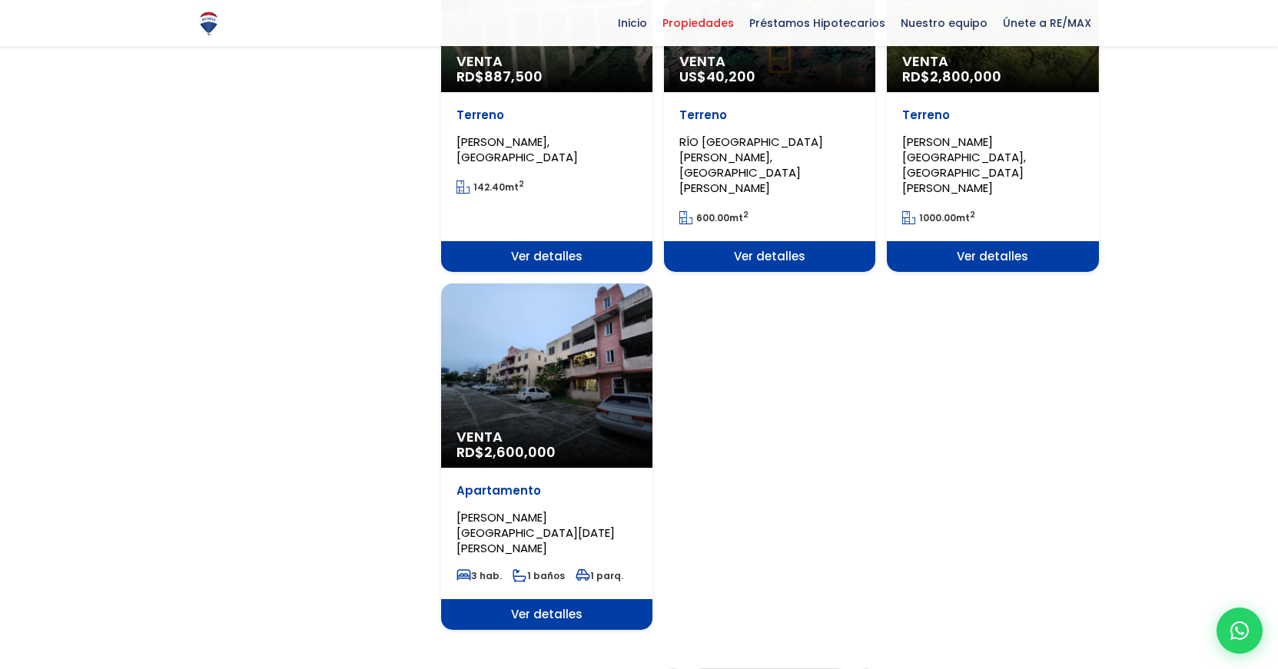
click at [865, 669] on icon at bounding box center [866, 681] width 3 height 5
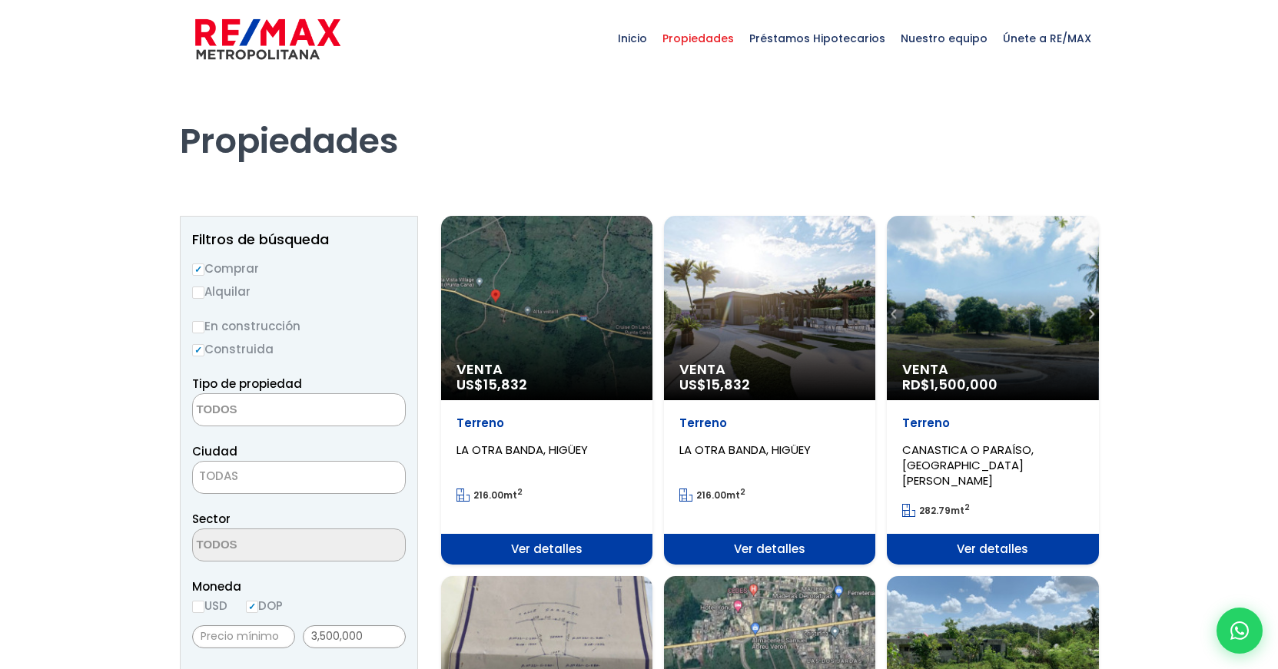
select select
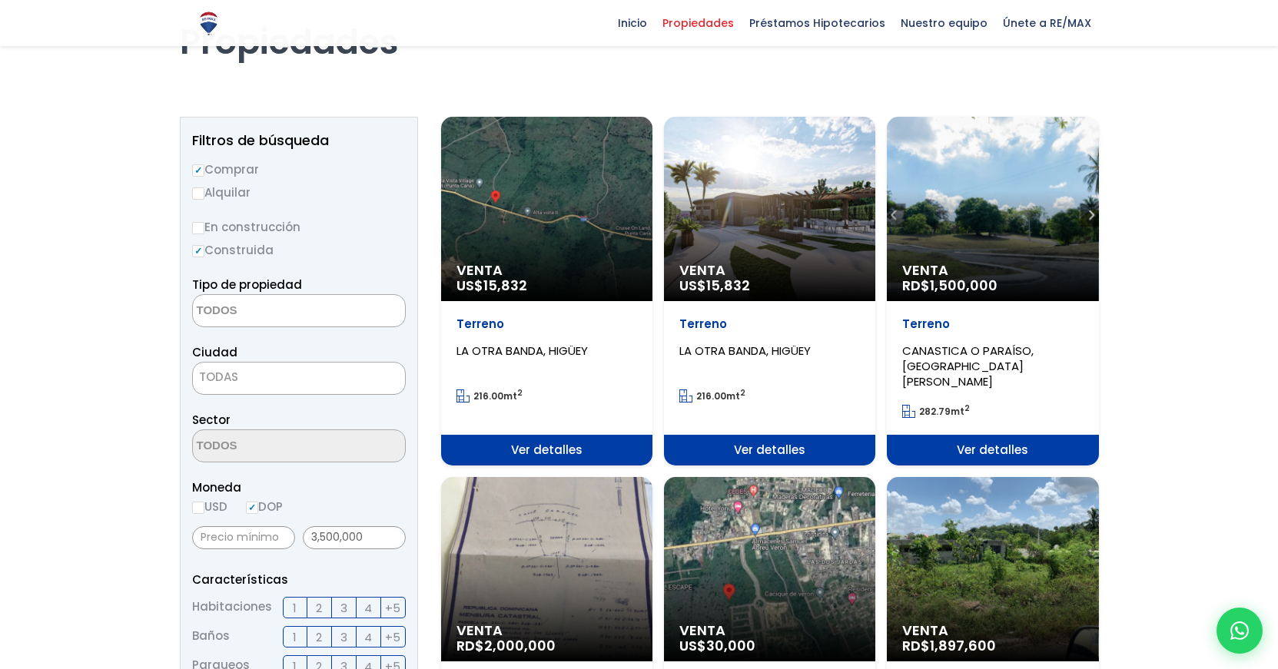
scroll to position [35, 0]
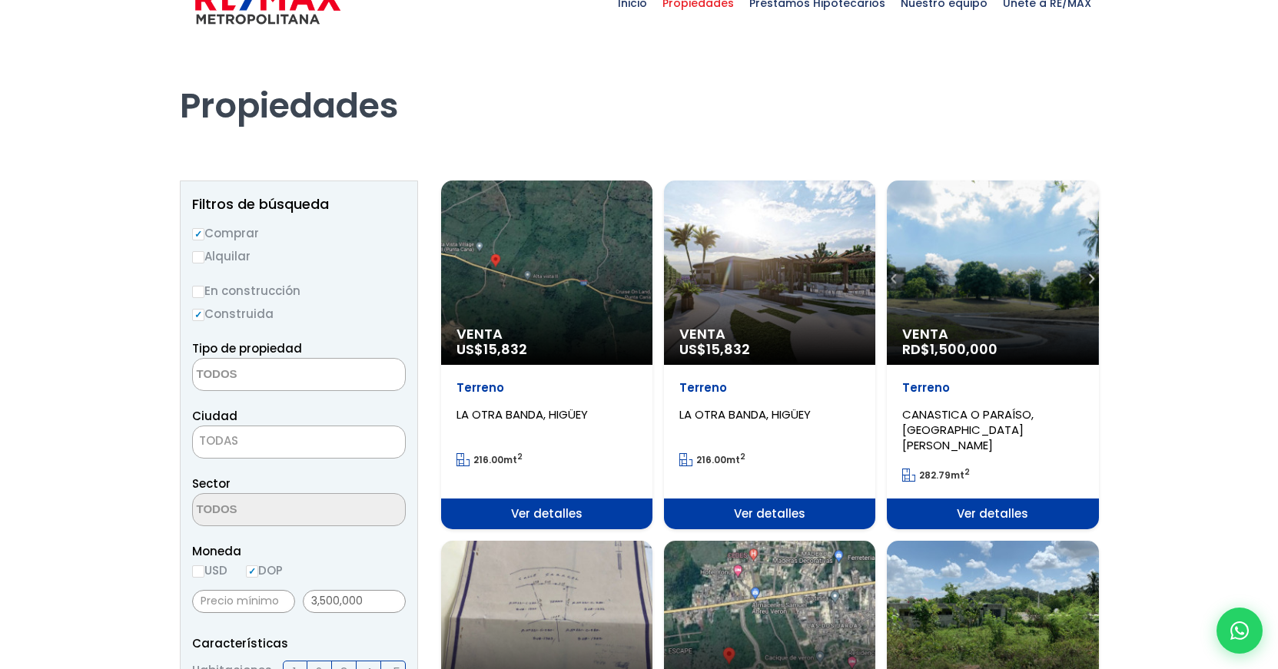
click at [1089, 277] on div "Venta RD$ 1,500,000" at bounding box center [992, 273] width 211 height 184
click at [1092, 276] on div "Venta RD$ 1,500,000" at bounding box center [992, 273] width 211 height 184
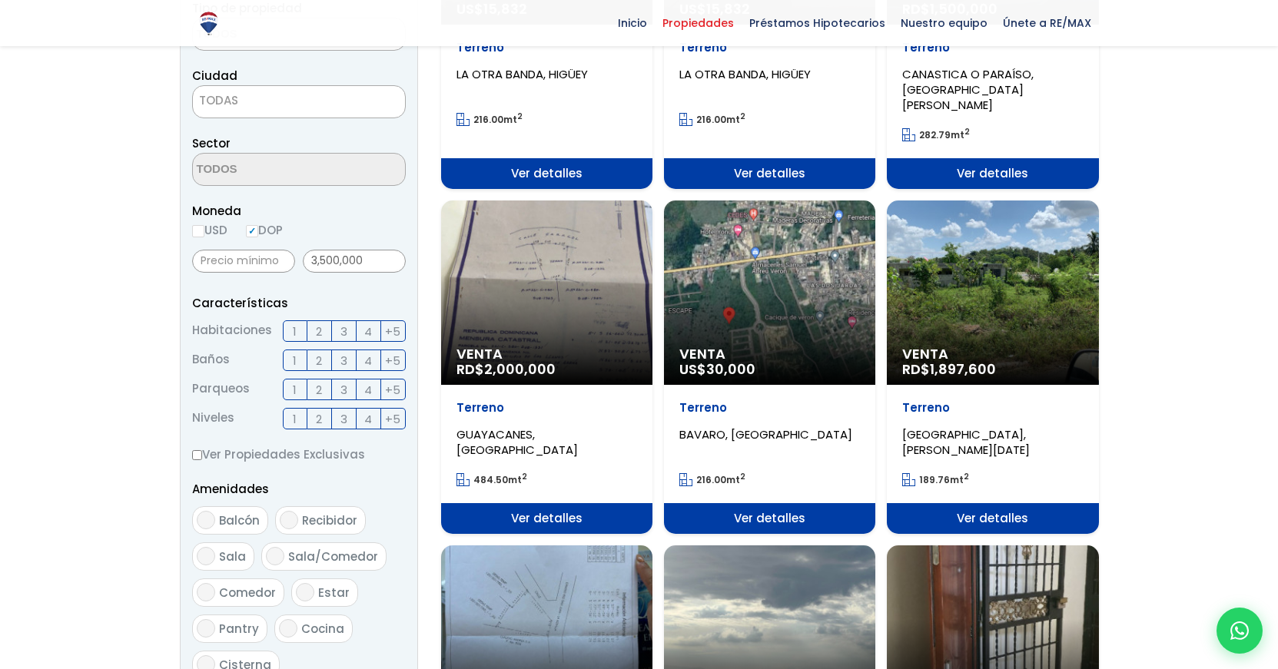
scroll to position [376, 0]
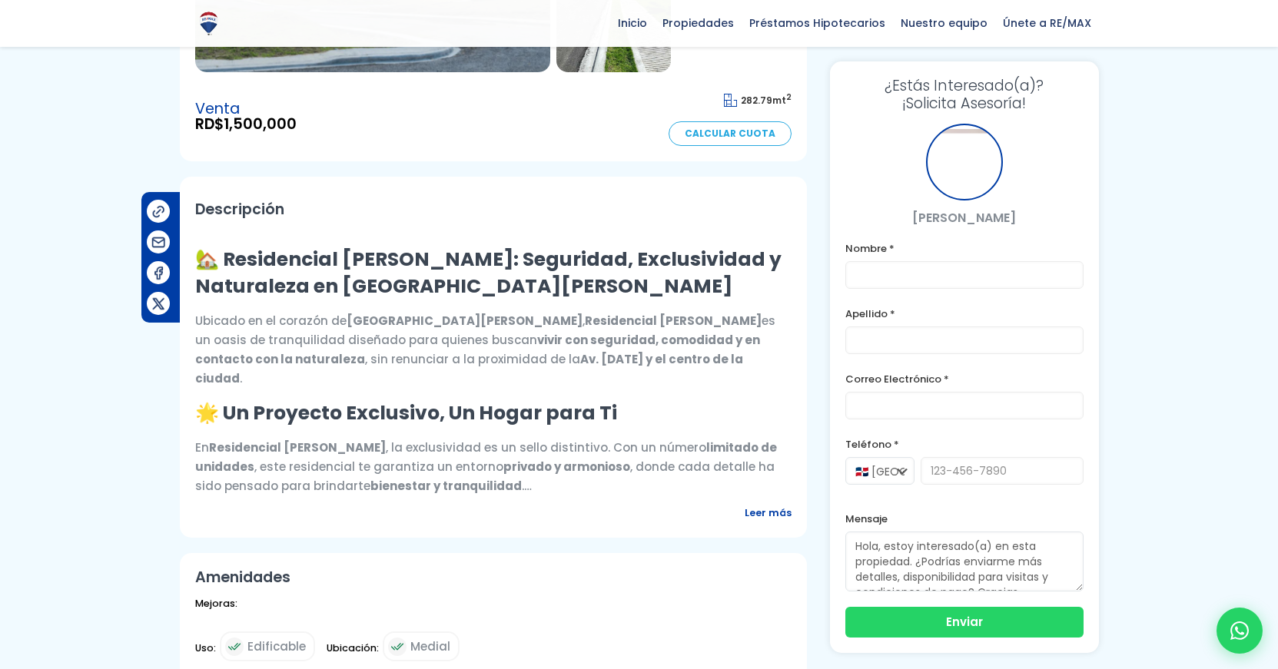
scroll to position [427, 0]
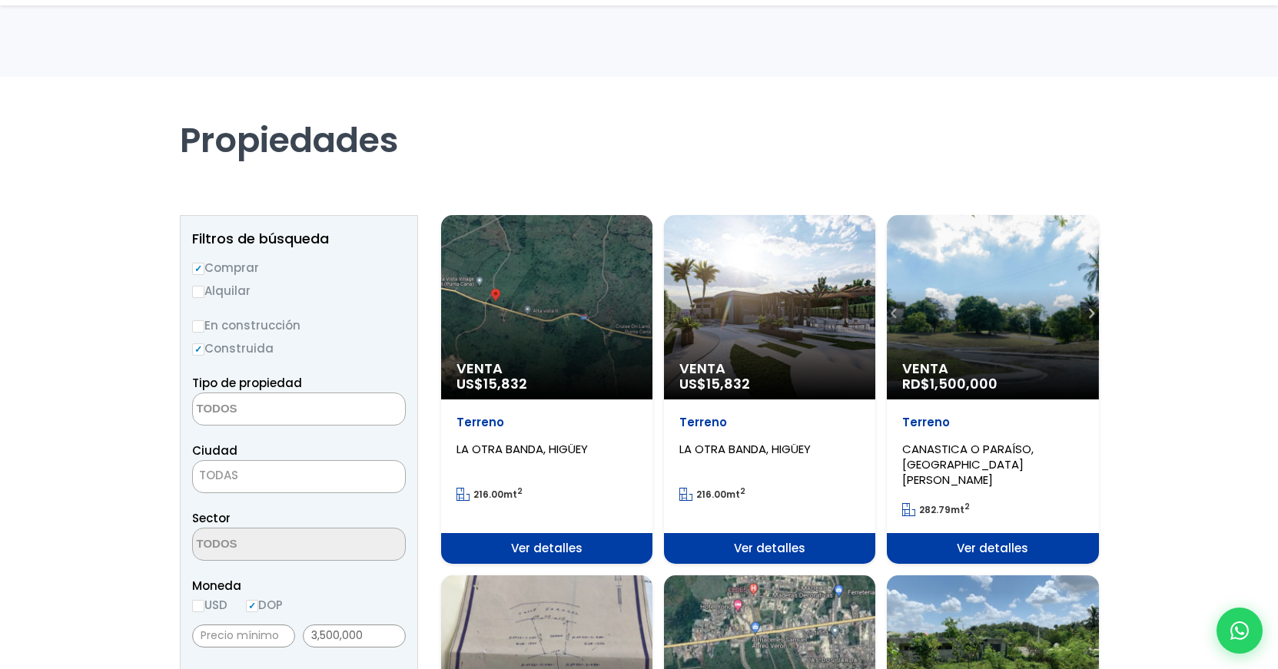
select select
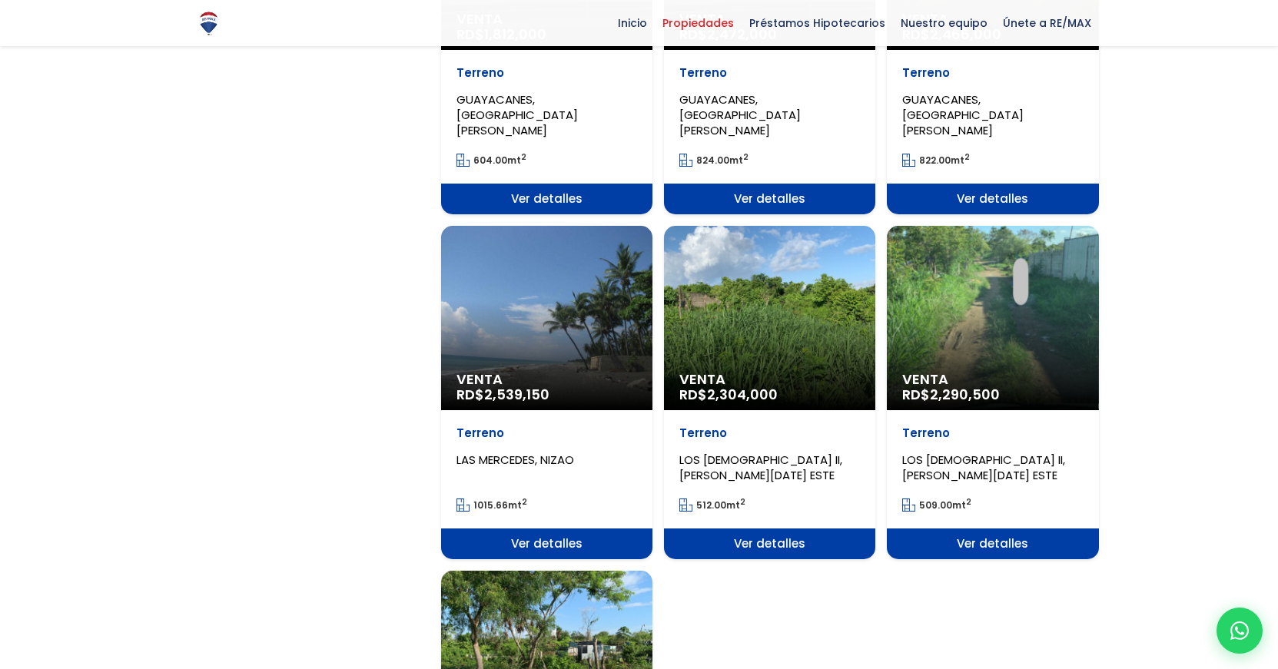
scroll to position [1447, 0]
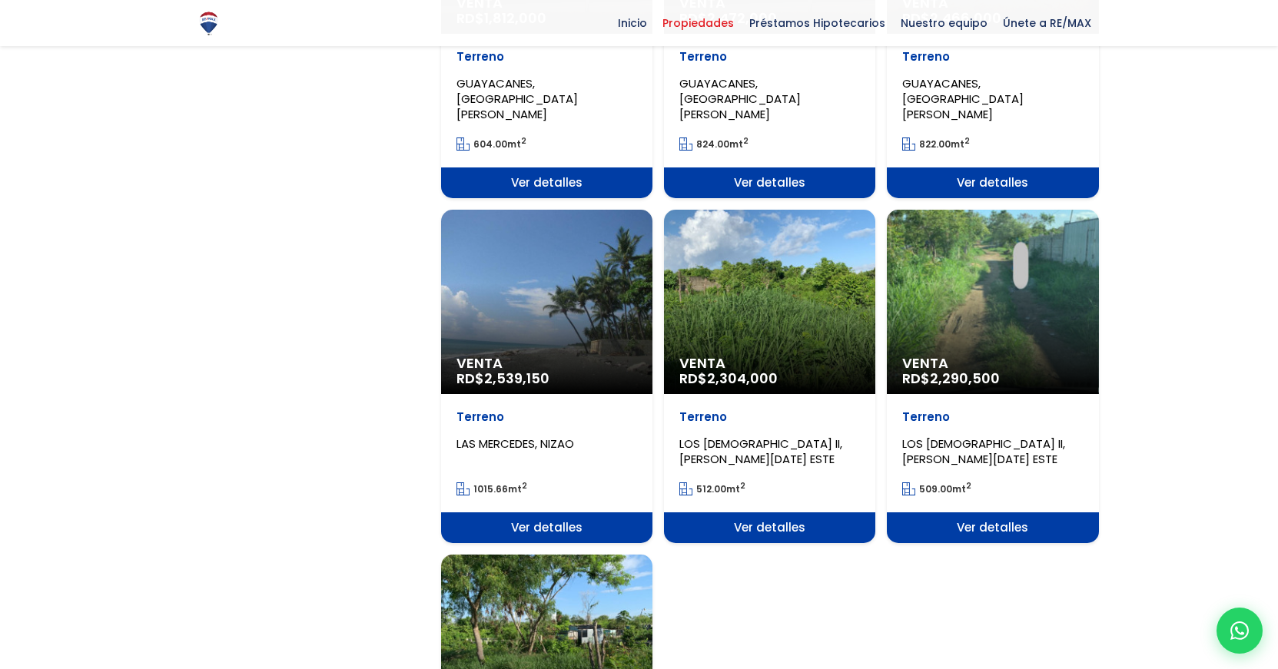
click at [559, 274] on div "Venta RD$ 2,539,150" at bounding box center [546, 302] width 211 height 184
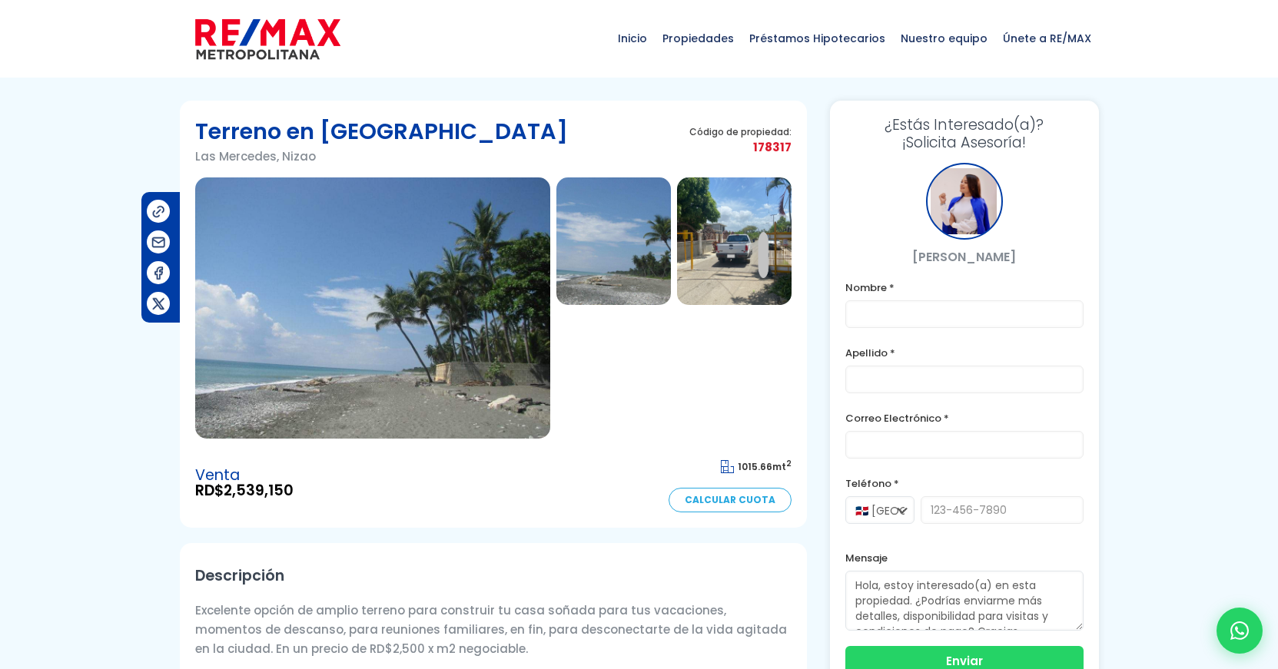
click at [377, 331] on img at bounding box center [372, 308] width 355 height 261
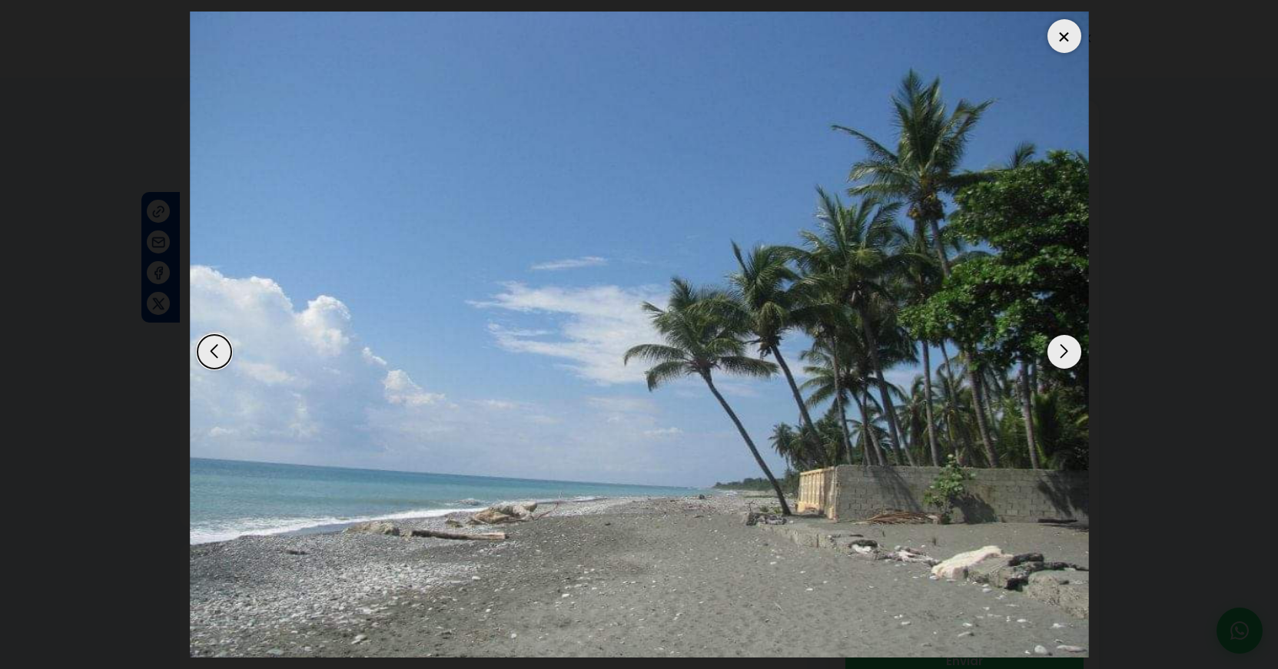
click at [1063, 354] on div "Next slide" at bounding box center [1064, 352] width 34 height 34
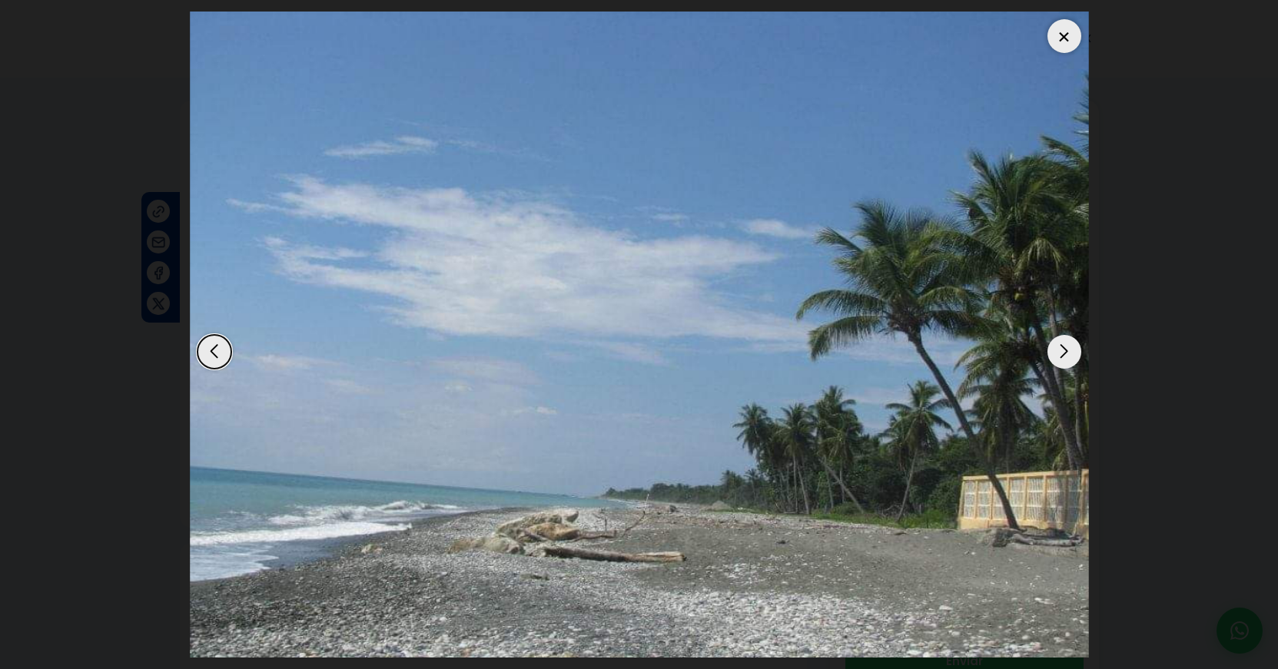
click at [1063, 352] on div "Next slide" at bounding box center [1064, 352] width 34 height 34
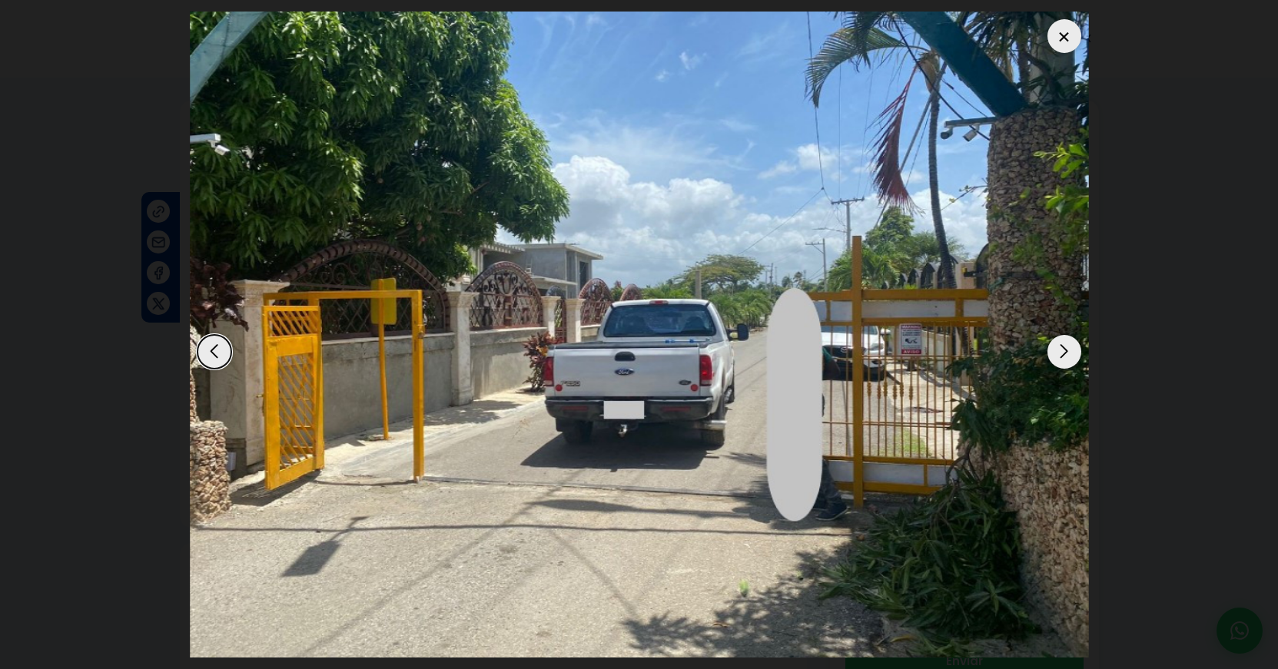
click at [1062, 351] on div "Next slide" at bounding box center [1064, 352] width 34 height 34
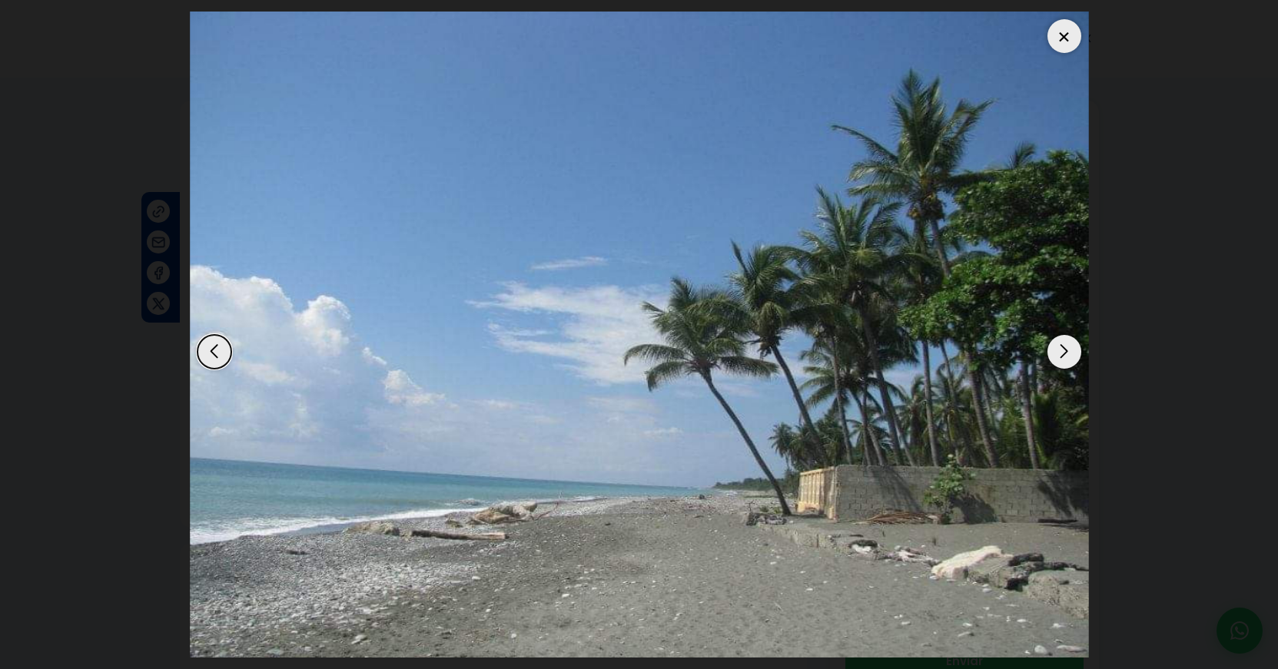
click at [1062, 350] on div "Next slide" at bounding box center [1064, 352] width 34 height 34
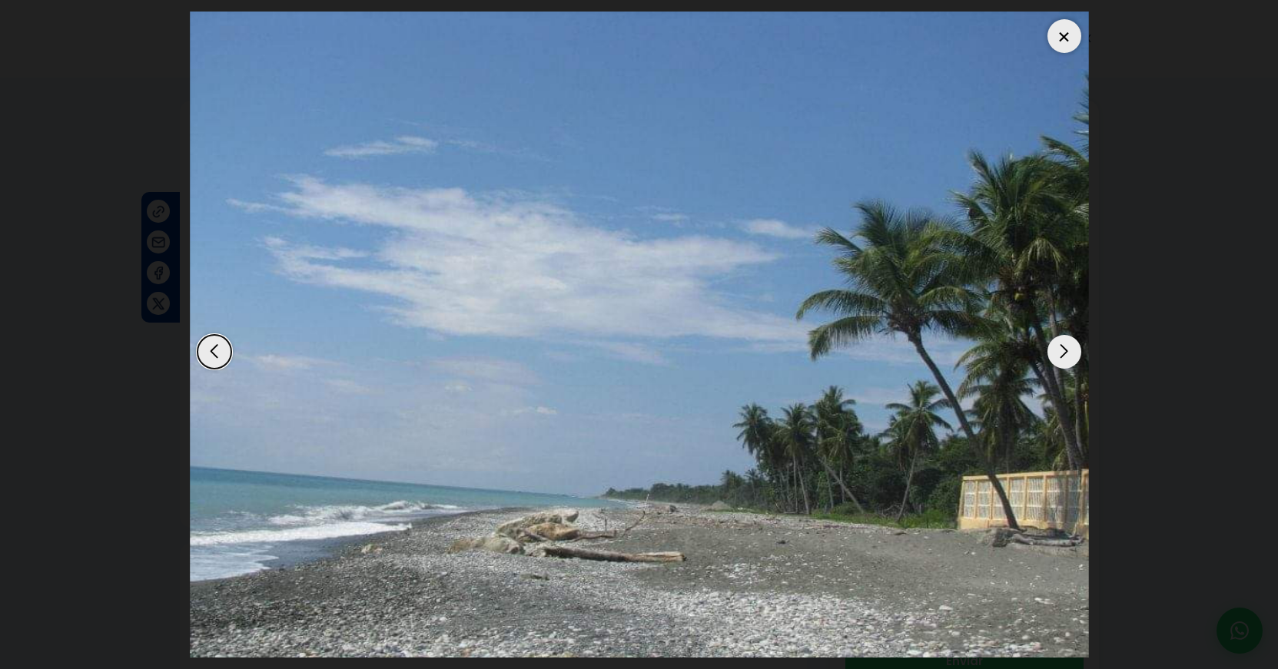
click at [1069, 41] on div at bounding box center [1064, 36] width 34 height 34
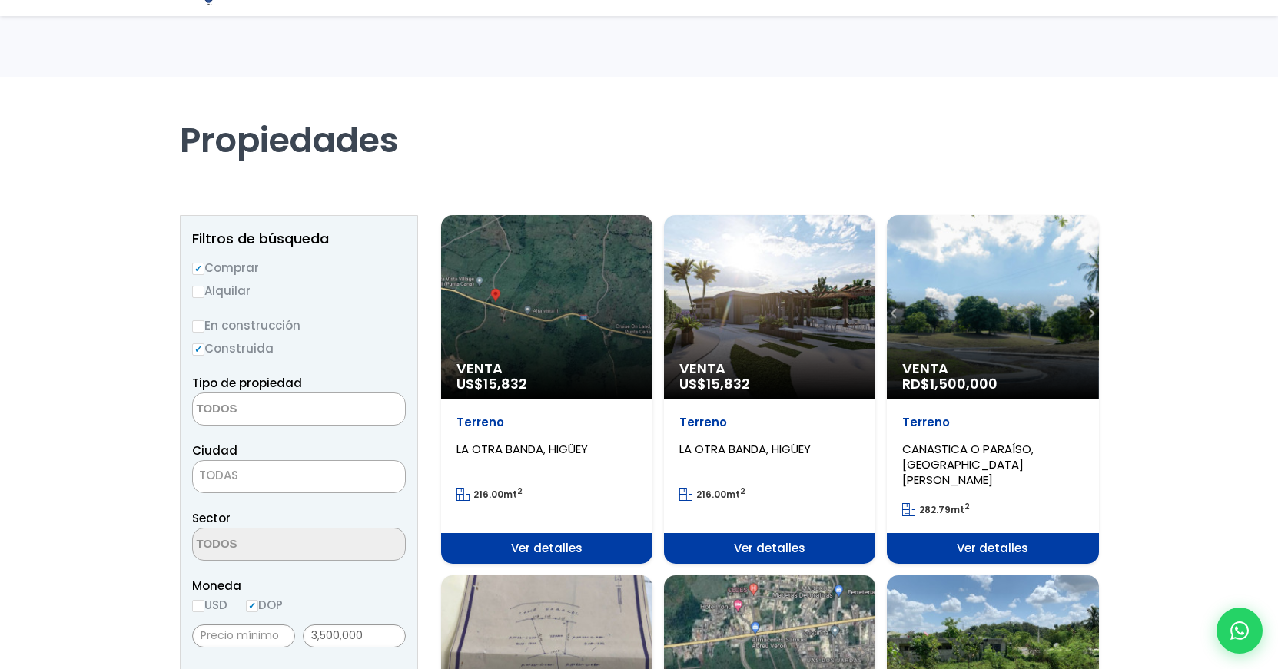
select select
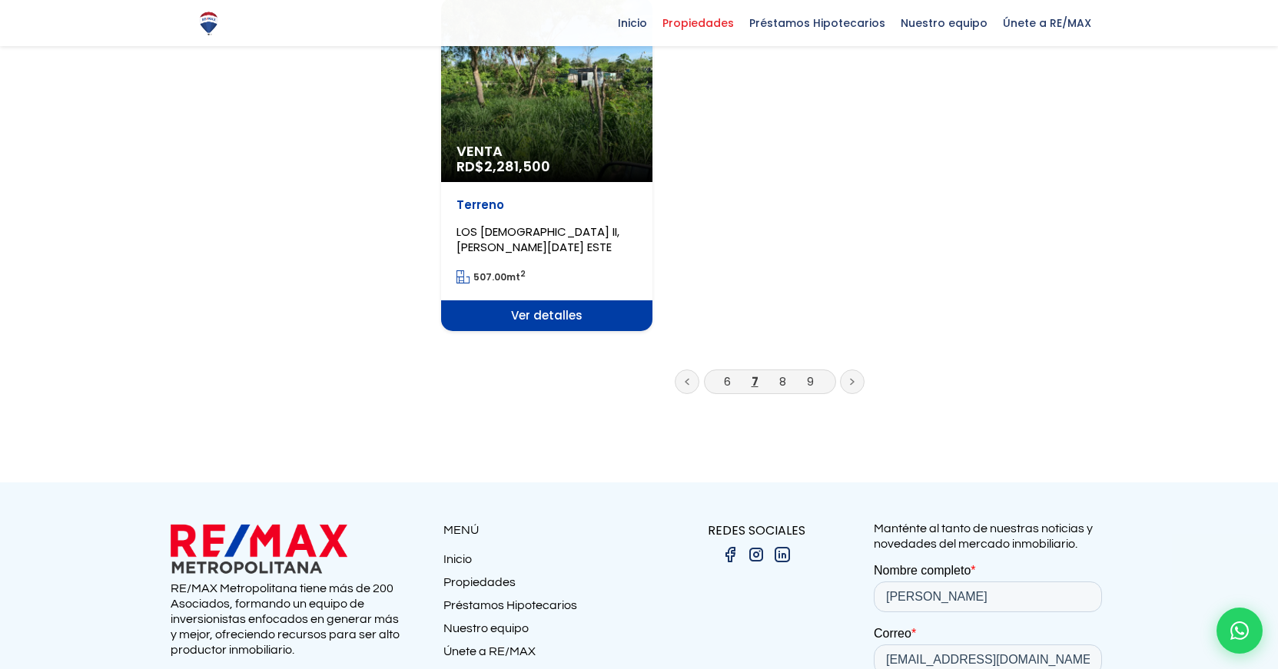
scroll to position [2008, 0]
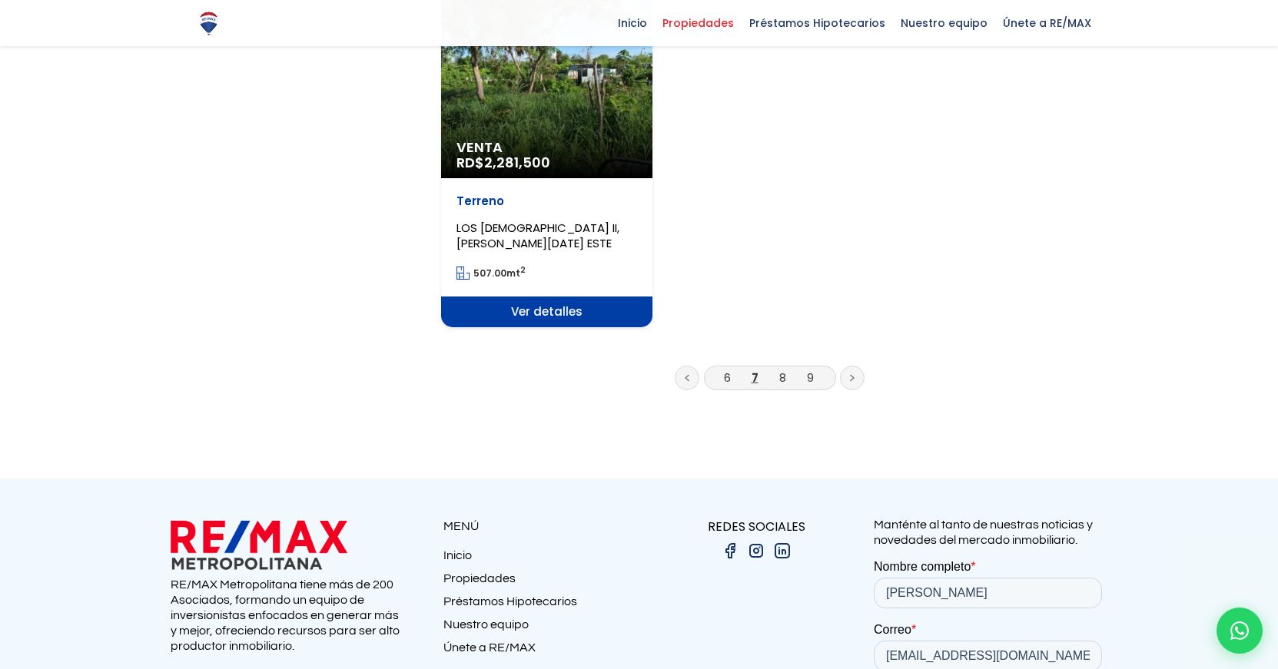
click at [859, 366] on link at bounding box center [852, 378] width 25 height 25
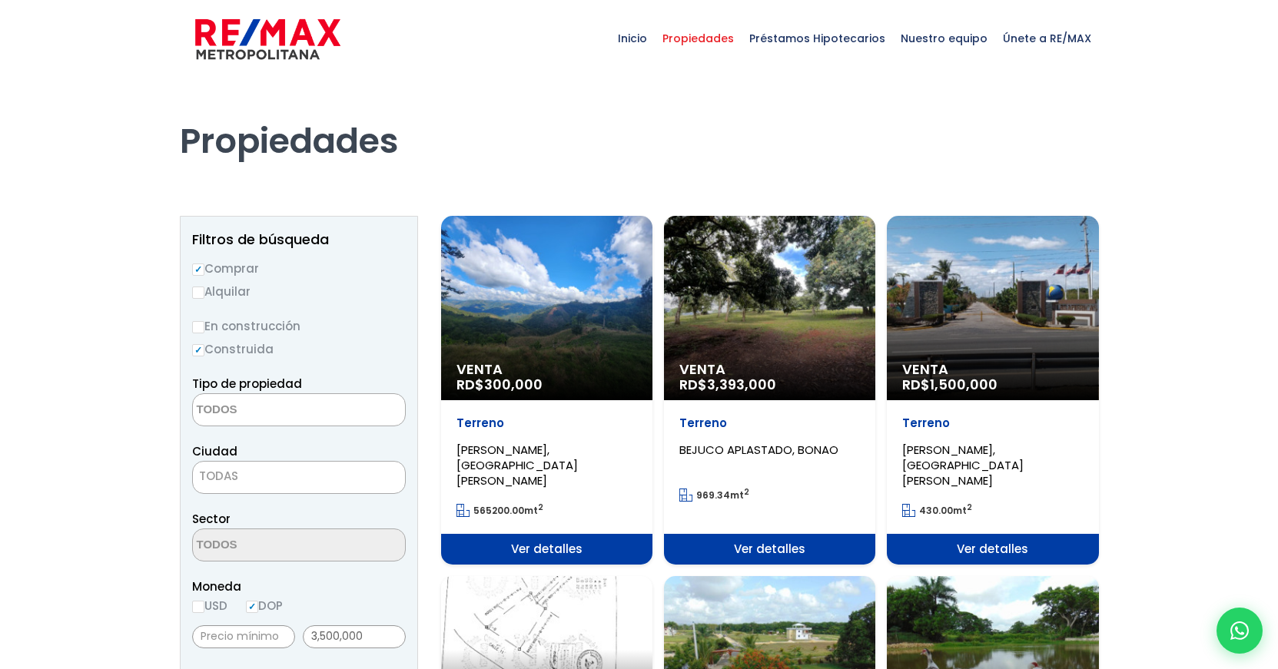
select select
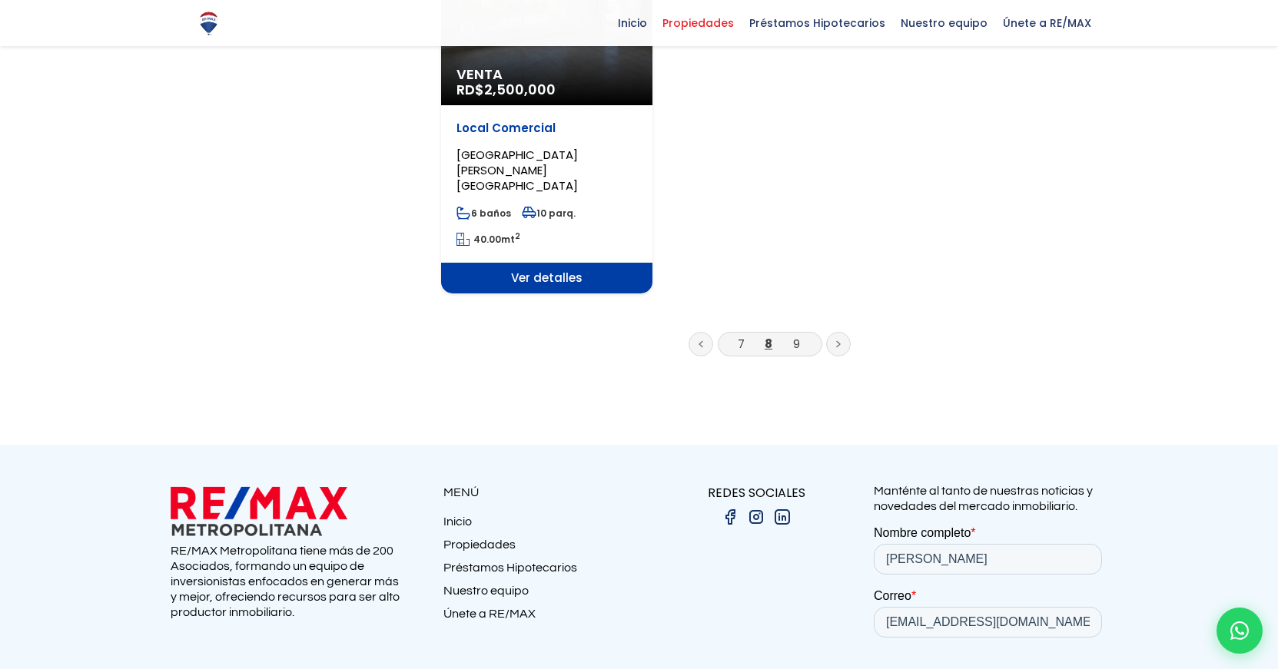
scroll to position [2121, 0]
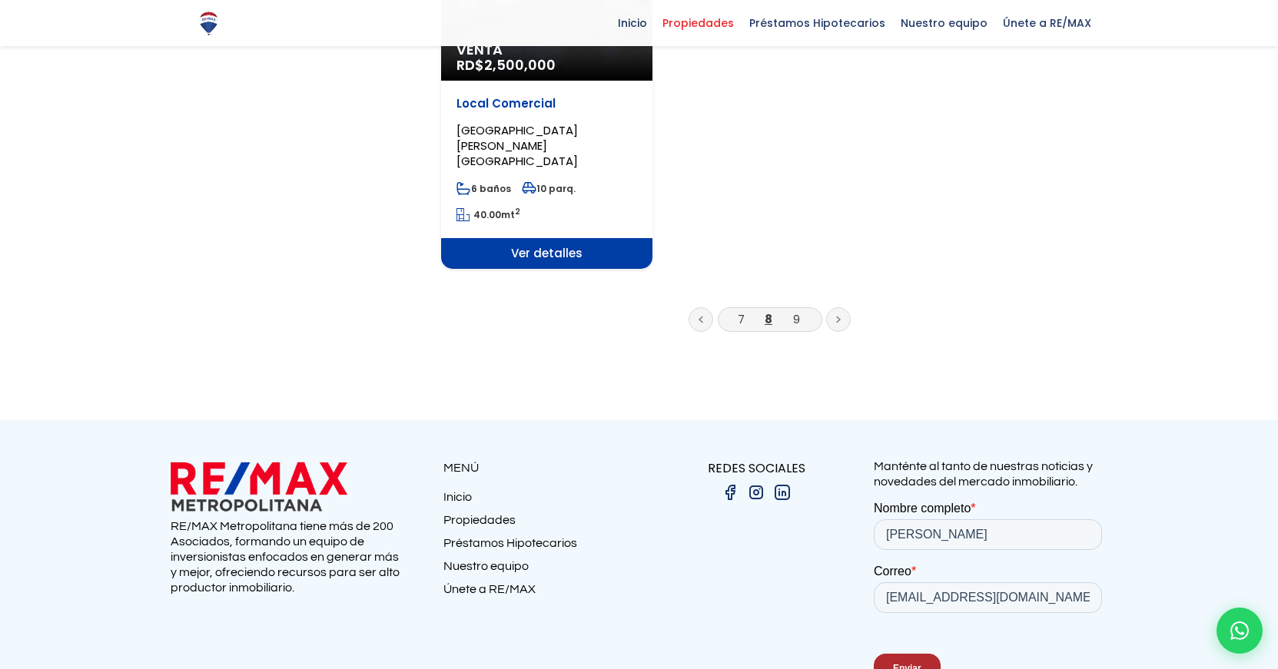
click at [843, 307] on link at bounding box center [838, 319] width 25 height 25
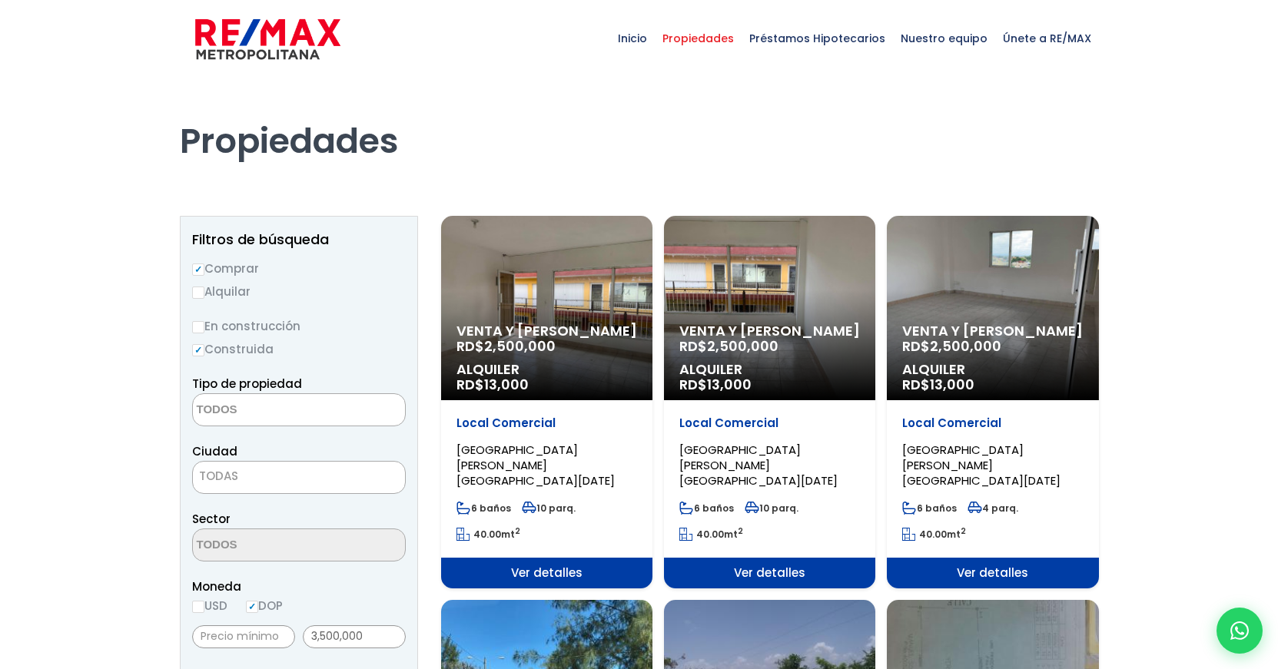
select select
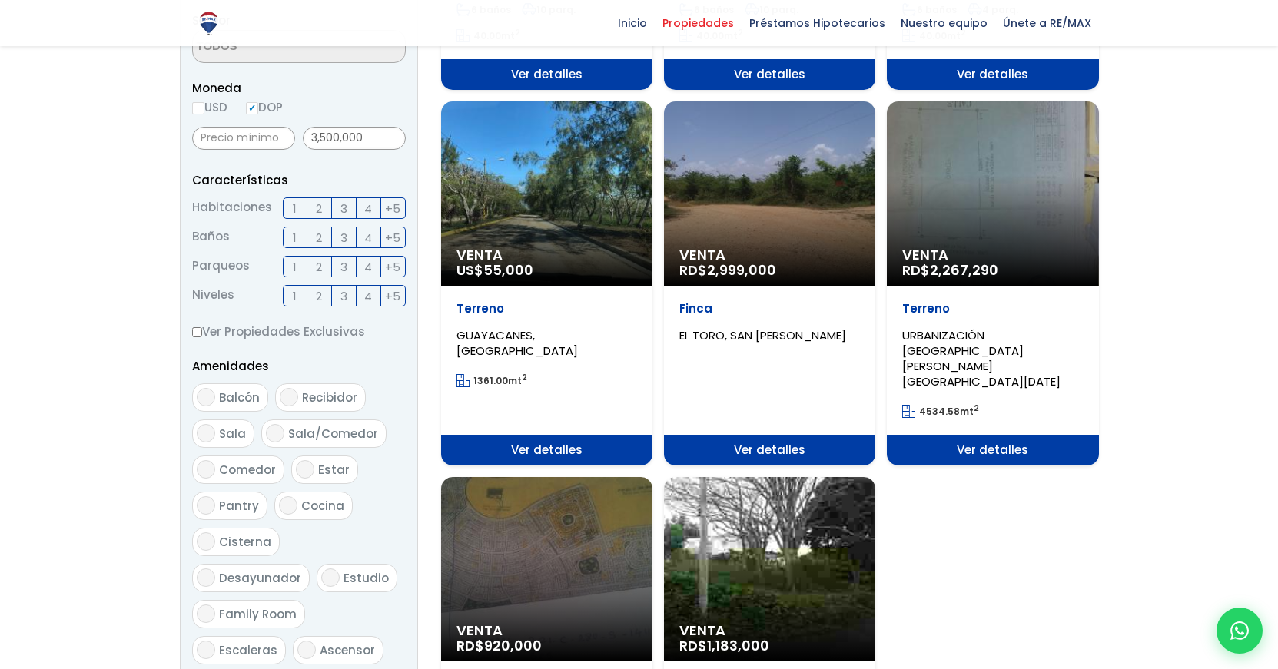
scroll to position [604, 0]
